Goal: Check status: Check status

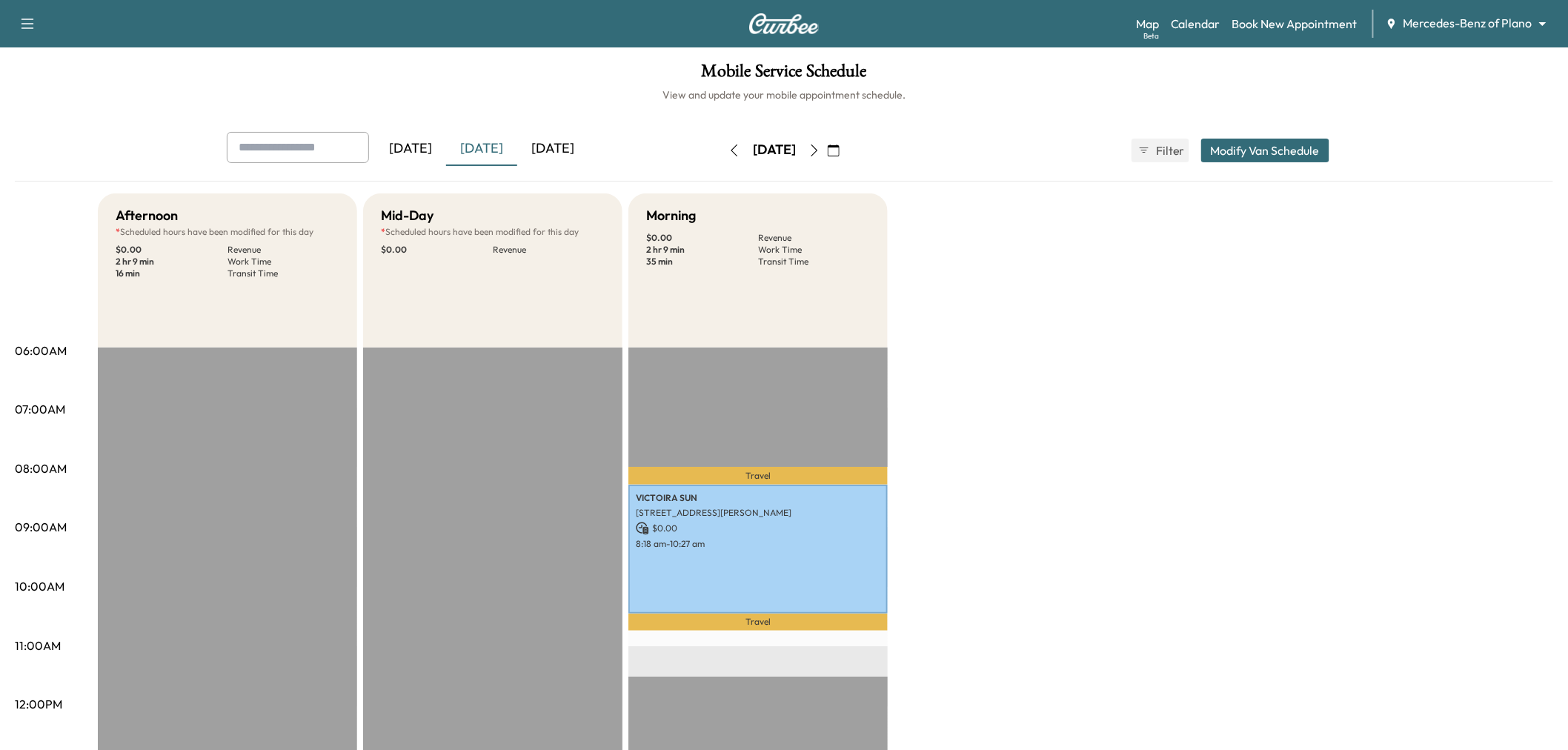
click at [818, 145] on icon "button" at bounding box center [815, 151] width 7 height 12
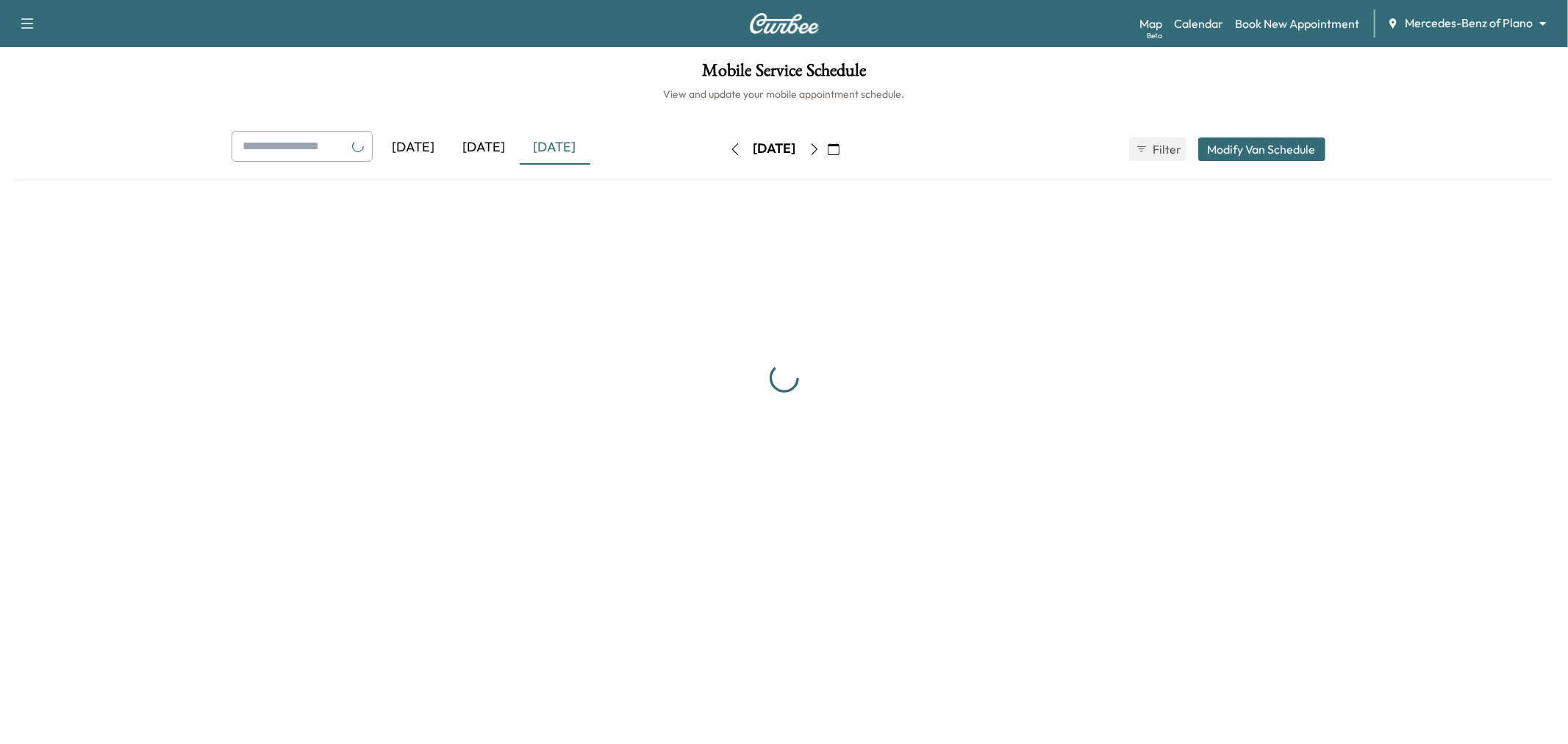
click at [820, 144] on icon "button" at bounding box center [815, 150] width 12 height 12
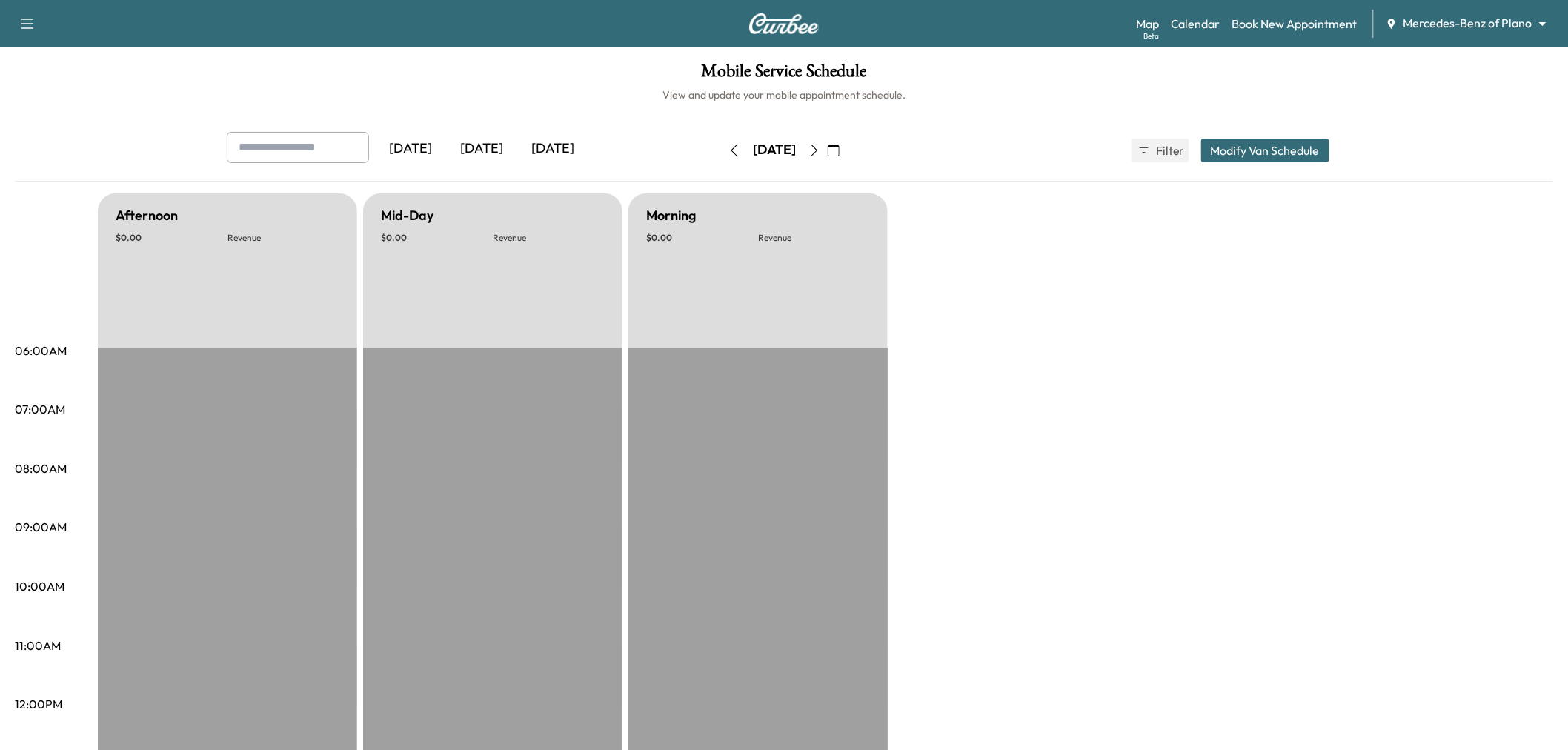
click at [818, 145] on icon "button" at bounding box center [815, 151] width 7 height 12
click at [820, 145] on icon "button" at bounding box center [815, 151] width 12 height 12
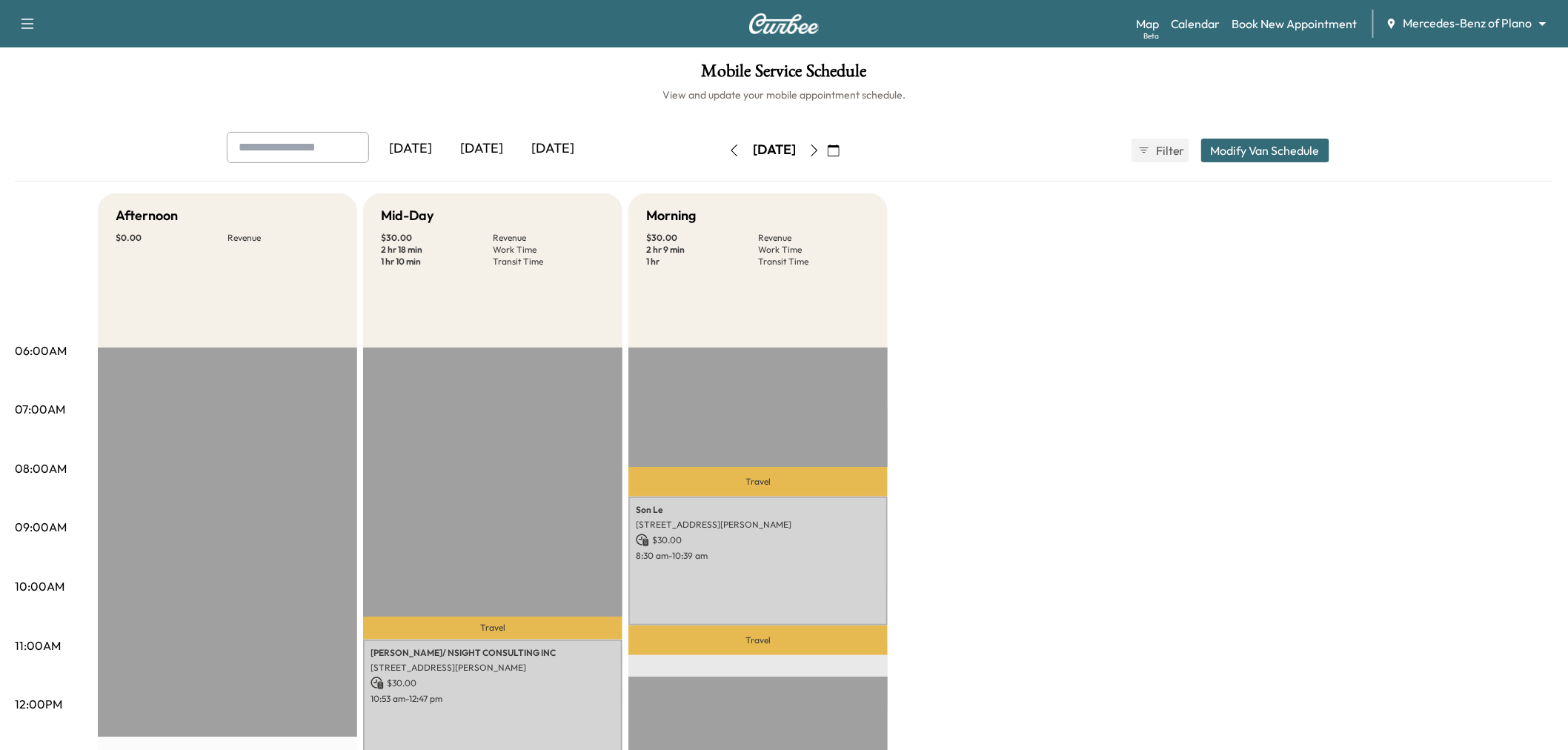
click at [820, 147] on icon "button" at bounding box center [815, 151] width 12 height 12
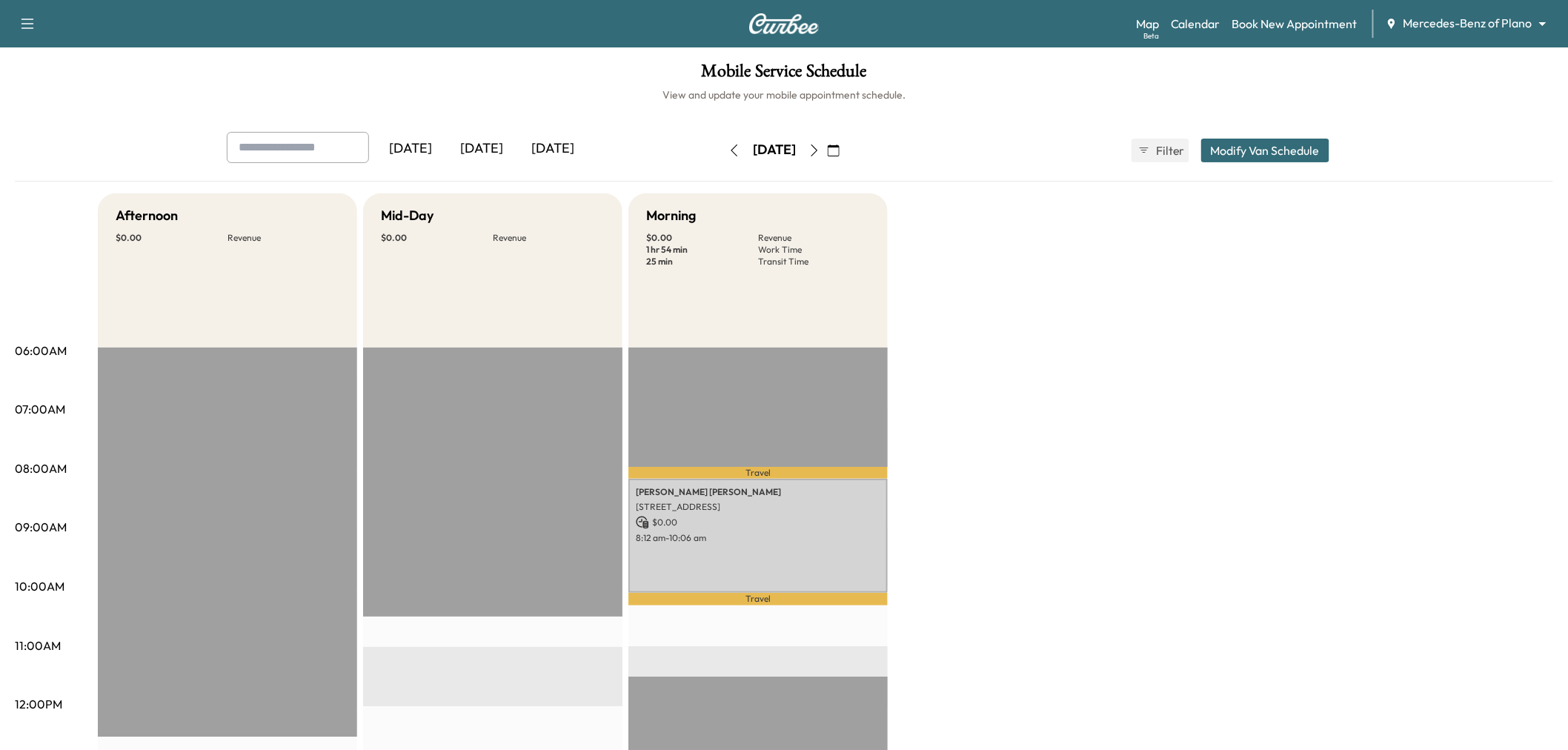
click at [731, 147] on icon "button" at bounding box center [734, 151] width 7 height 12
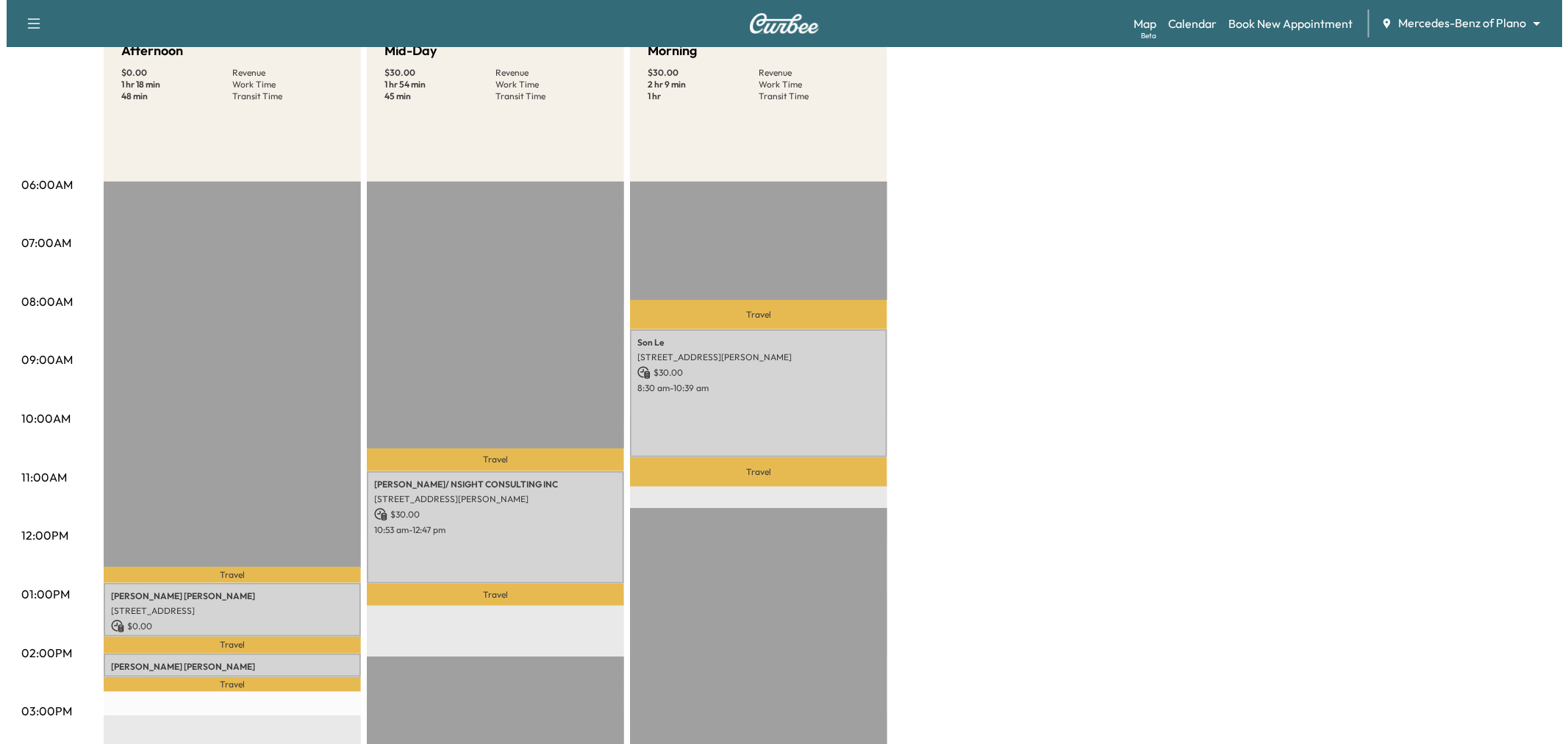
scroll to position [245, 0]
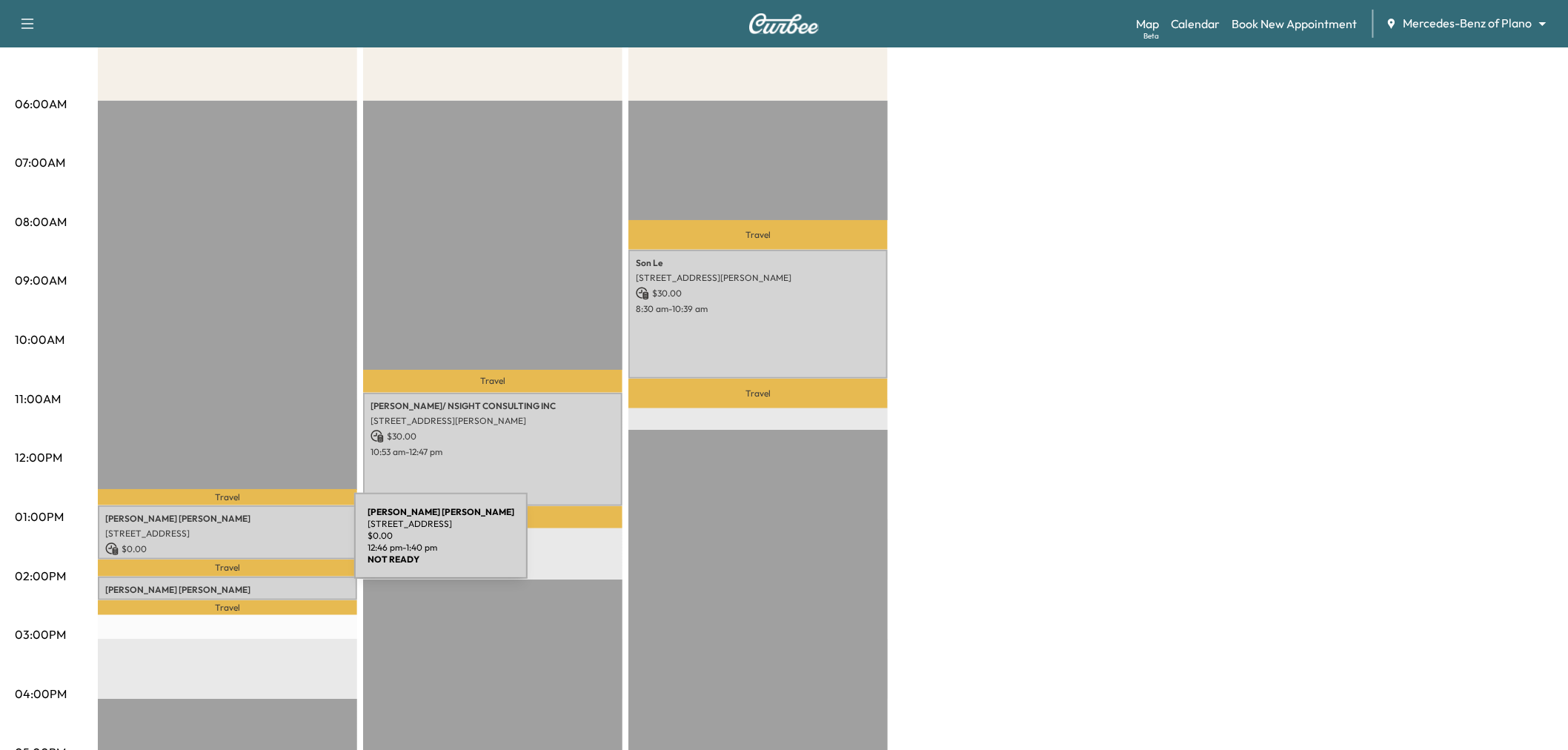
click at [246, 535] on div "Joseph Lynch 11110 RUSSWOOD CIR, DALLAS, TX 75229, USA $ 0.00 12:46 pm - 1:40 pm" at bounding box center [227, 532] width 259 height 54
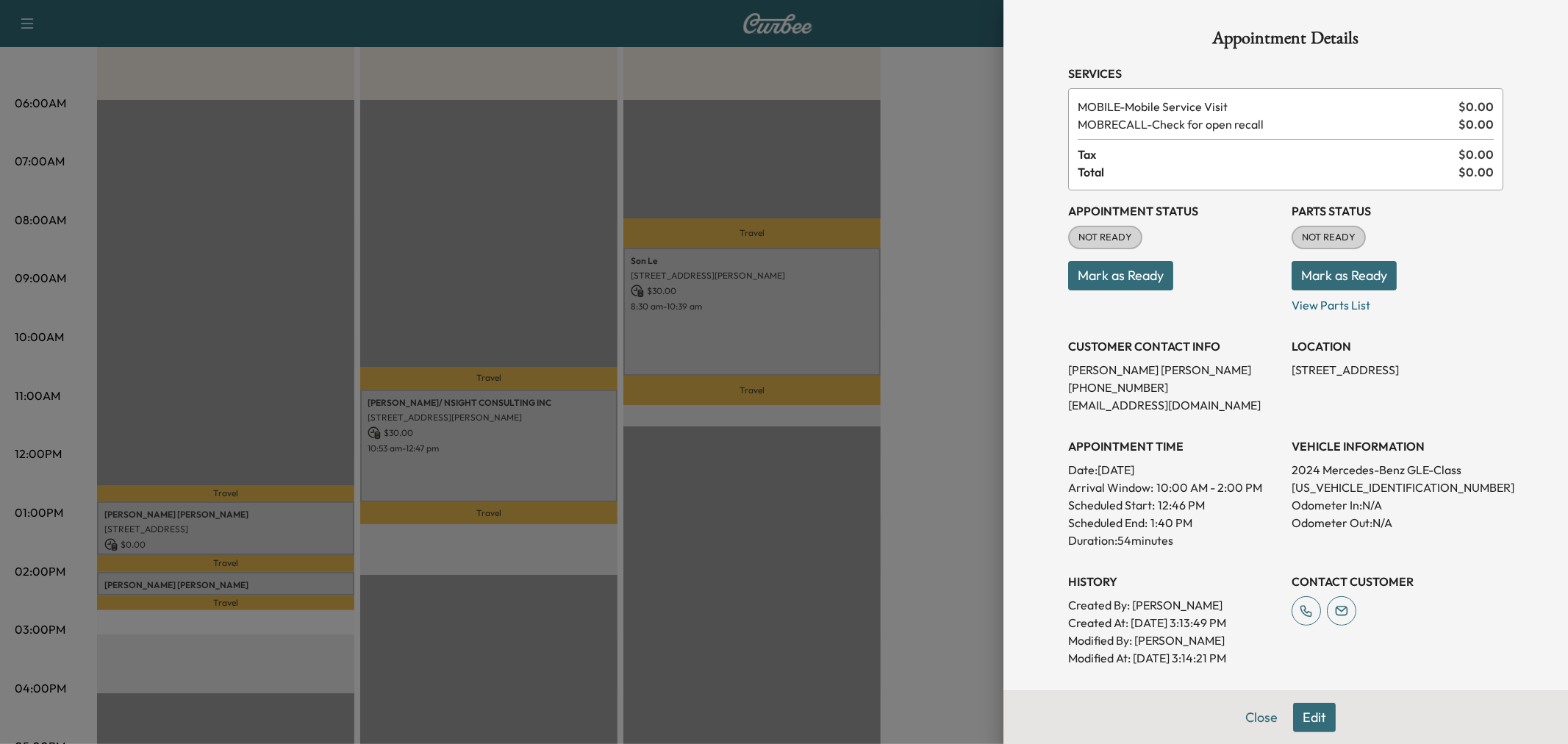
click at [1309, 733] on div "Close Edit" at bounding box center [1286, 717] width 565 height 53
click at [1299, 714] on button "Edit" at bounding box center [1315, 718] width 43 height 29
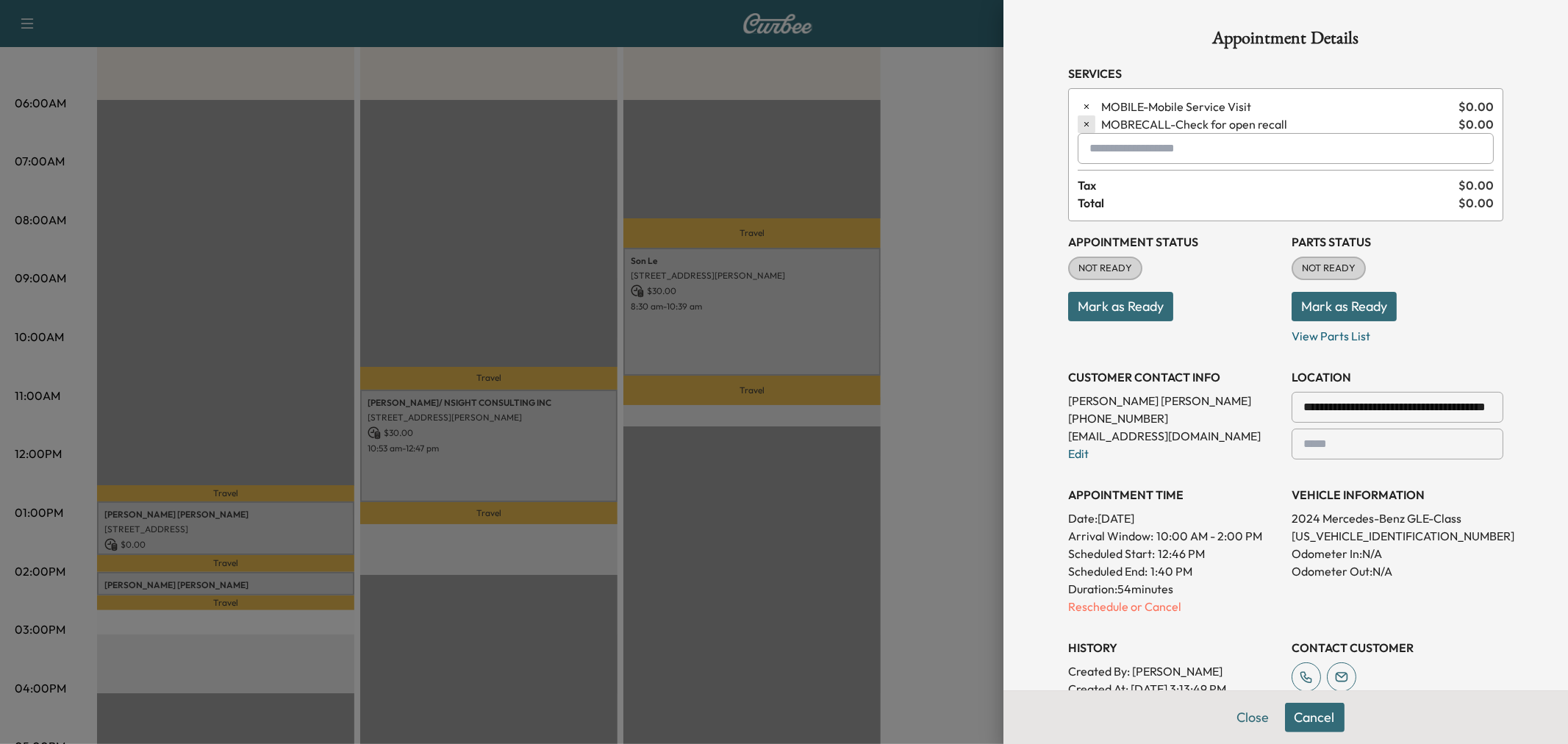
click at [1078, 117] on button "button" at bounding box center [1086, 124] width 17 height 17
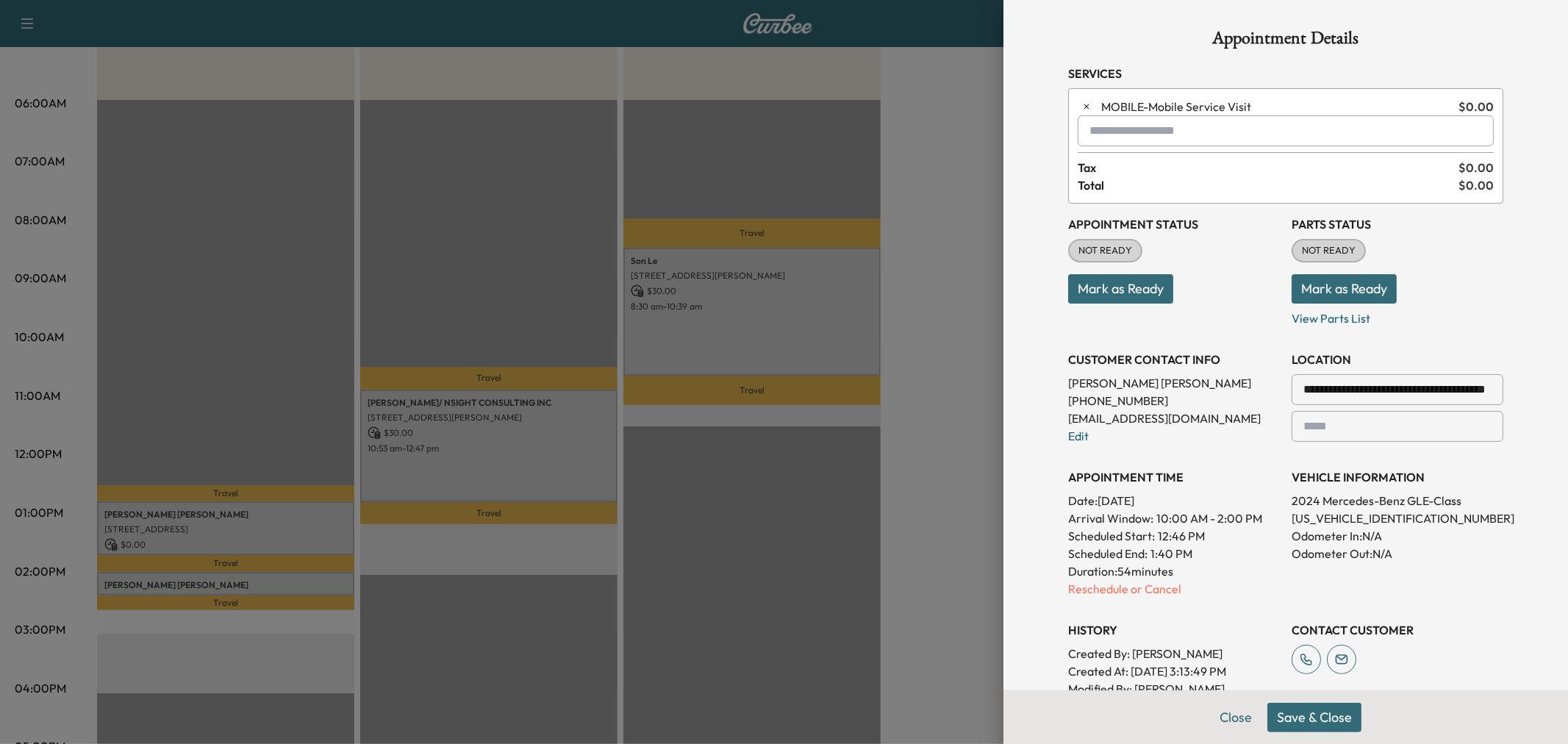
click at [1309, 717] on button "Save & Close" at bounding box center [1315, 718] width 94 height 29
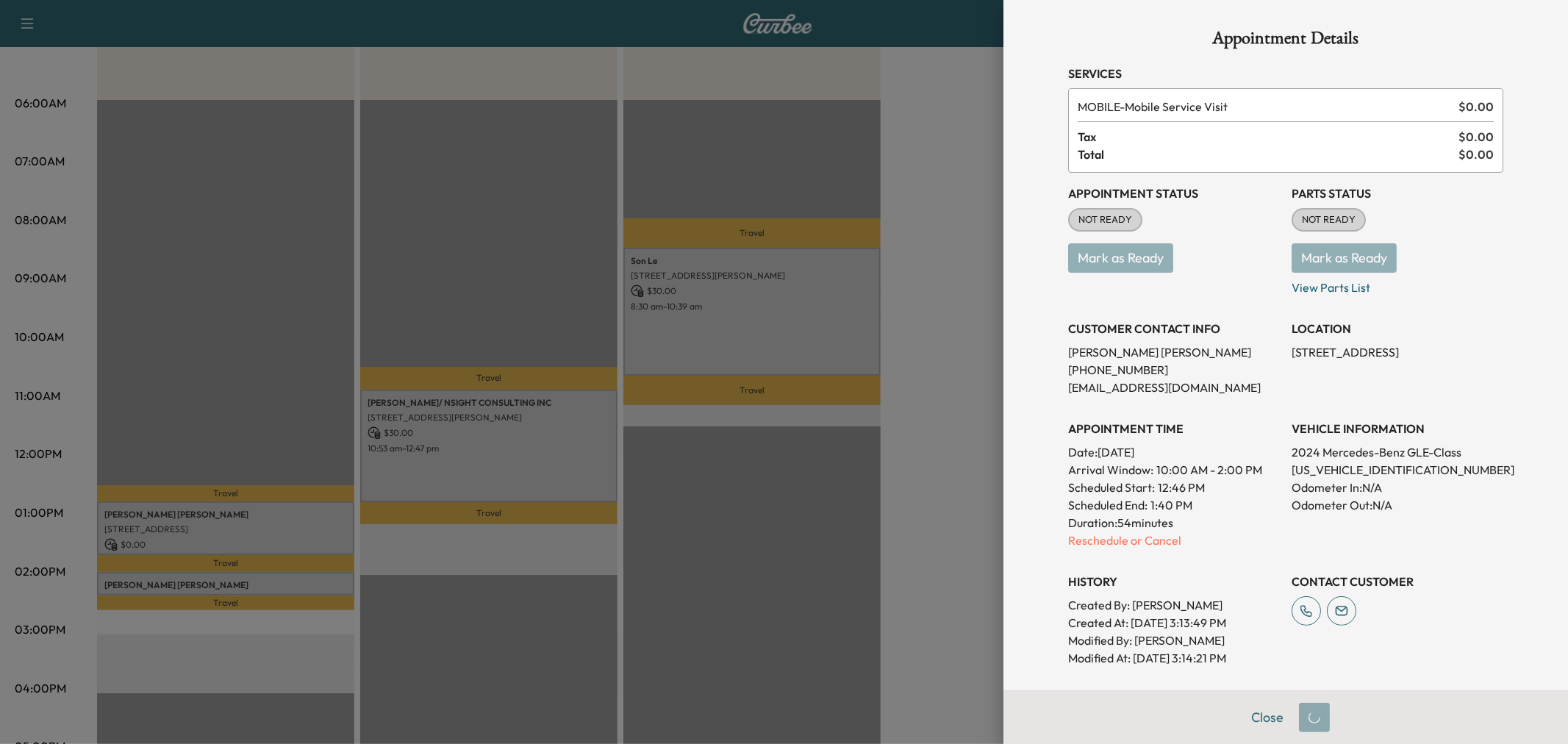
scroll to position [269, 0]
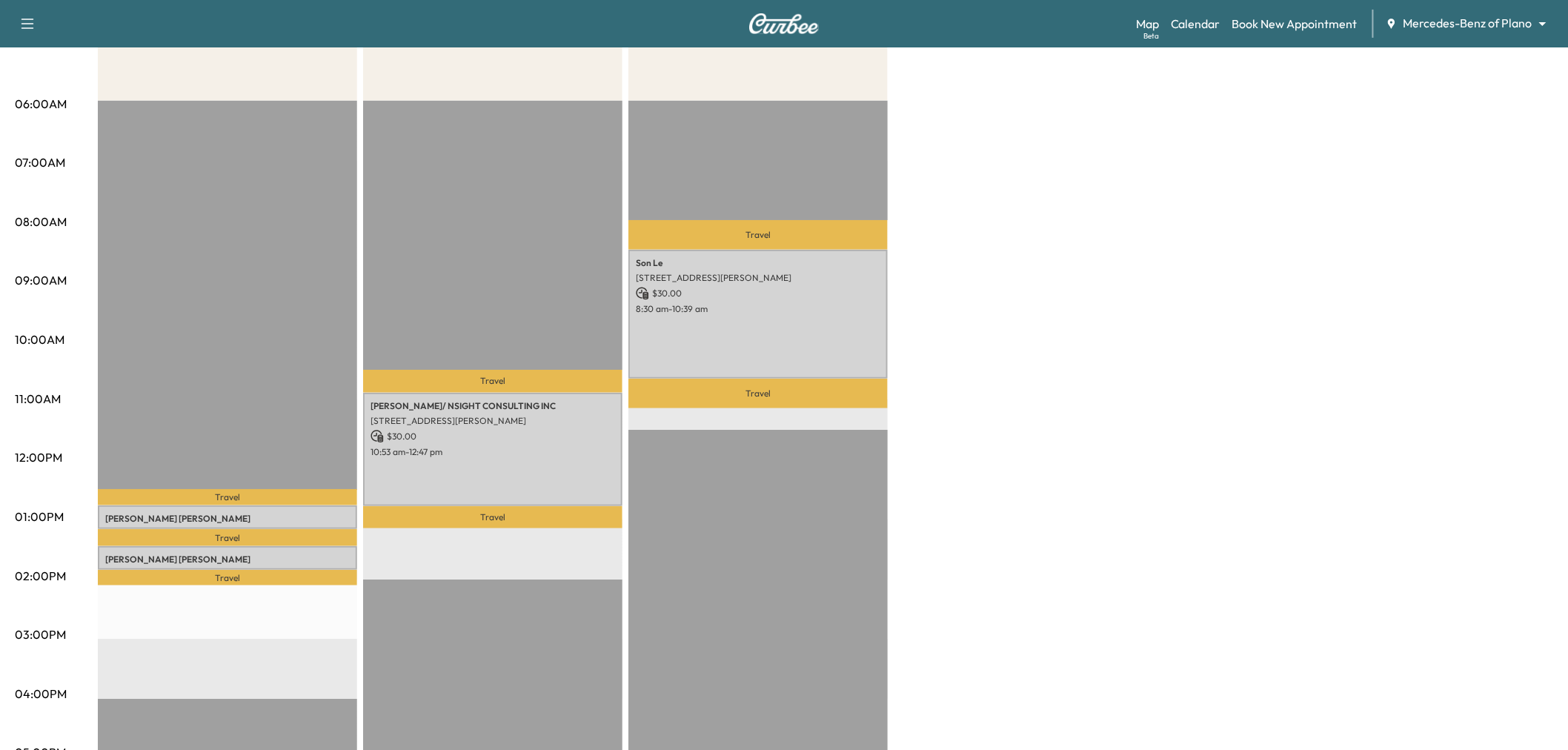
click at [969, 460] on div "Afternoon $ 30.00 Revenue 48 min Work Time 48 min Transit Time Travel Joseph Ly…" at bounding box center [825, 503] width 1455 height 1112
click at [234, 506] on div "Joseph Lynch 11110 RUSSWOOD CIR, DALLAS, TX 75229, USA $ 30.00 12:46 pm - 1:10 …" at bounding box center [227, 517] width 259 height 24
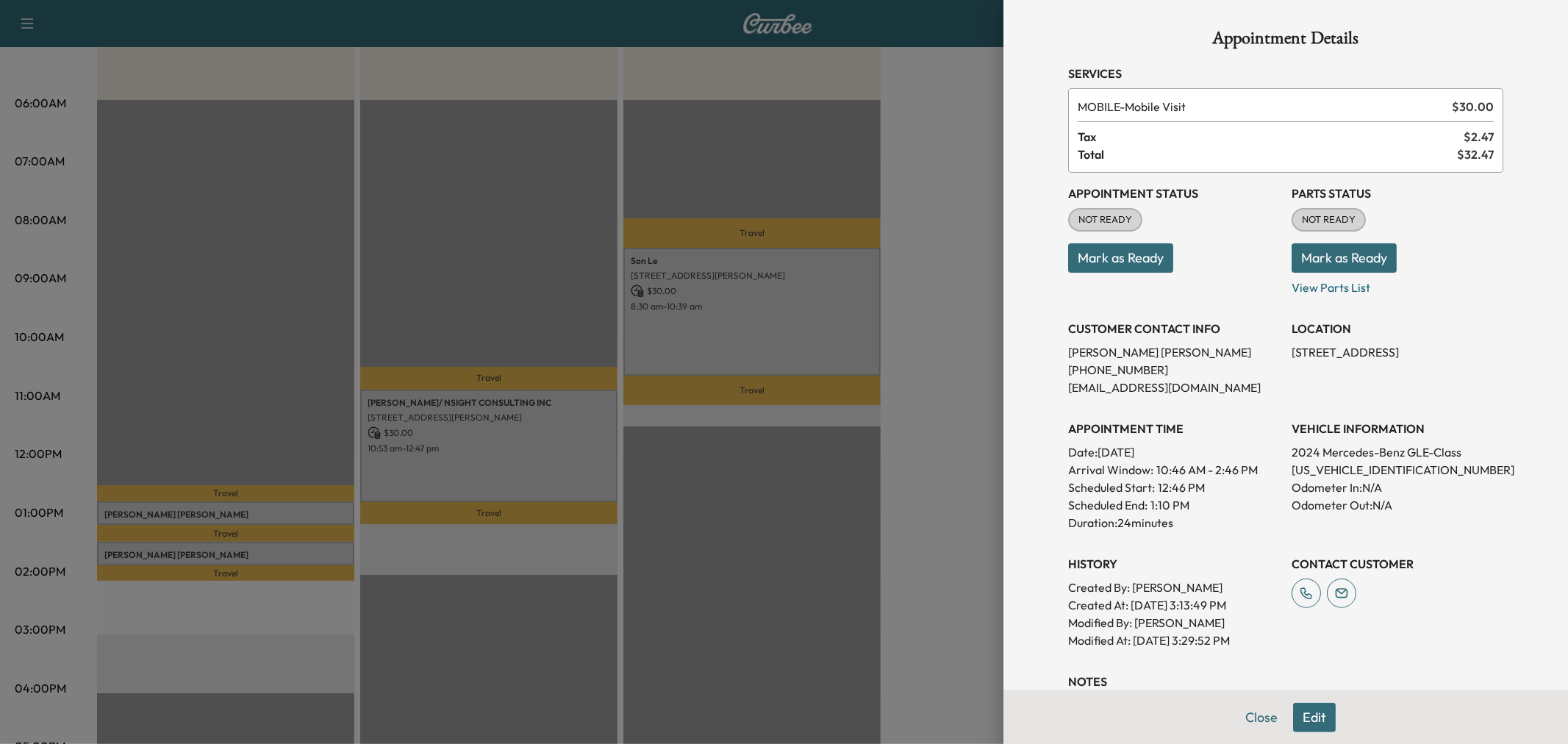
click at [925, 522] on div at bounding box center [784, 372] width 1568 height 744
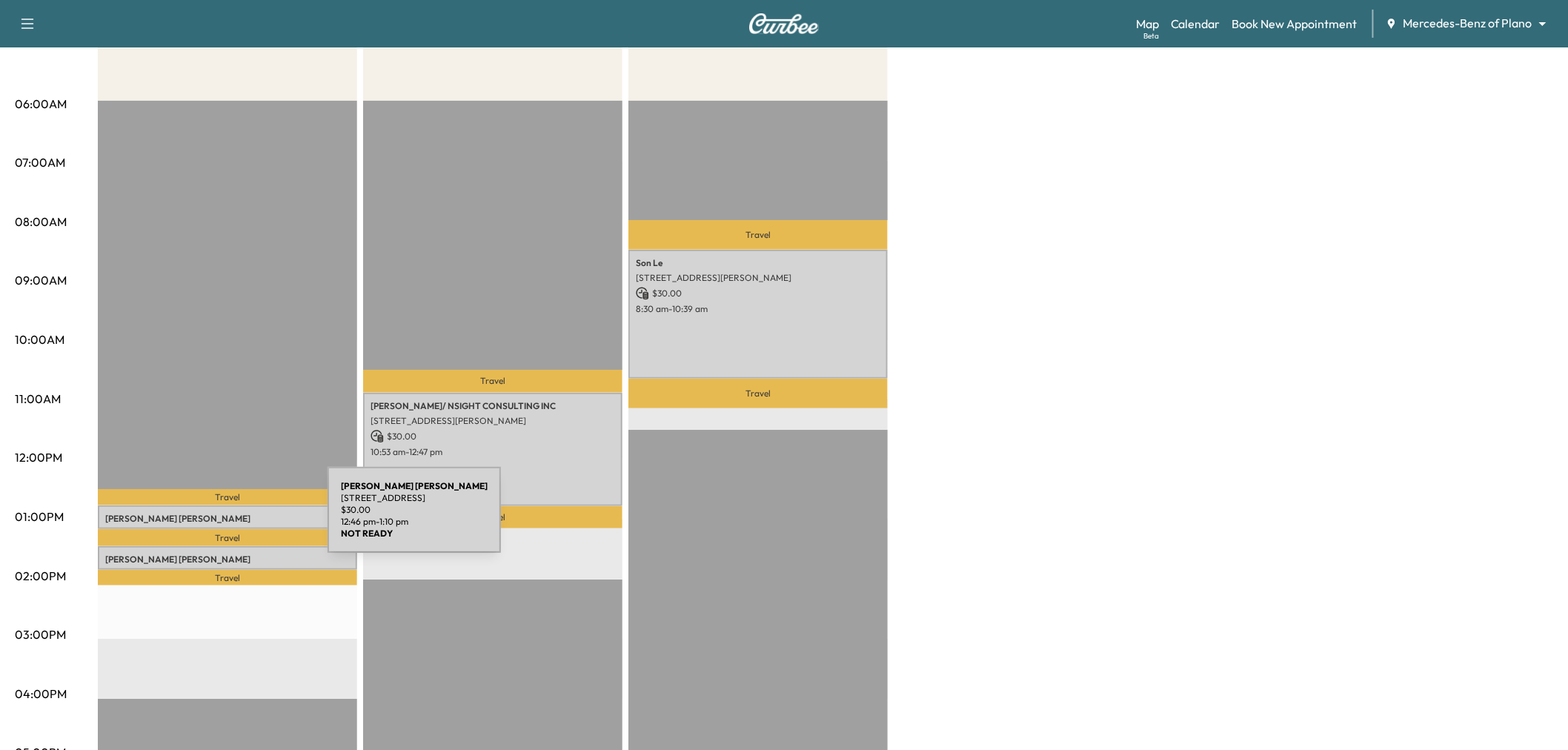
click at [216, 519] on div "Joseph Lynch 11110 RUSSWOOD CIR, DALLAS, TX 75229, USA $ 30.00 12:46 pm - 1:10 …" at bounding box center [227, 517] width 259 height 24
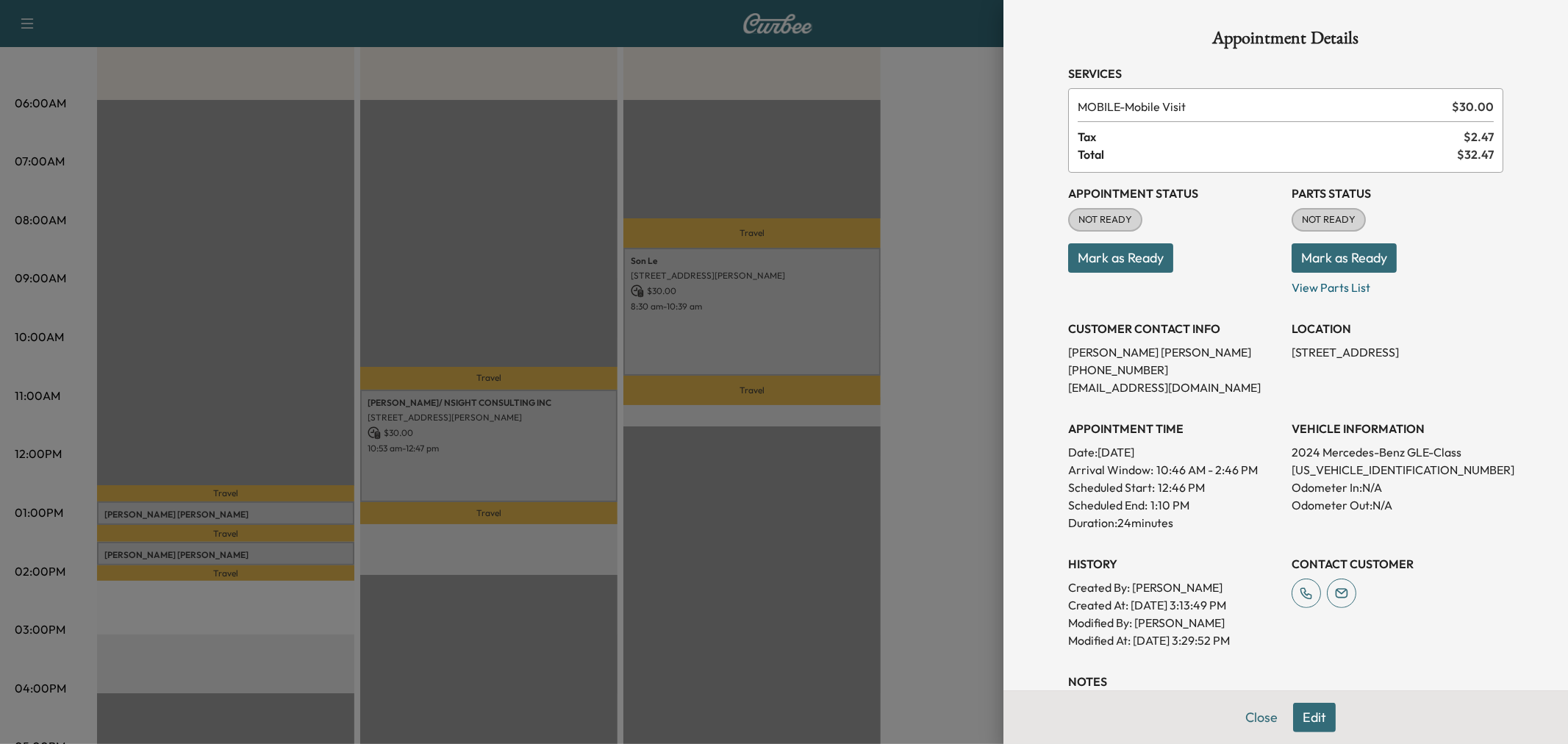
click at [905, 501] on div at bounding box center [784, 372] width 1568 height 744
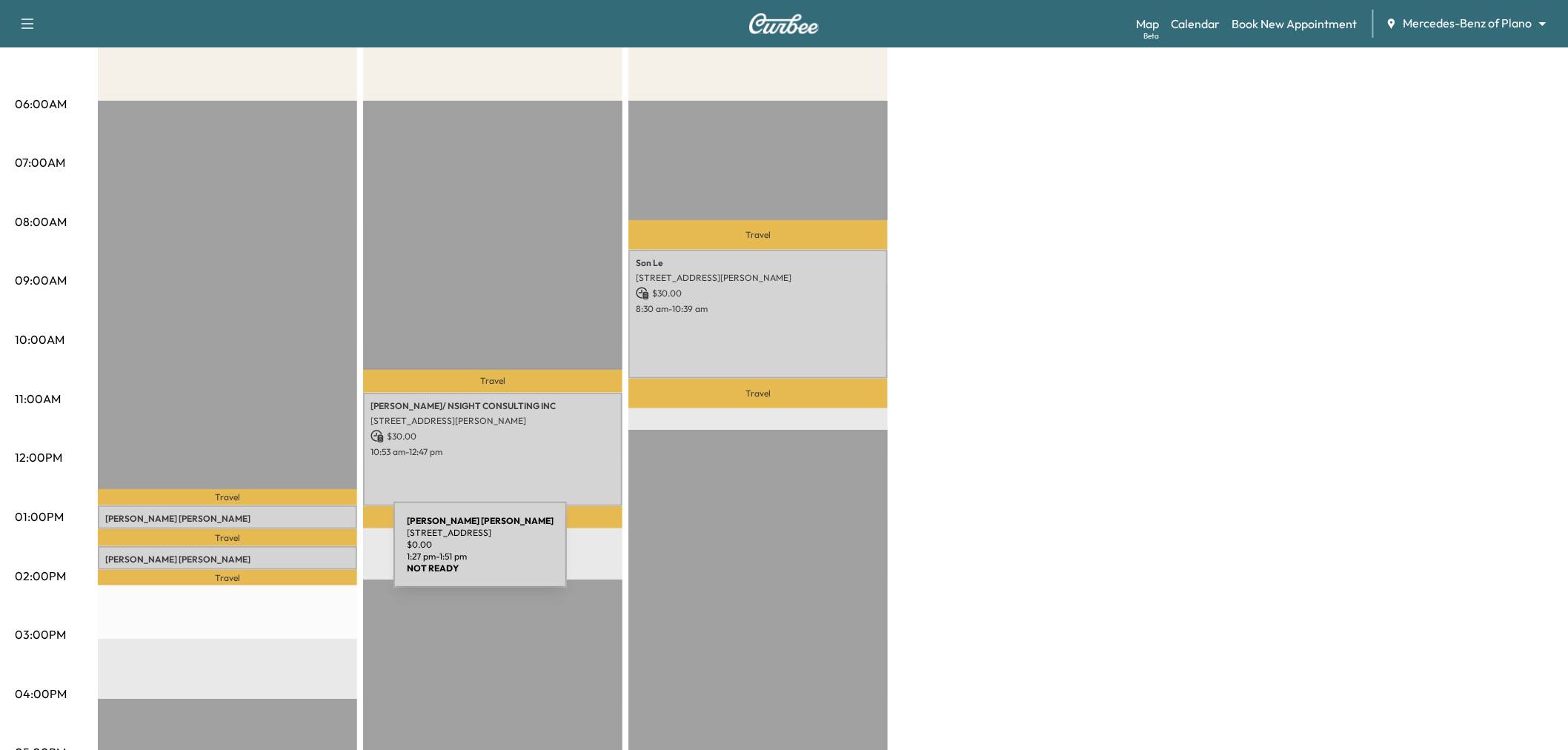
click at [280, 554] on p "NAOMI GOLDSTEIN" at bounding box center [227, 560] width 245 height 12
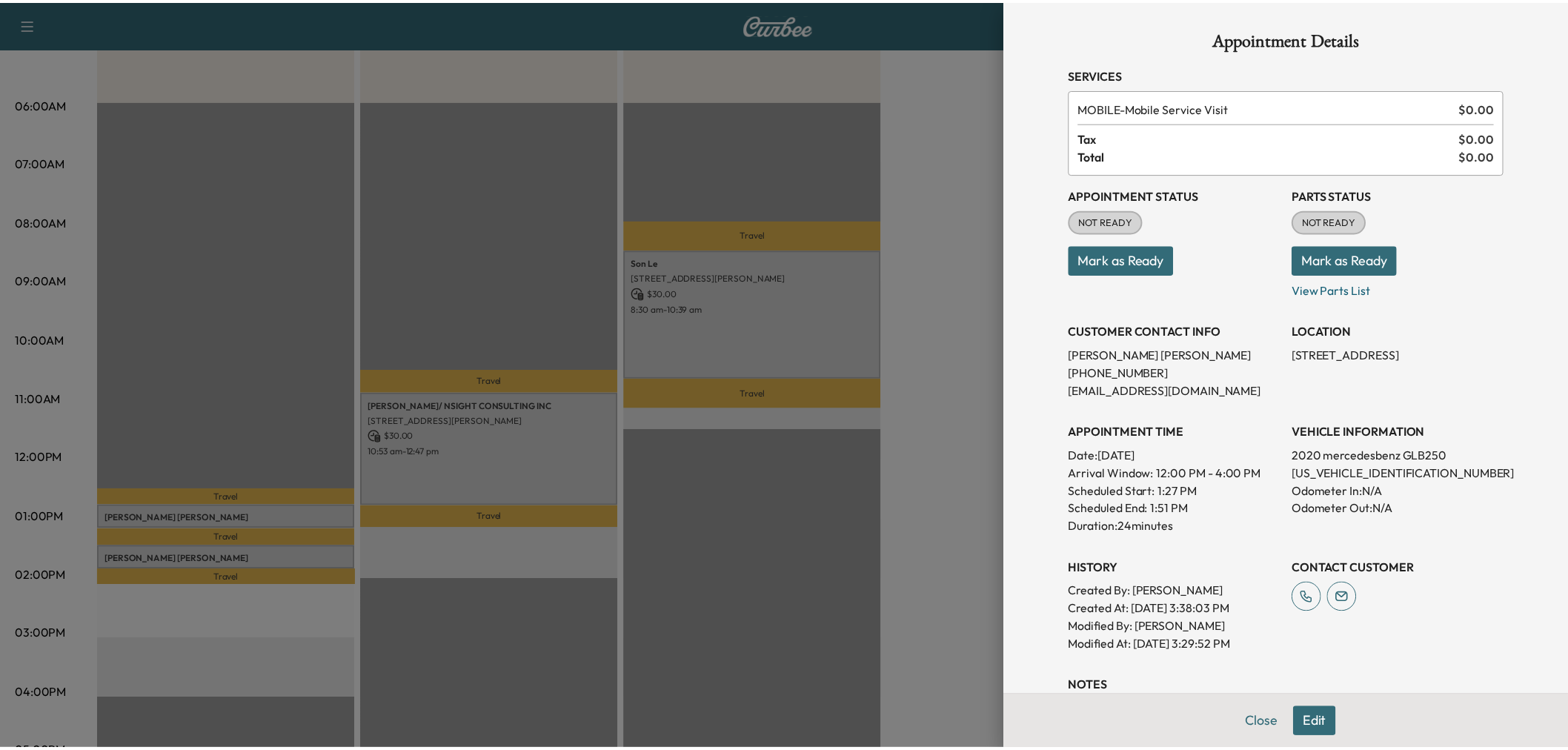
scroll to position [231, 0]
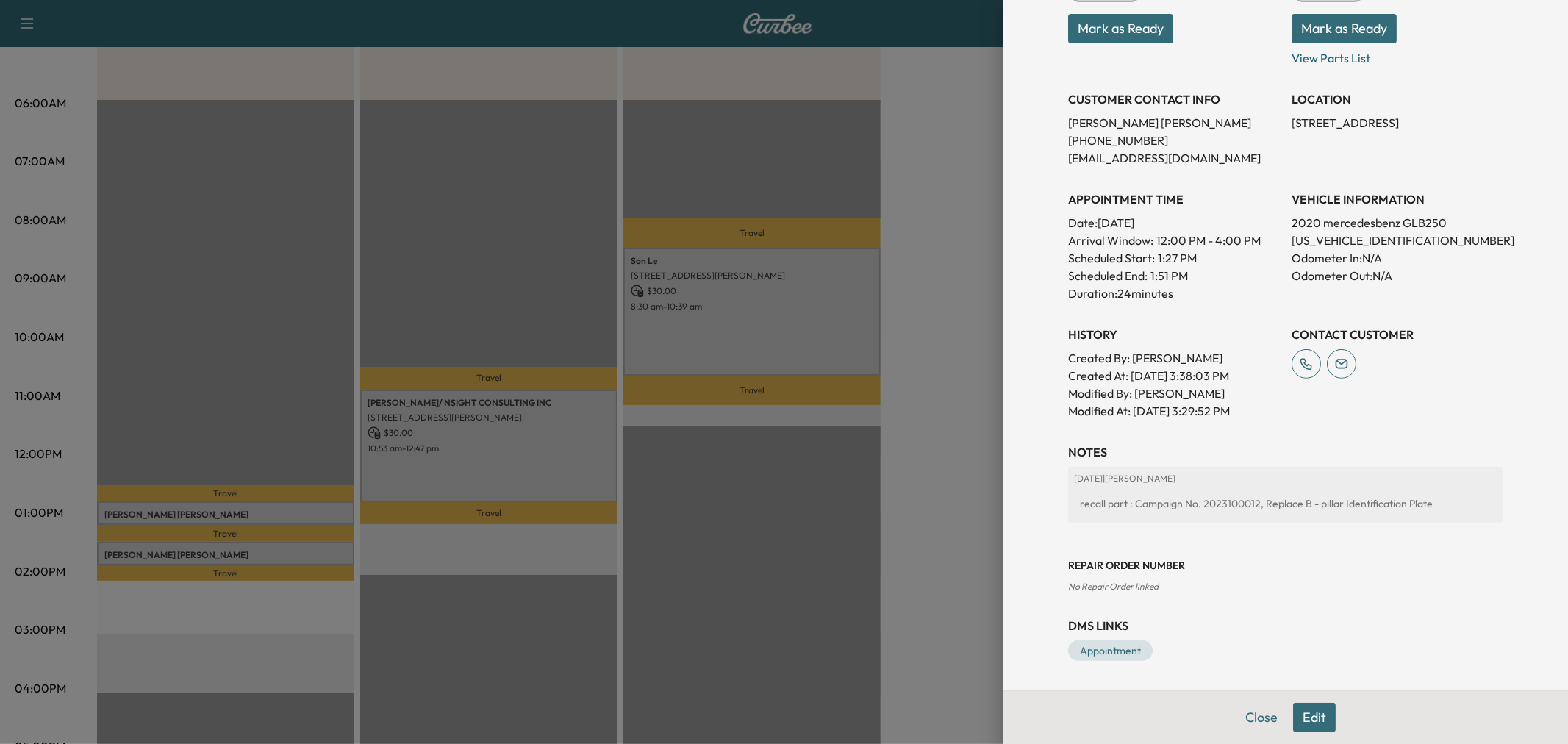
click at [871, 178] on div at bounding box center [784, 372] width 1568 height 744
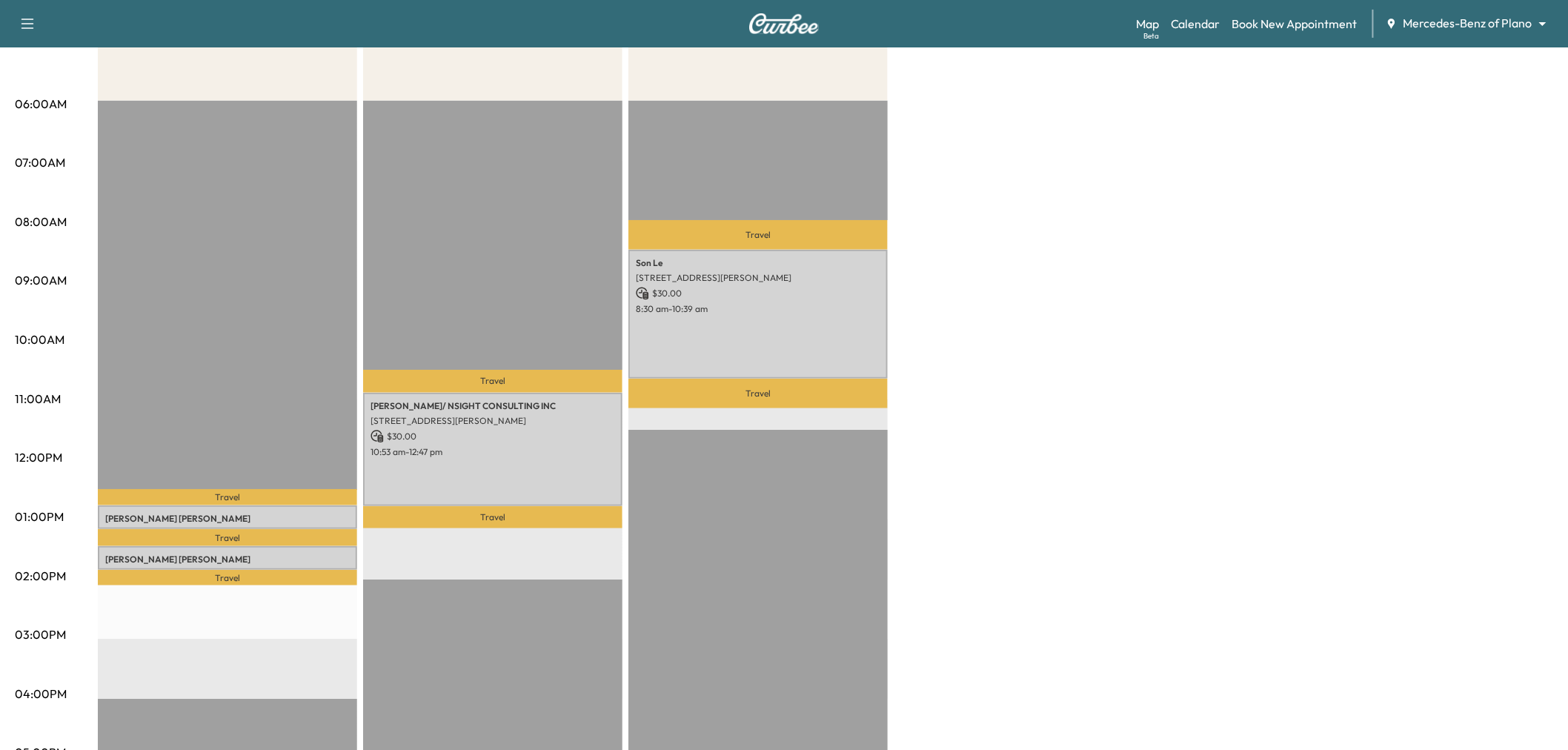
scroll to position [0, 0]
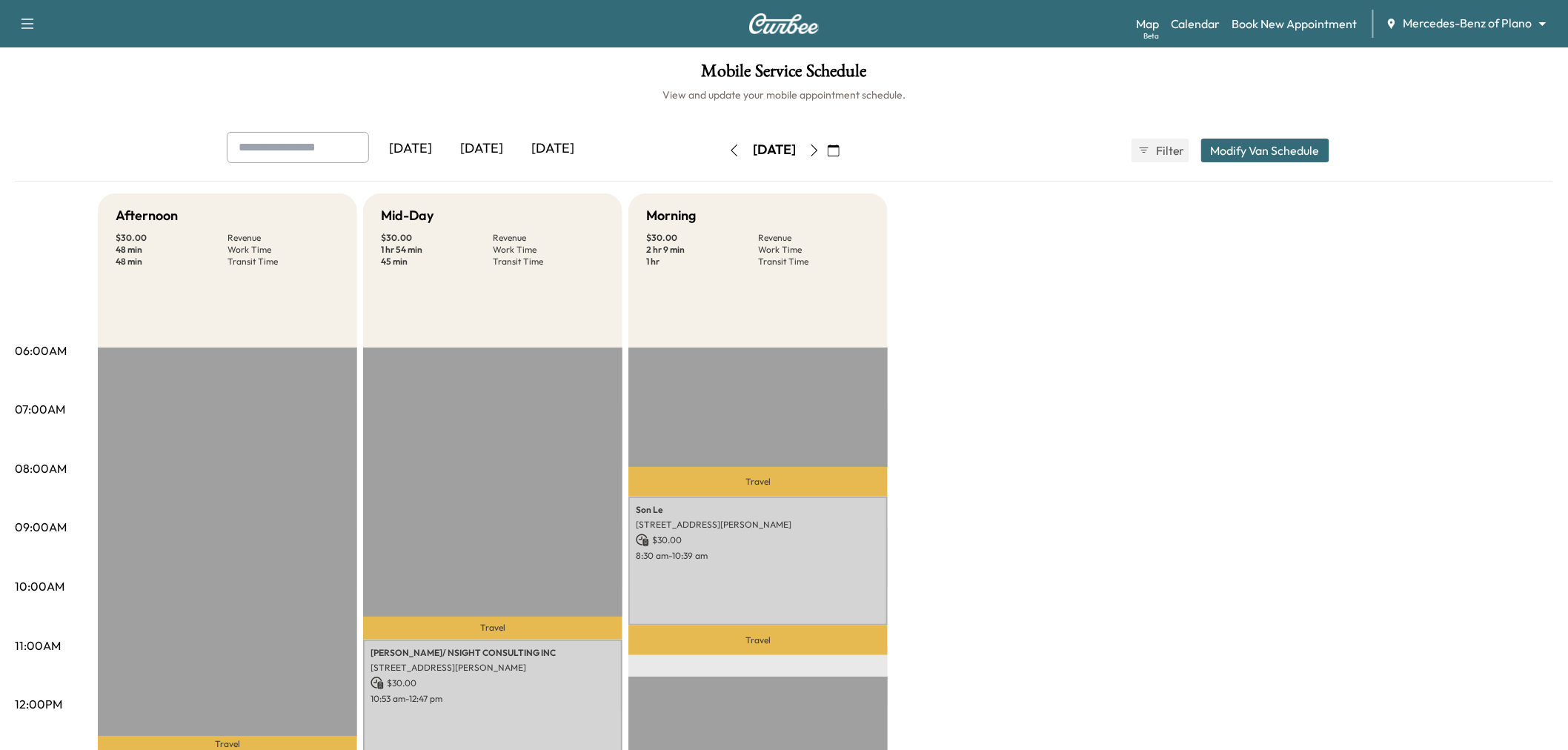
click at [568, 136] on div "[DATE]" at bounding box center [552, 149] width 71 height 34
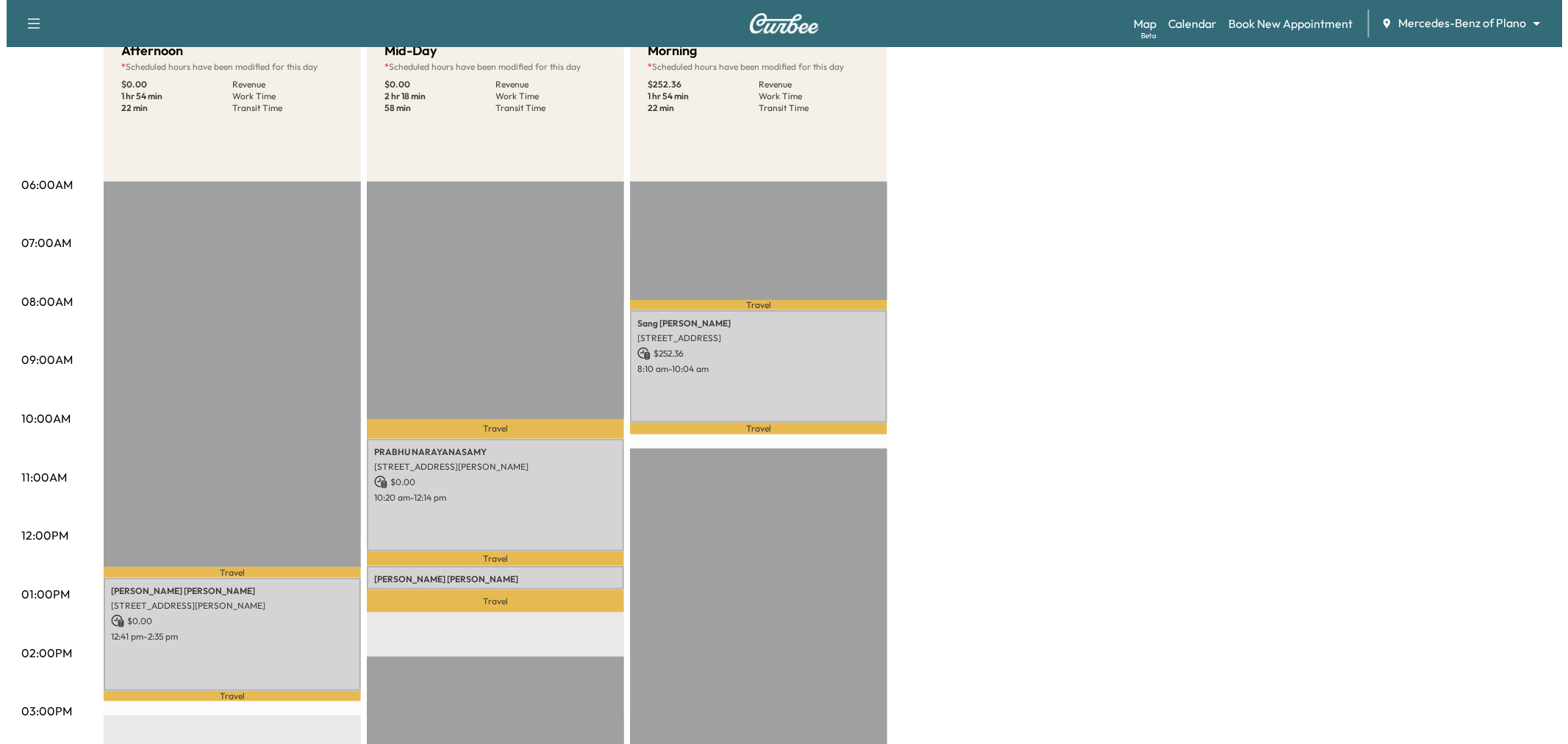
scroll to position [245, 0]
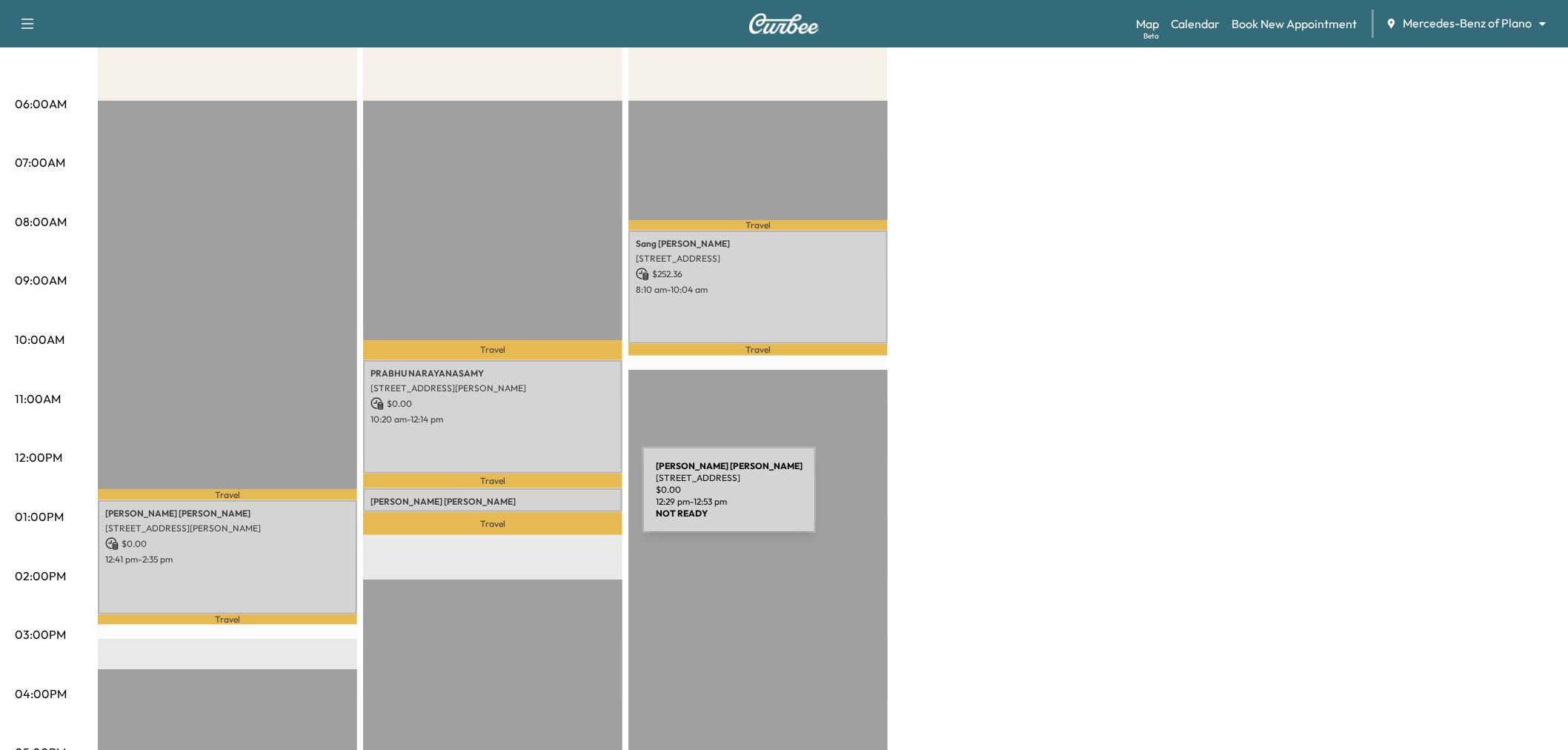
click at [531, 499] on p "Rodney Schwegmann" at bounding box center [493, 502] width 245 height 12
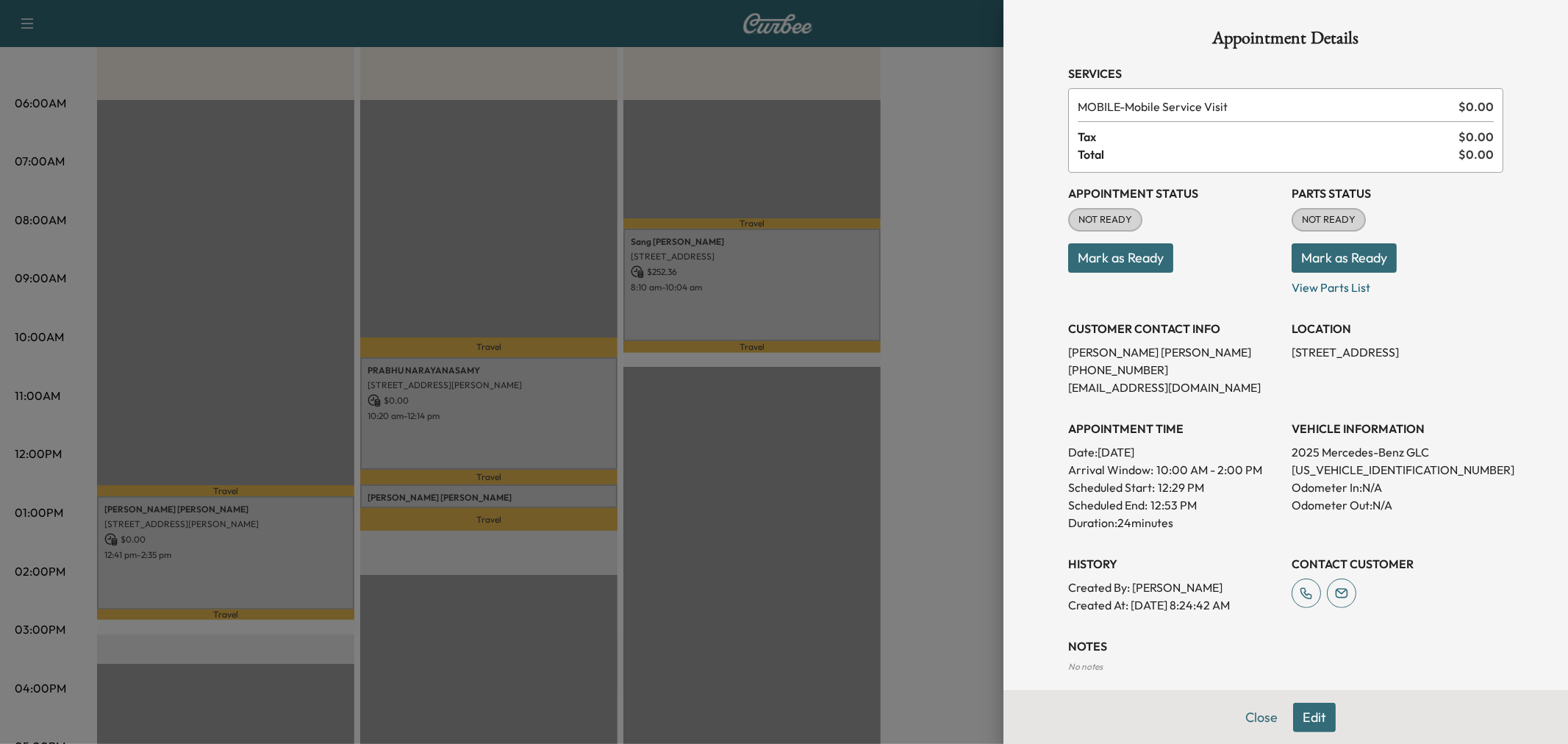
click at [751, 431] on div at bounding box center [784, 372] width 1568 height 744
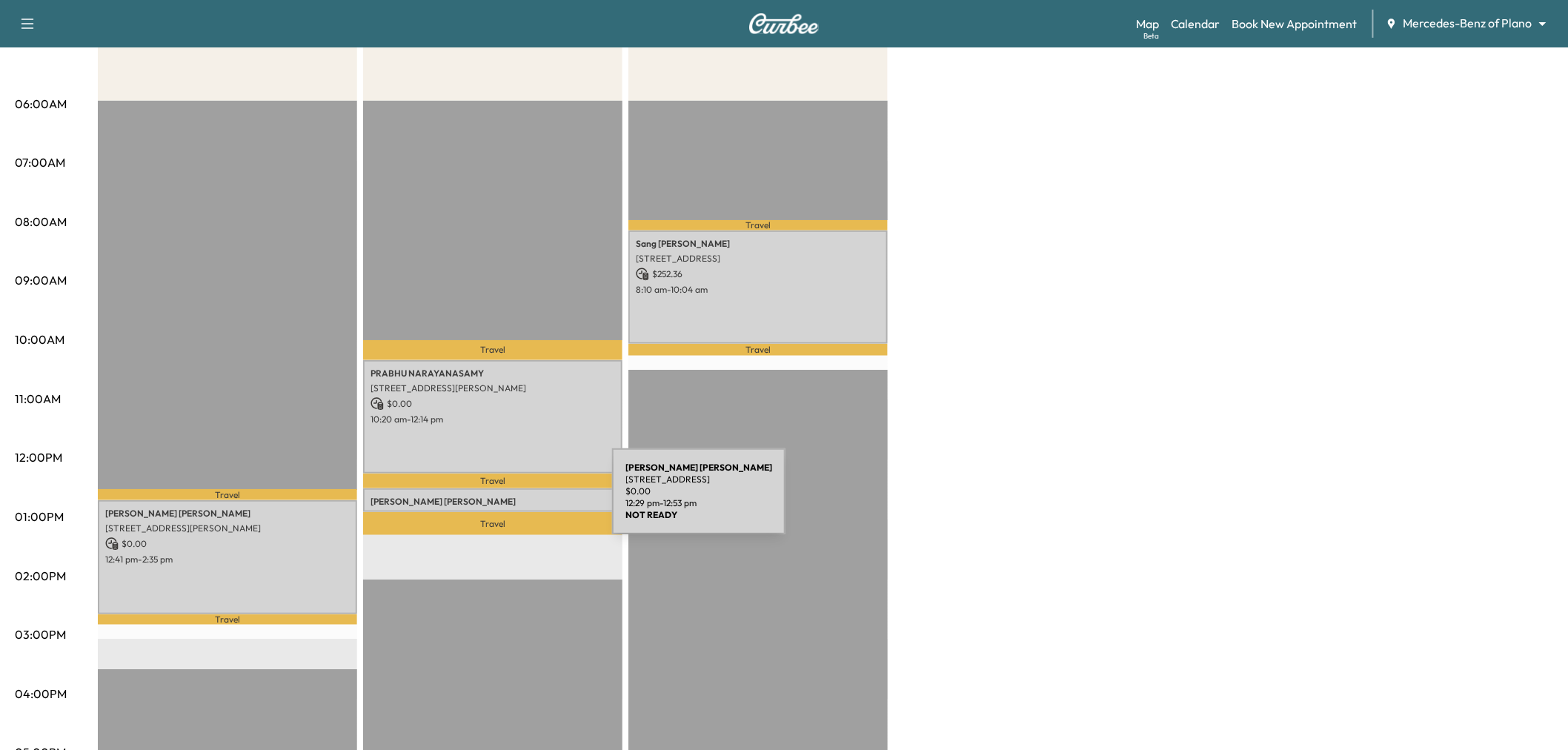
click at [501, 501] on p "Rodney Schwegmann" at bounding box center [493, 502] width 245 height 12
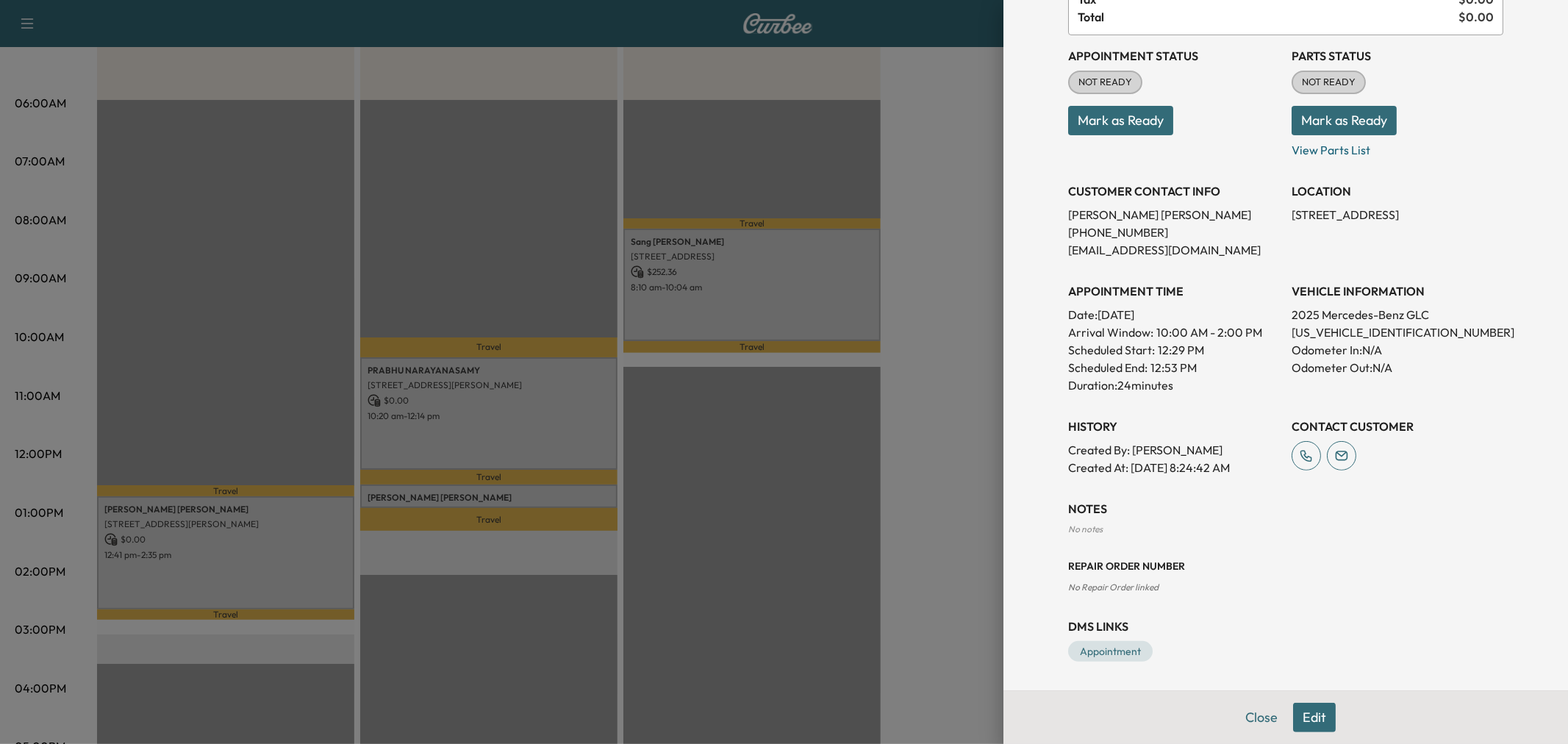
scroll to position [0, 0]
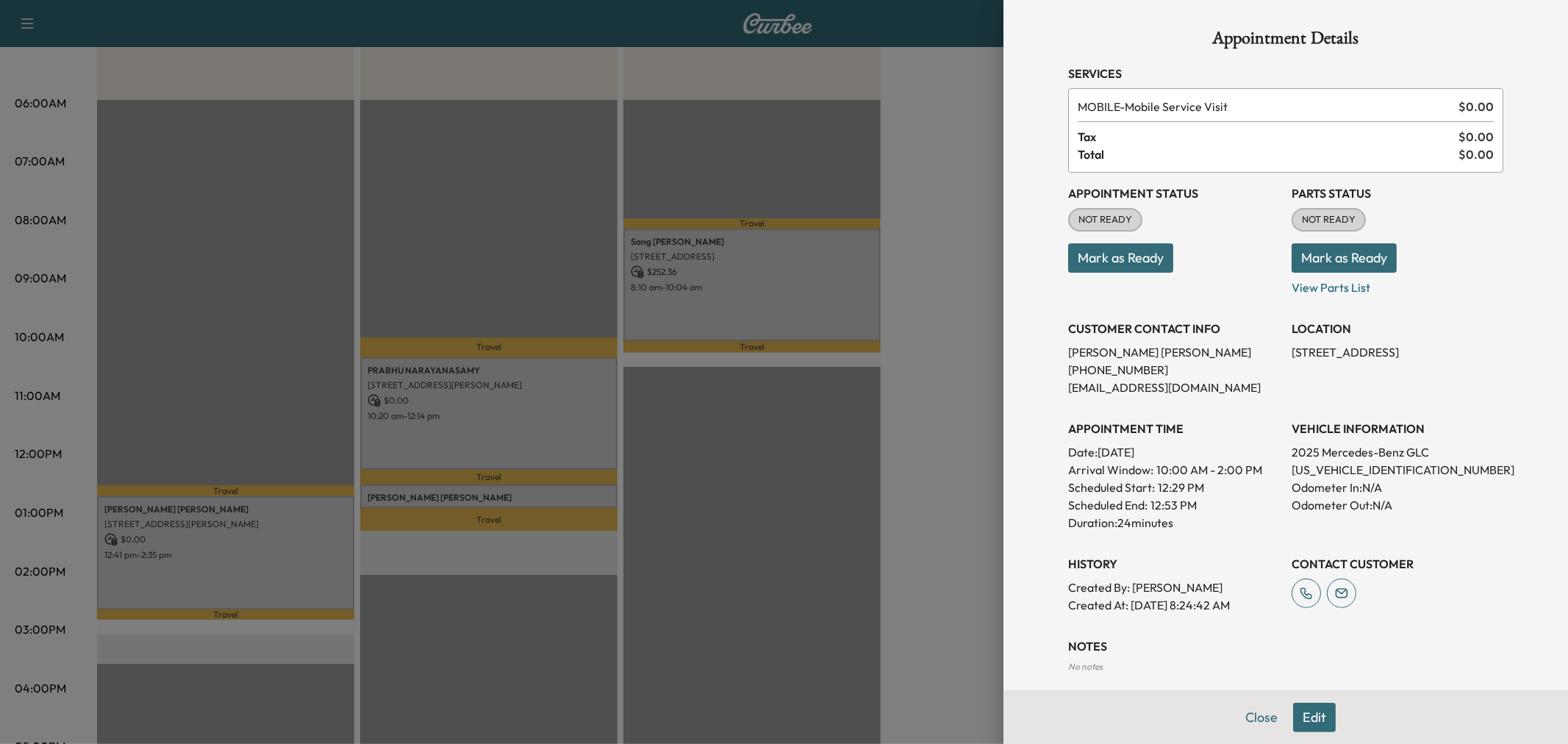
click at [865, 545] on div at bounding box center [784, 372] width 1568 height 744
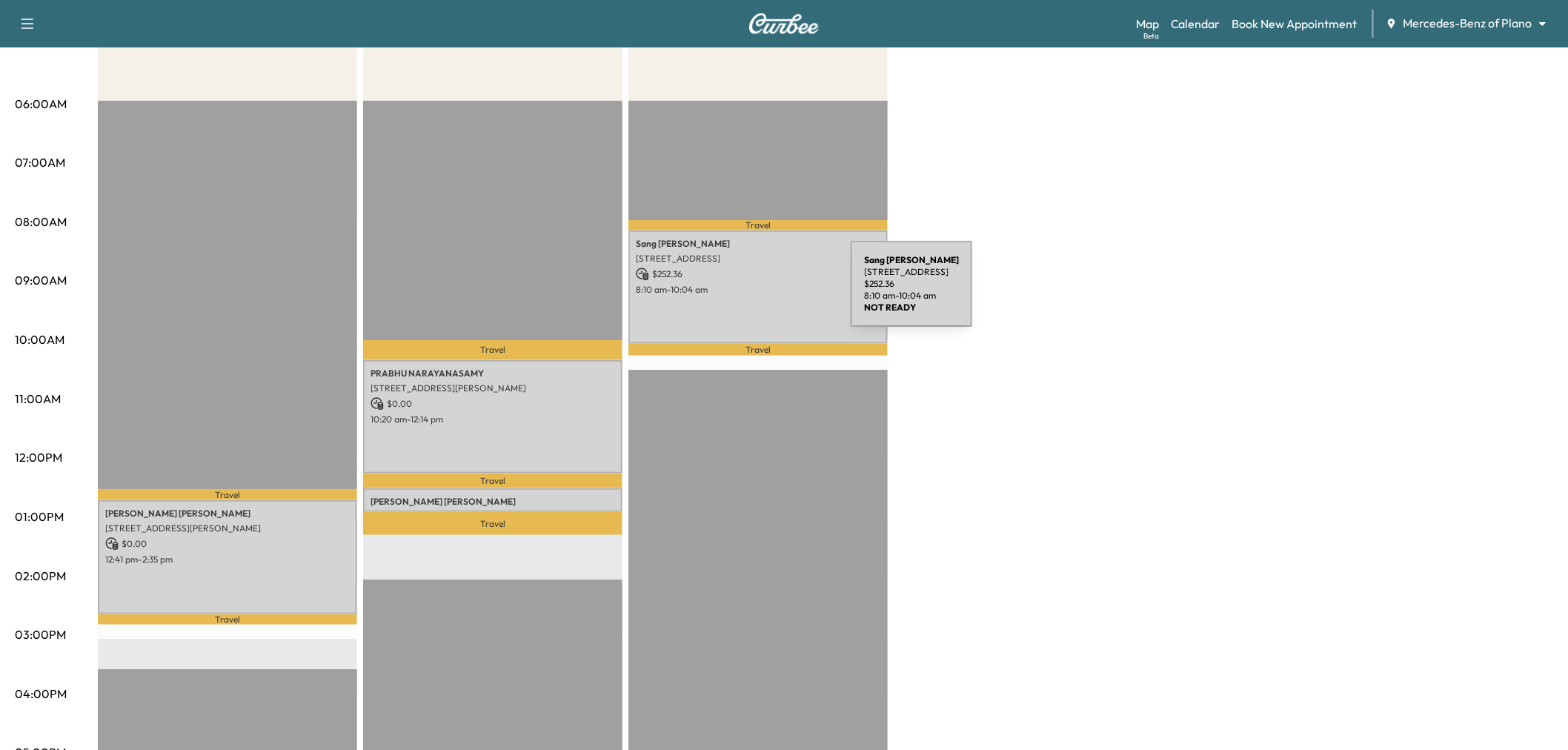
click at [740, 293] on div "Sang Kim 2349 Mare Rd, Carrollton, TX 75010, United States of America $ 252.36 …" at bounding box center [758, 287] width 259 height 114
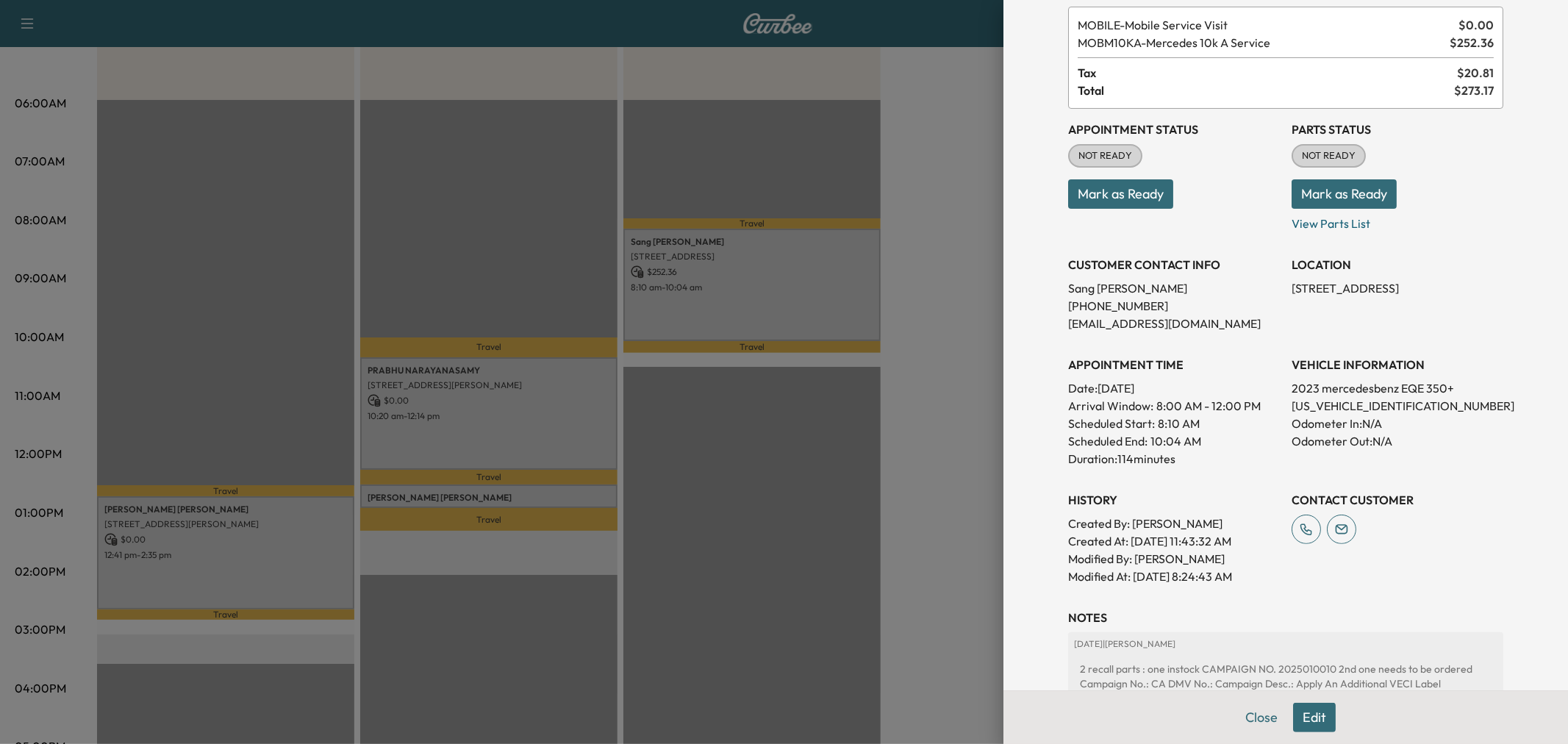
scroll to position [163, 0]
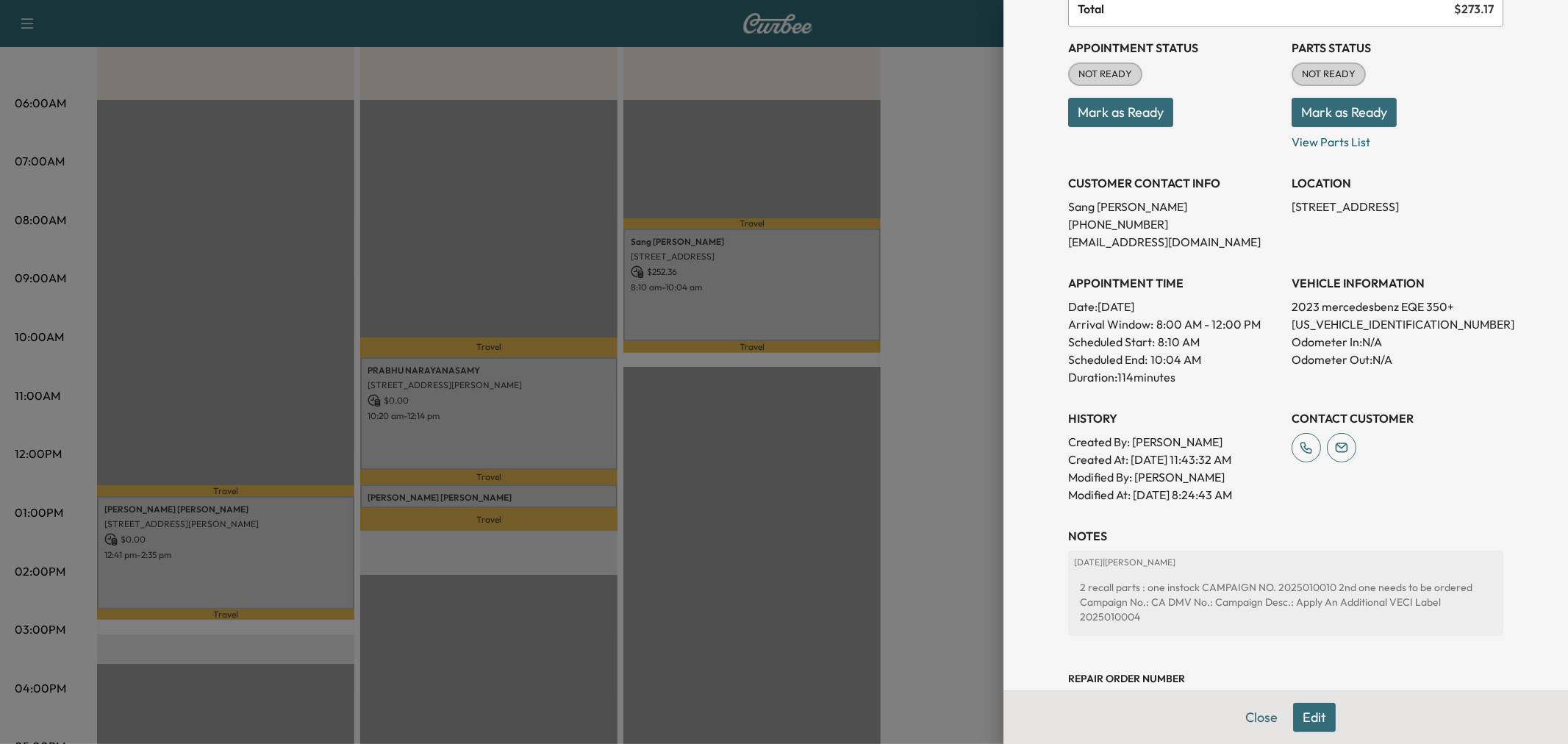
click at [1307, 324] on p "[US_VEHICLE_IDENTIFICATION_NUMBER]" at bounding box center [1398, 323] width 212 height 17
copy p "[US_VEHICLE_IDENTIFICATION_NUMBER]"
click at [1233, 357] on div "Scheduled End: 10:04 AM" at bounding box center [1175, 359] width 212 height 17
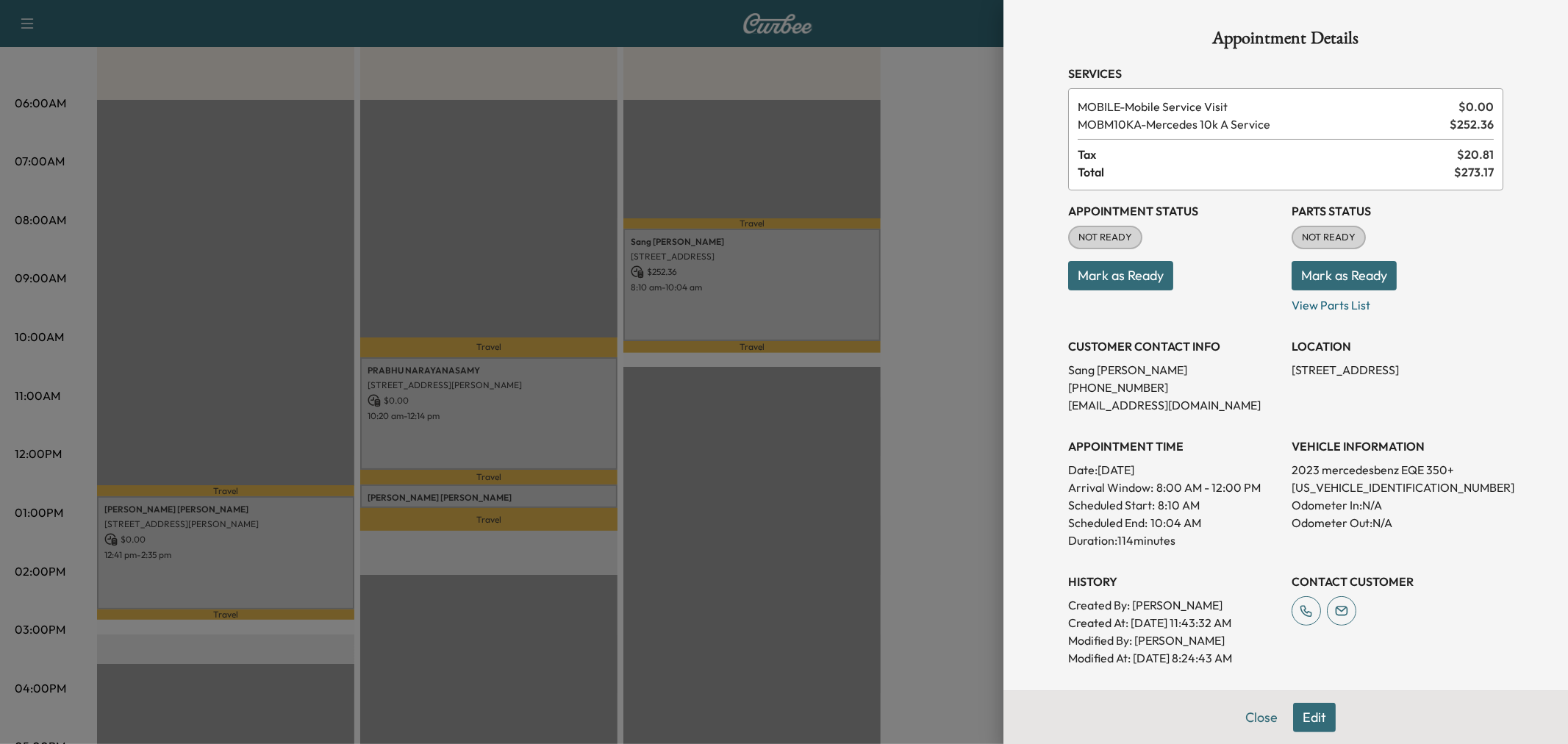
click at [1211, 308] on div "Appointment Status NOT READY Mark as Ready" at bounding box center [1175, 252] width 212 height 123
click at [1348, 486] on p "[US_VEHICLE_IDENTIFICATION_NUMBER]" at bounding box center [1398, 487] width 212 height 17
copy p "[US_VEHICLE_IDENTIFICATION_NUMBER]"
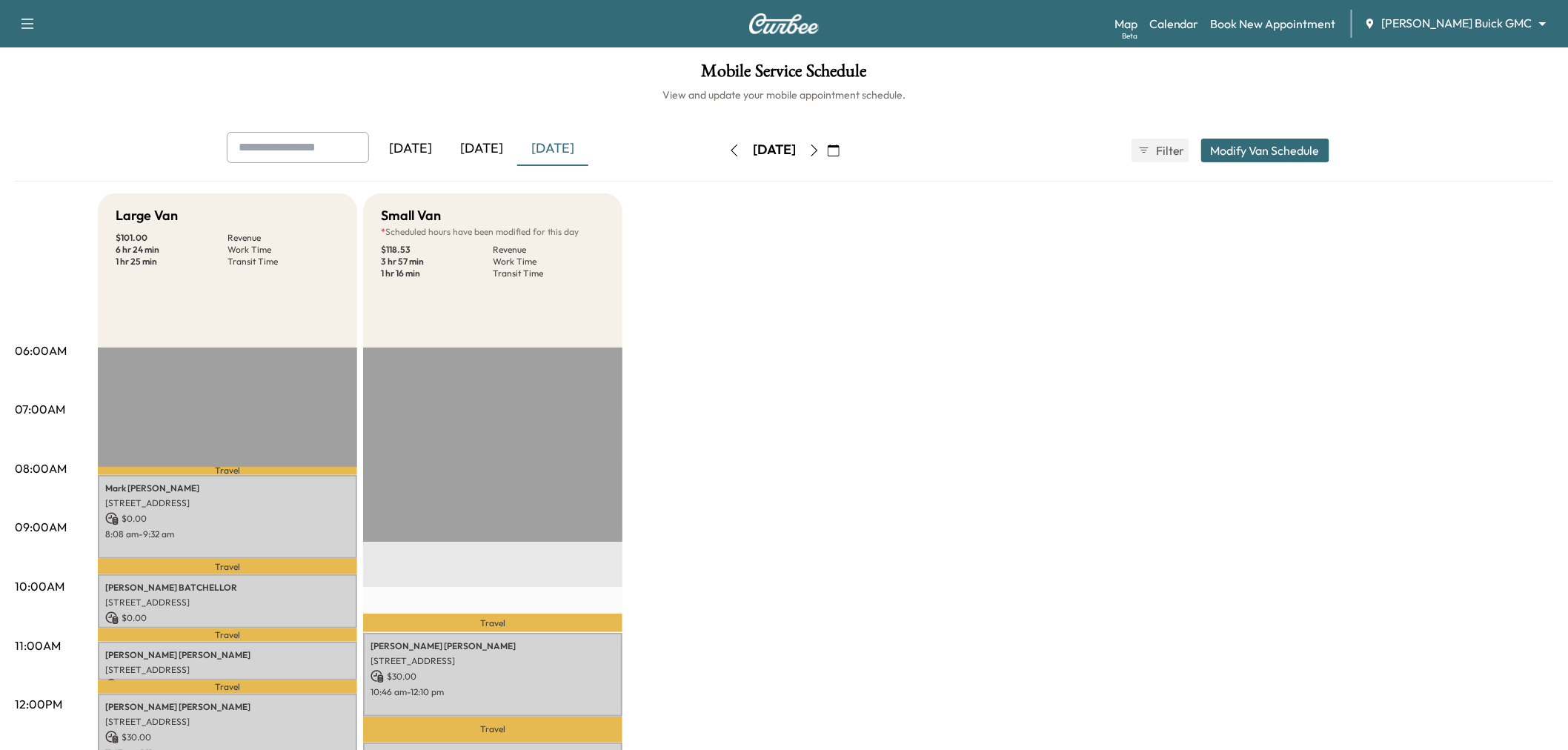
click at [487, 139] on div "[DATE]" at bounding box center [482, 149] width 71 height 34
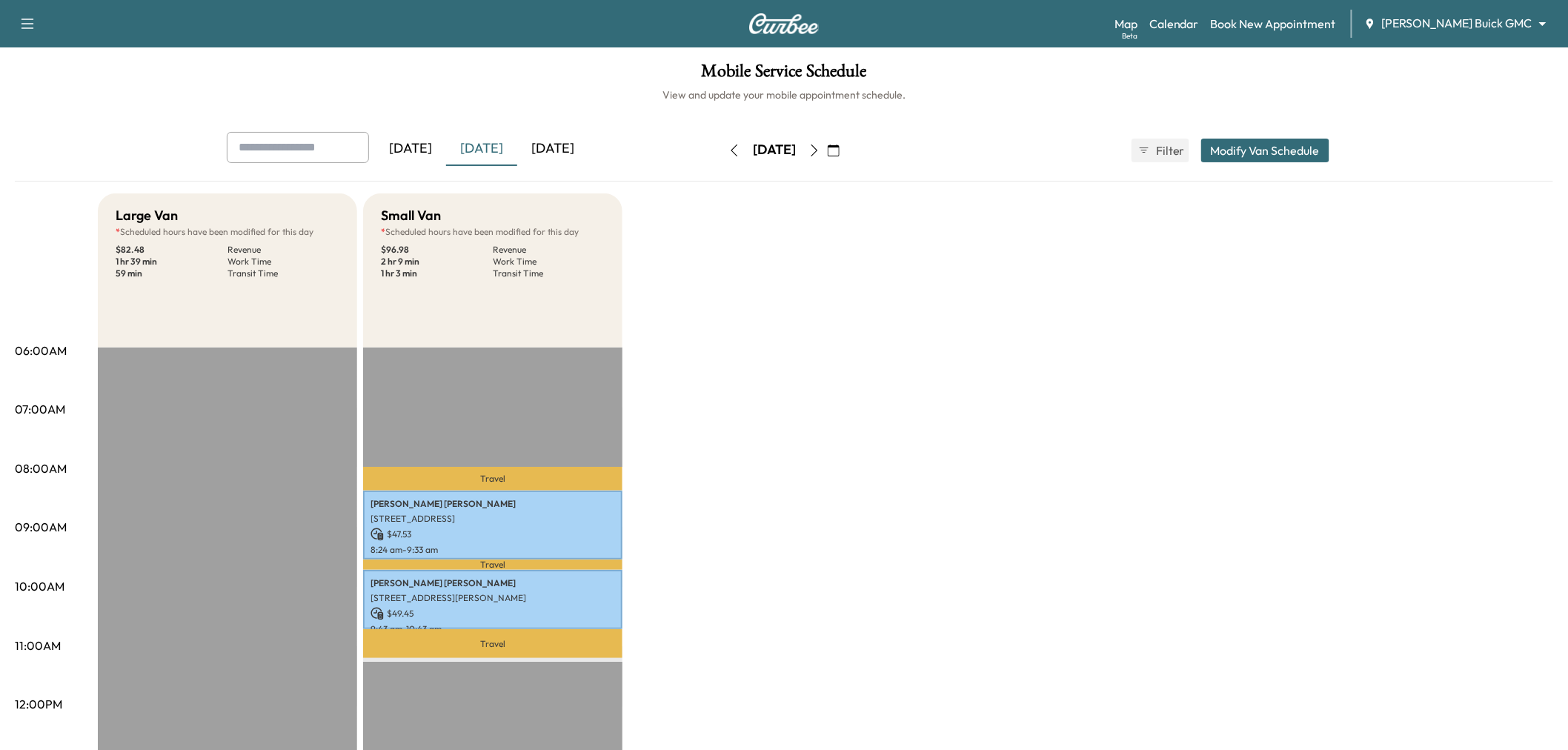
click at [536, 138] on div "[DATE]" at bounding box center [552, 149] width 71 height 34
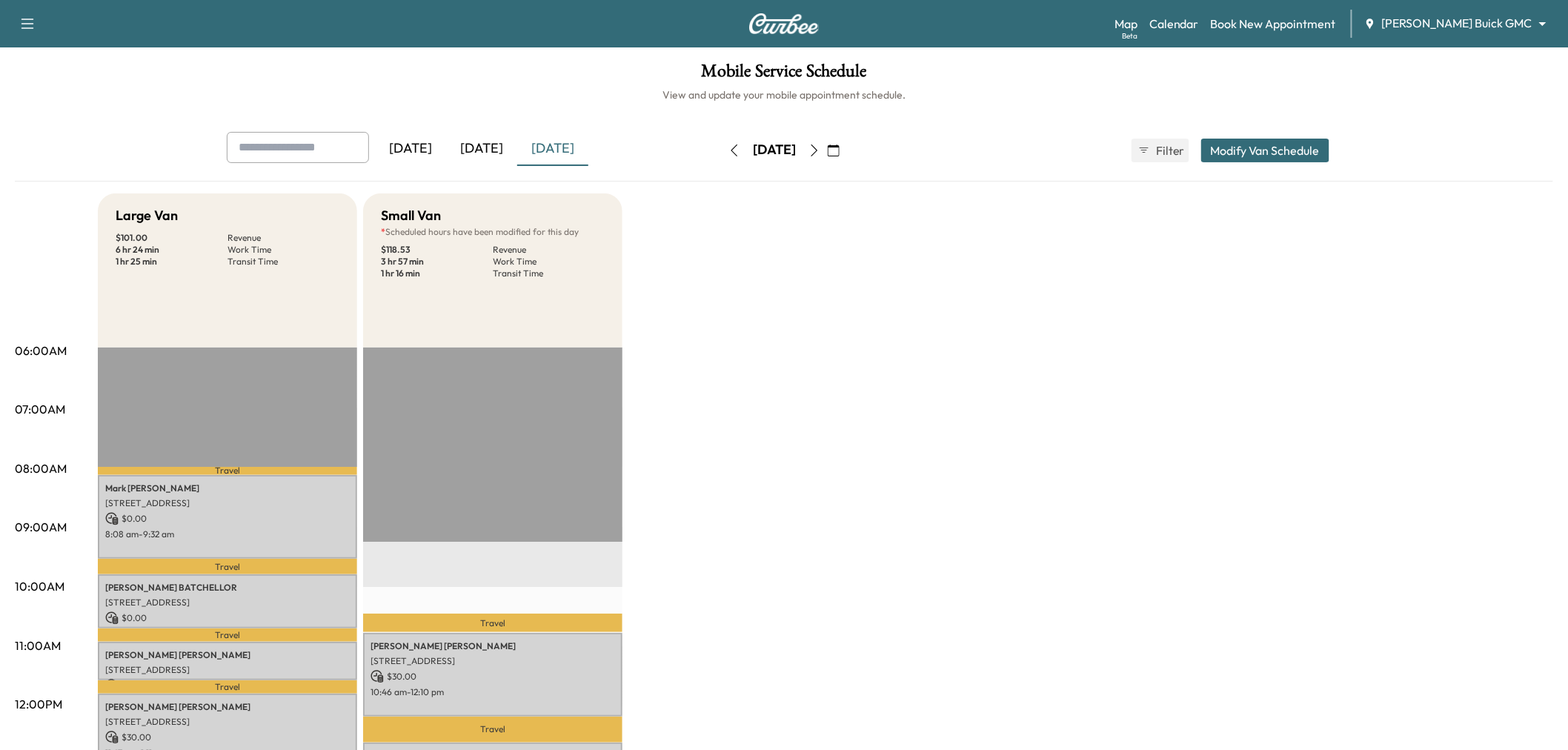
click at [820, 153] on icon "button" at bounding box center [815, 151] width 12 height 12
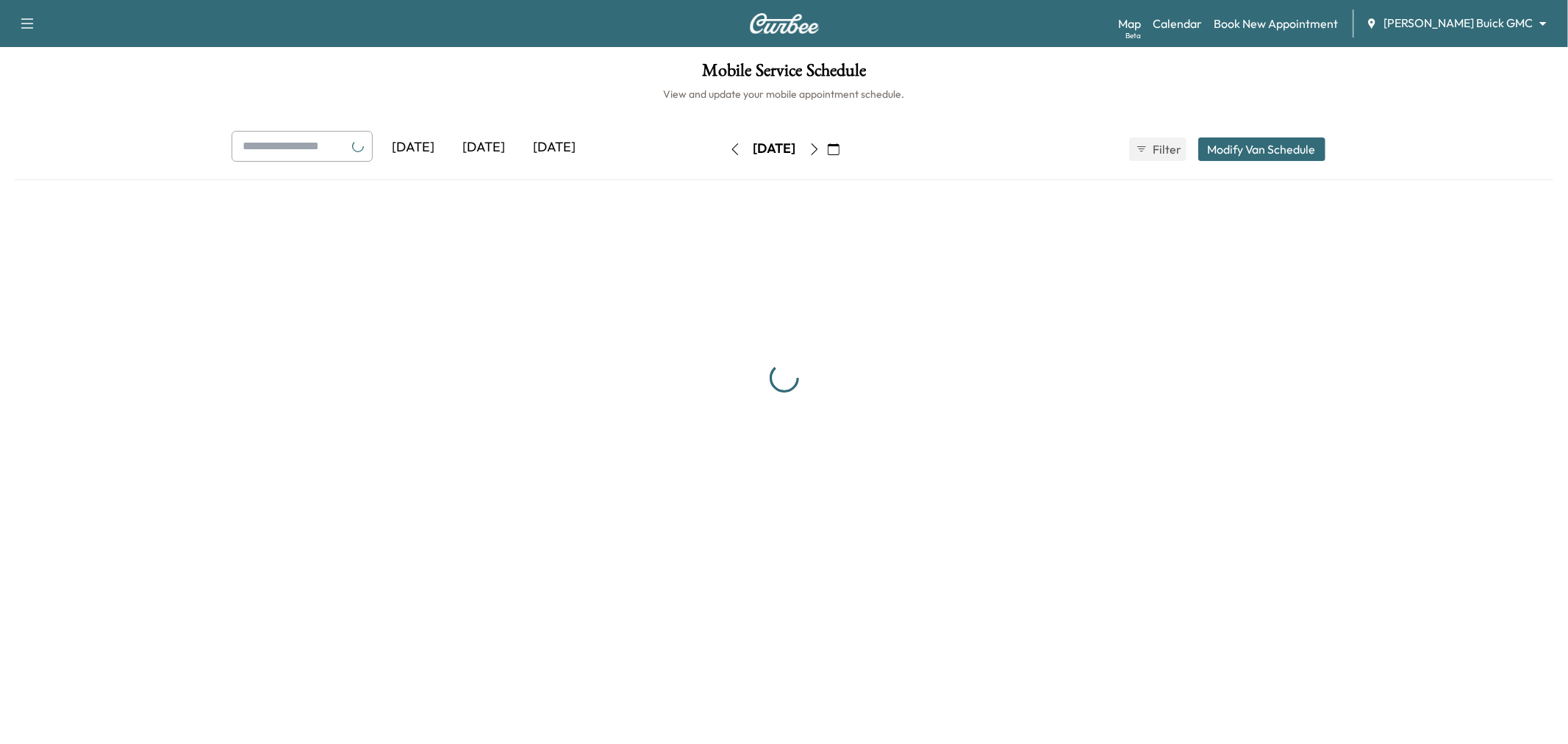
click at [827, 152] on button "button" at bounding box center [814, 149] width 25 height 23
click at [814, 150] on icon "button" at bounding box center [808, 150] width 12 height 12
click at [820, 150] on icon "button" at bounding box center [815, 150] width 12 height 12
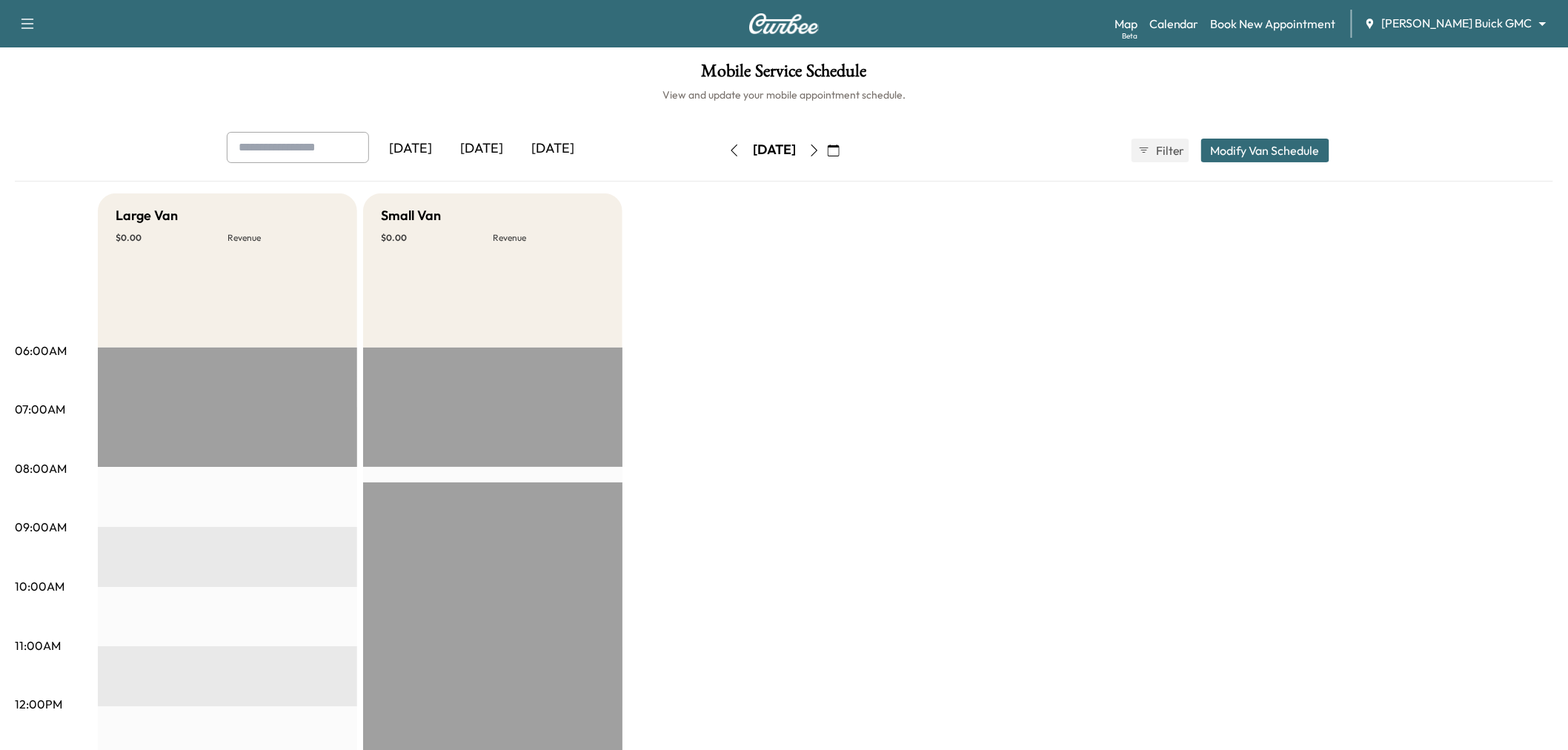
click at [721, 156] on button "button" at bounding box center [734, 150] width 25 height 24
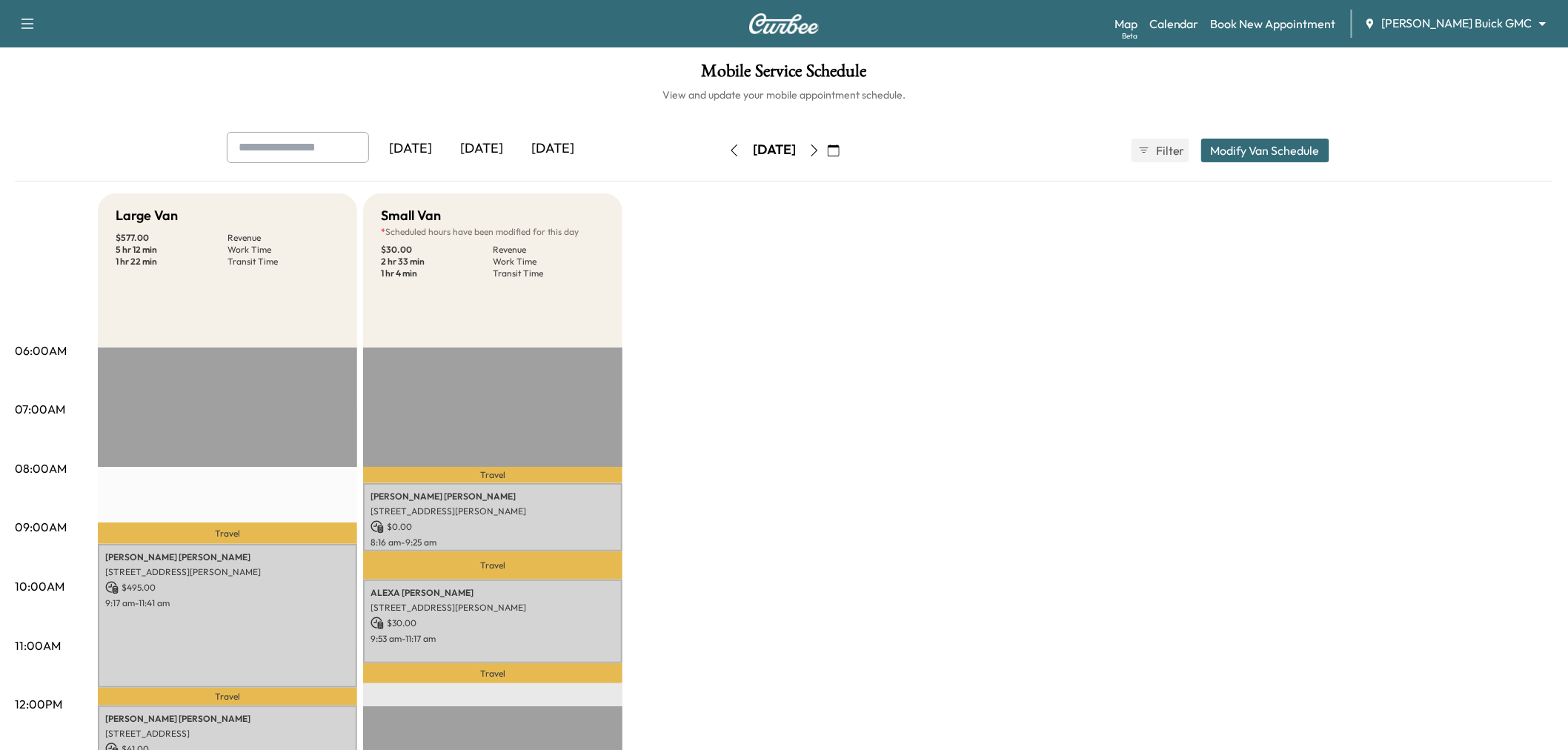
click at [561, 149] on div "[DATE]" at bounding box center [552, 149] width 71 height 34
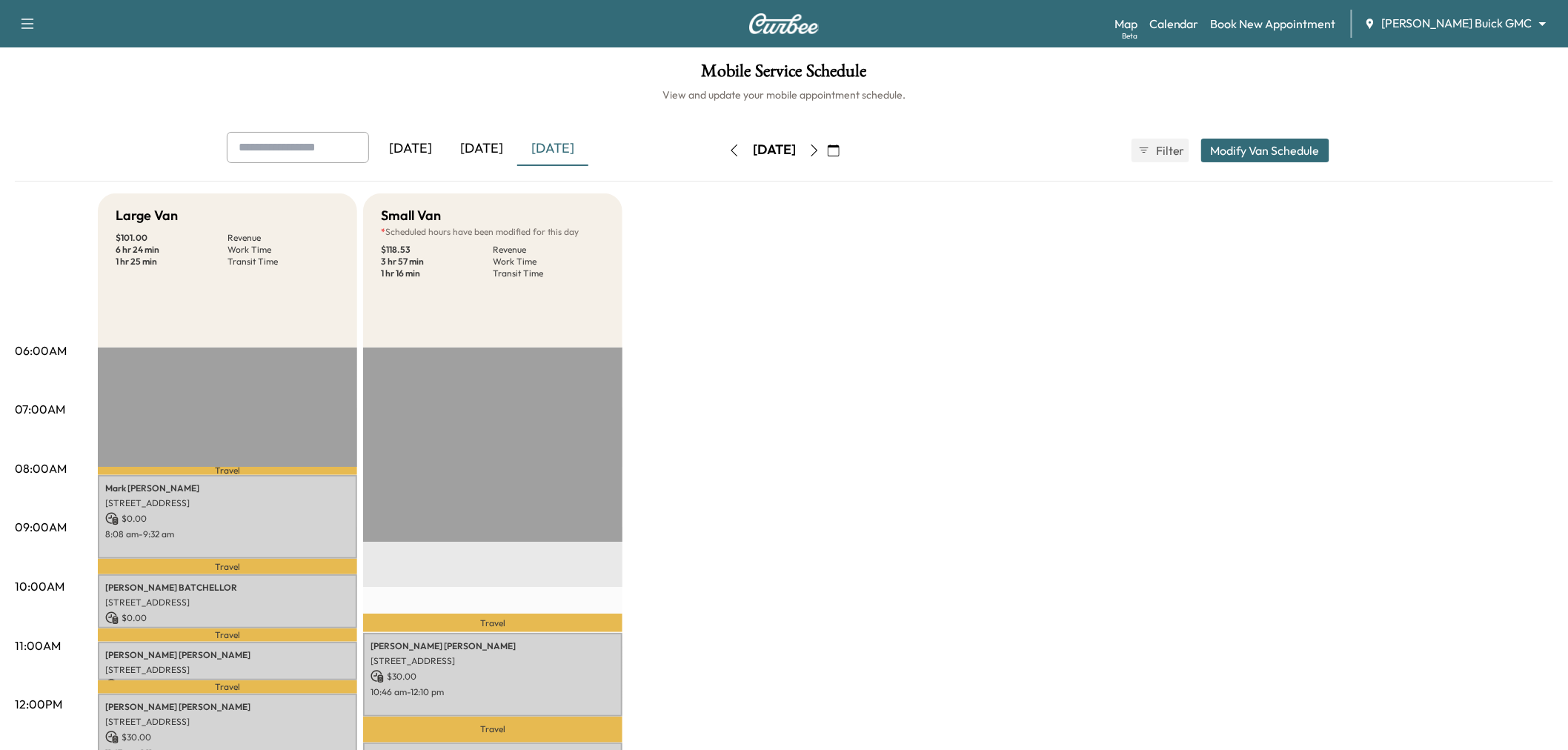
click at [492, 150] on div "[DATE]" at bounding box center [482, 149] width 71 height 34
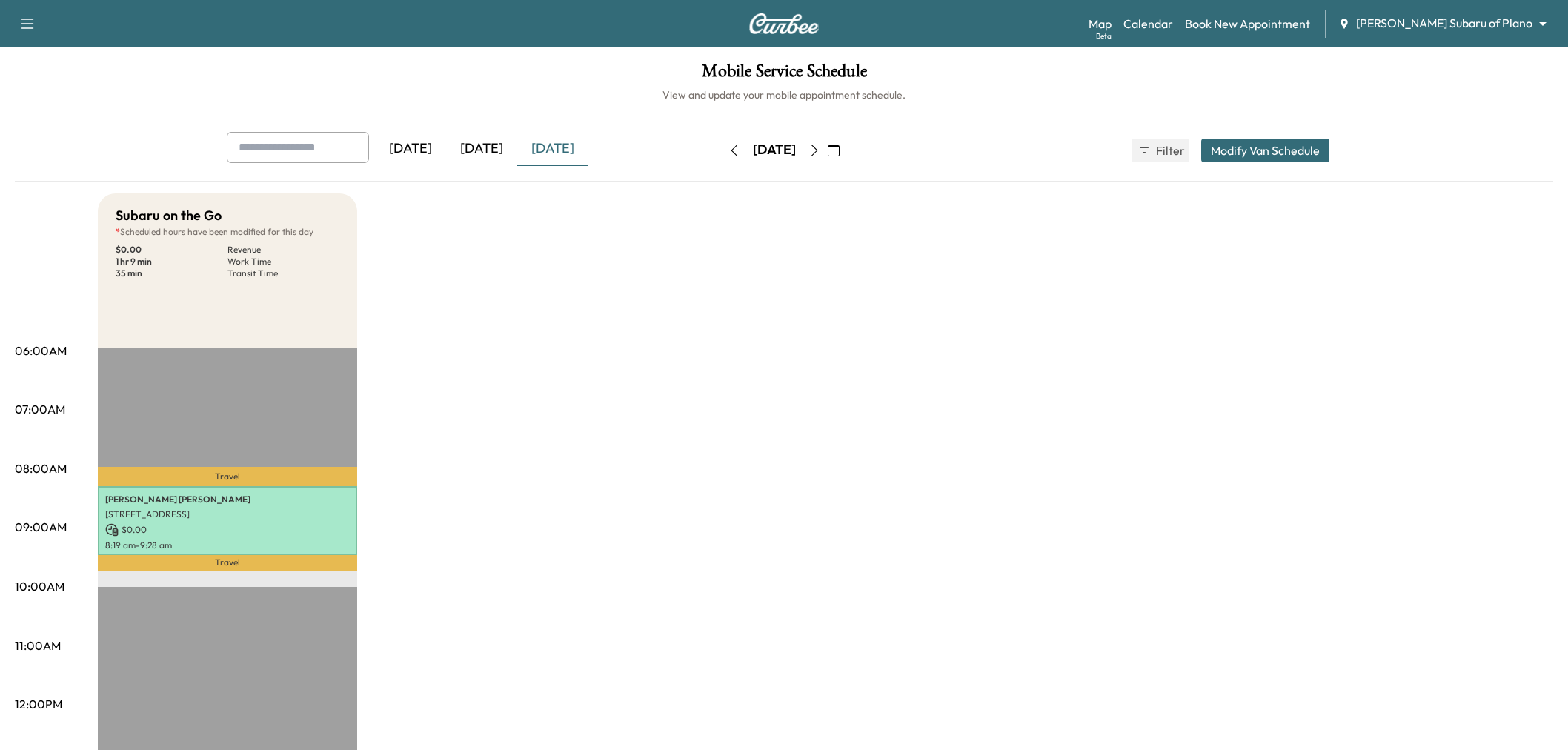
scroll to position [83, 0]
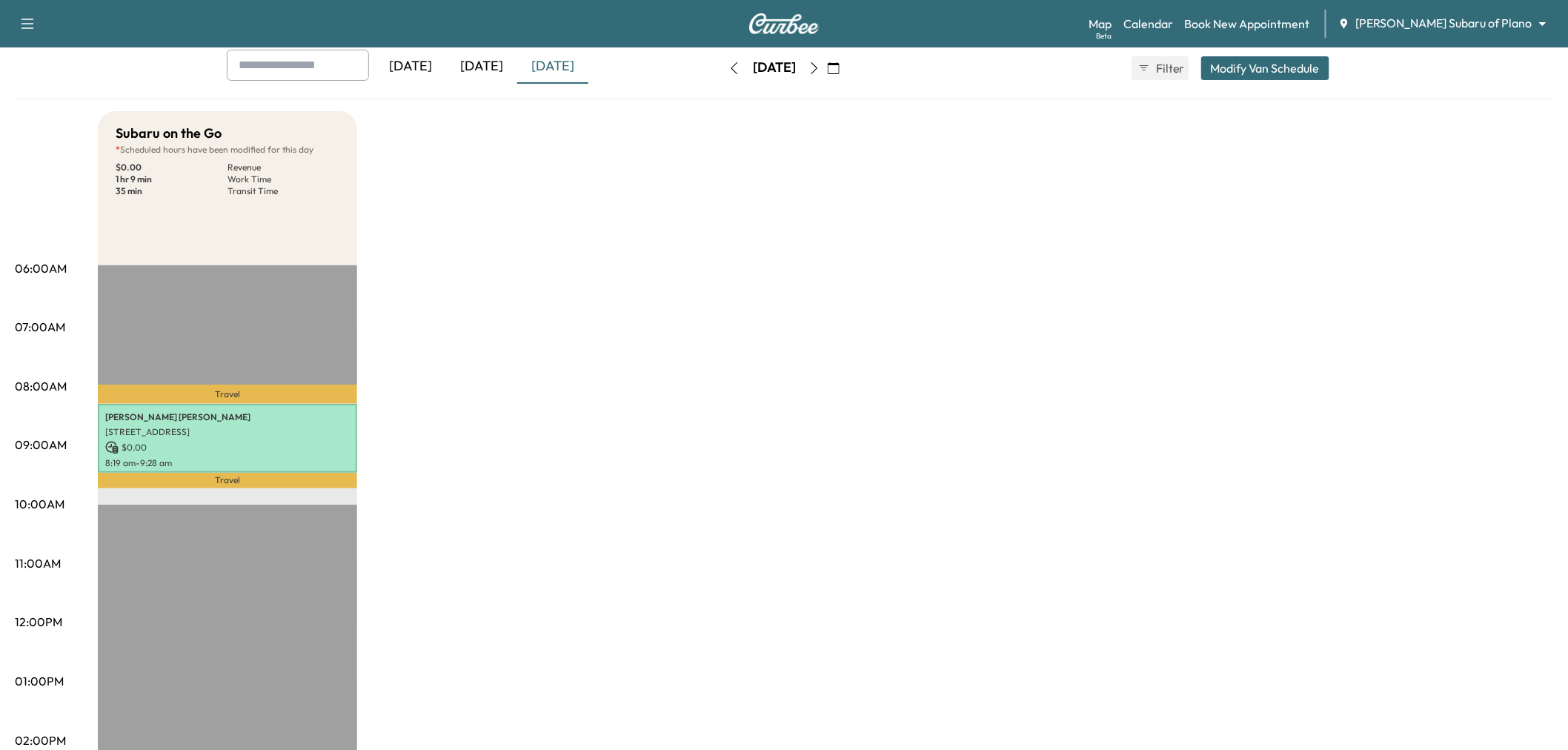
click at [500, 59] on div "[DATE]" at bounding box center [482, 67] width 71 height 34
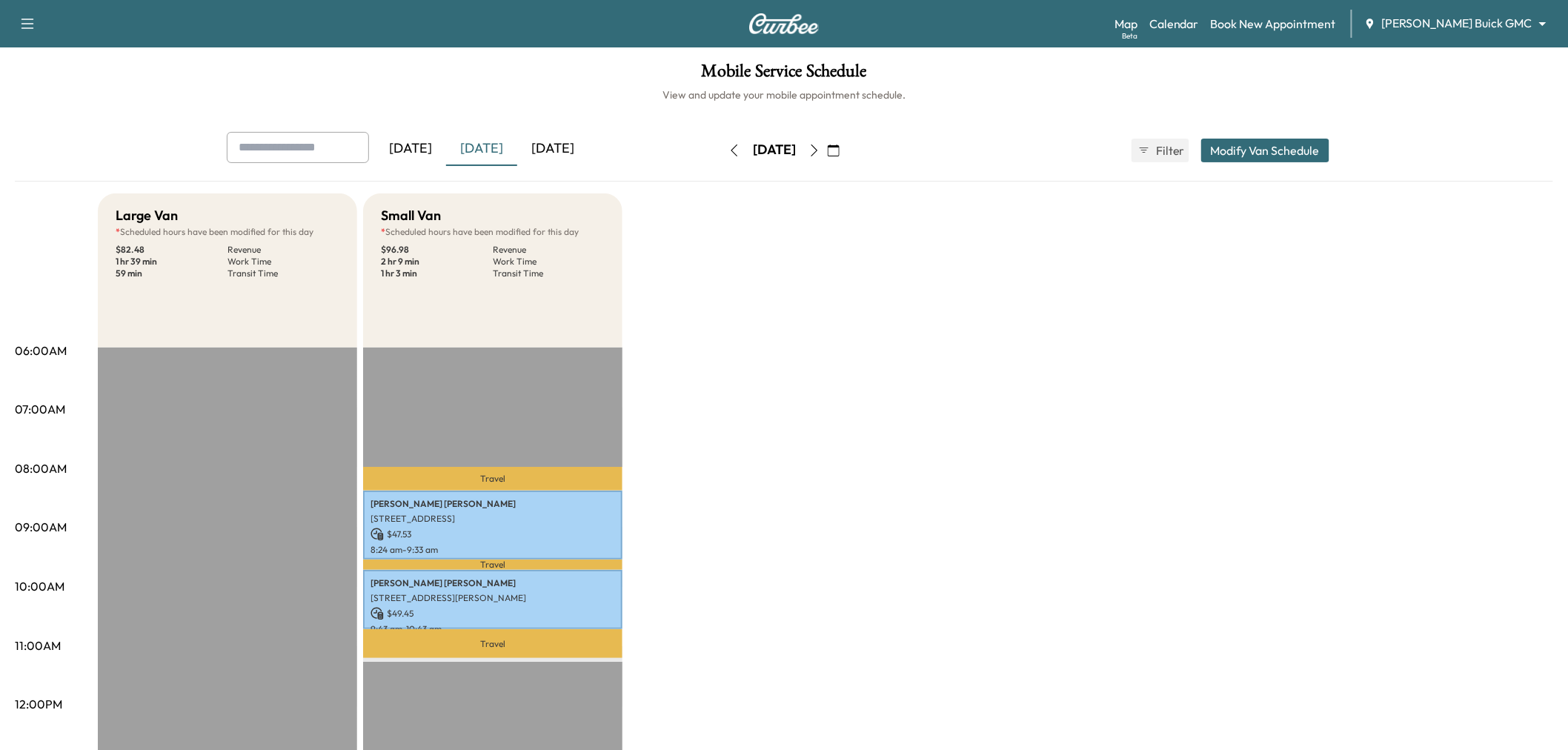
click at [576, 146] on div "[DATE]" at bounding box center [552, 149] width 71 height 34
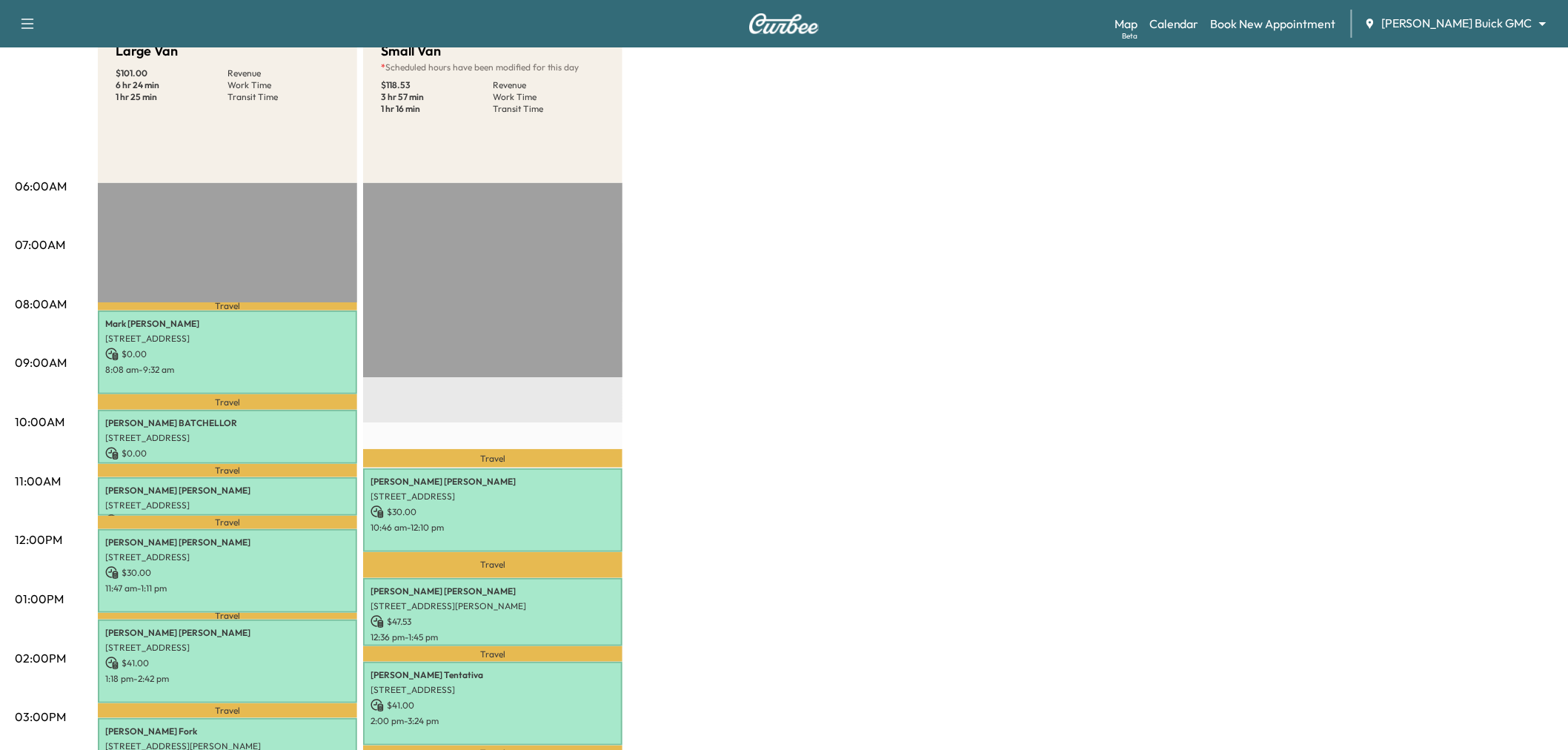
scroll to position [329, 0]
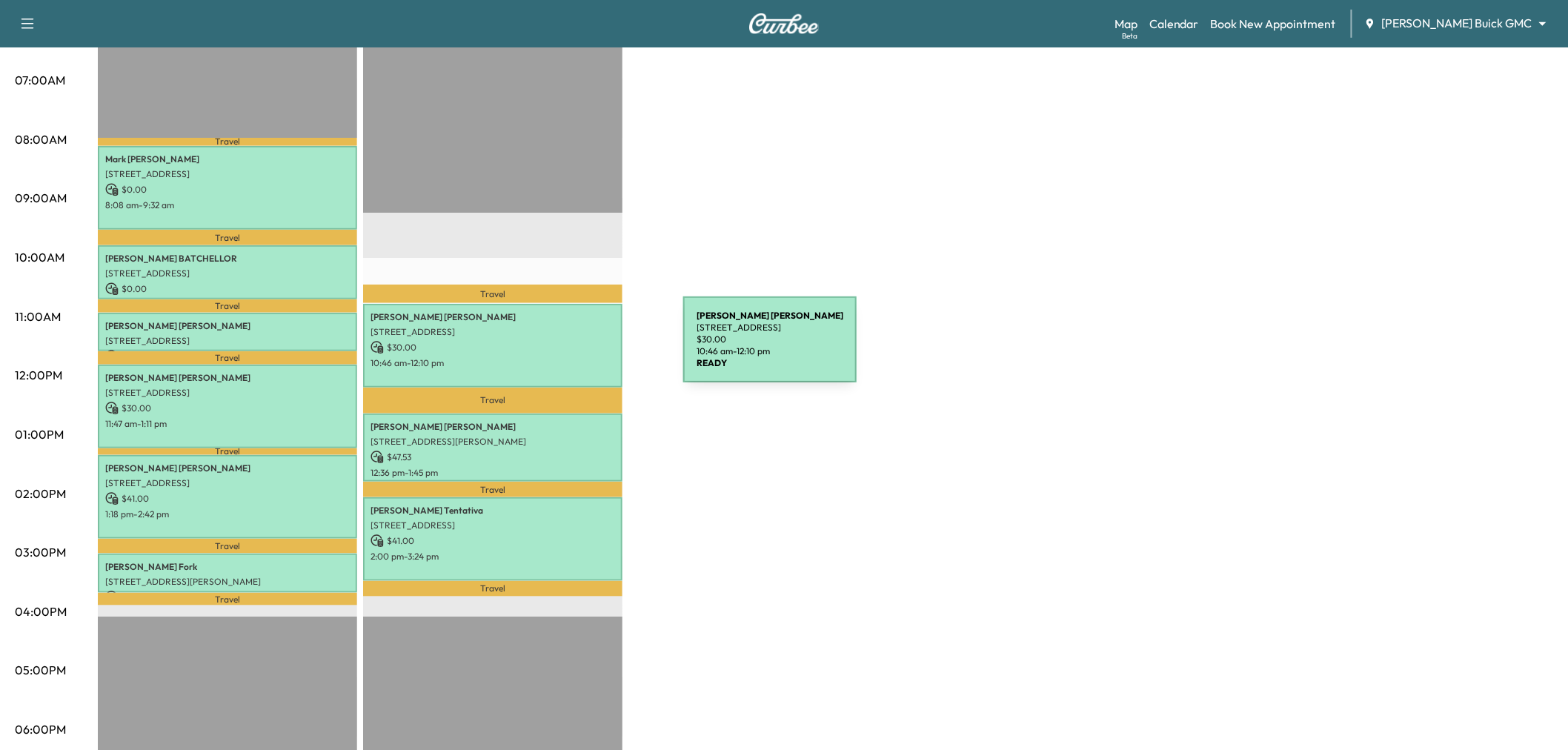
click at [572, 349] on p "$ 30.00" at bounding box center [493, 348] width 245 height 14
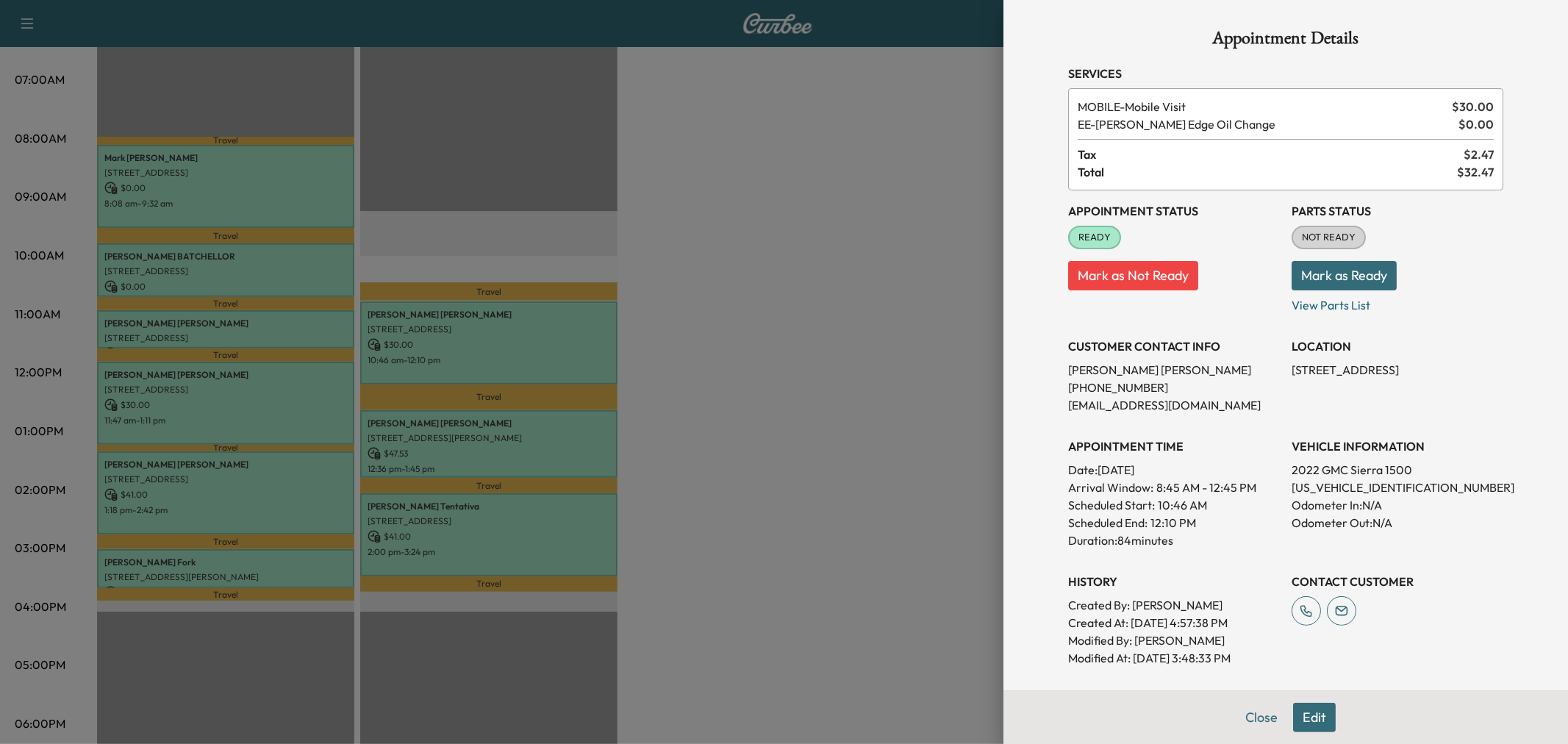
click at [567, 346] on div at bounding box center [784, 372] width 1568 height 744
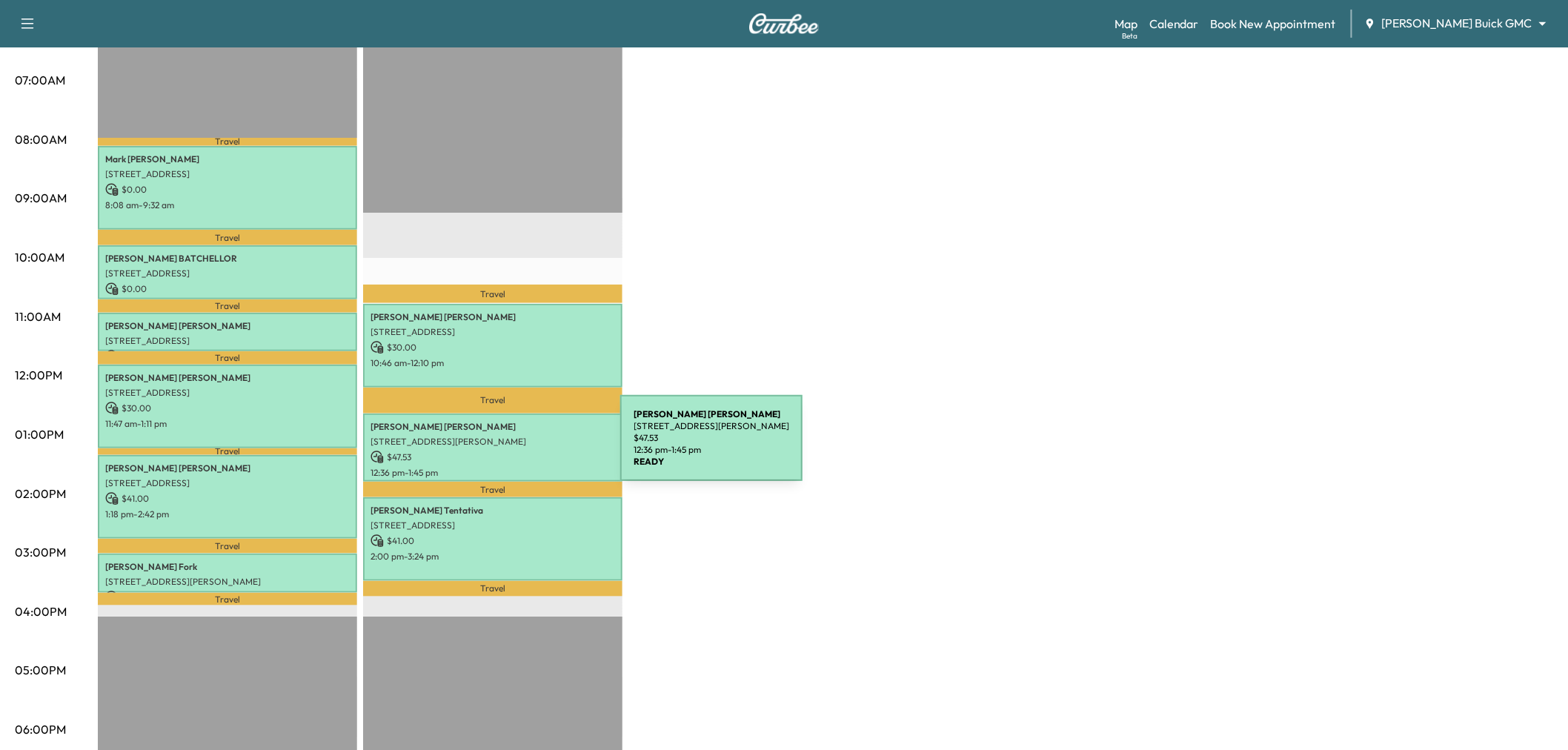
click at [509, 450] on p "$ 47.53" at bounding box center [493, 457] width 245 height 14
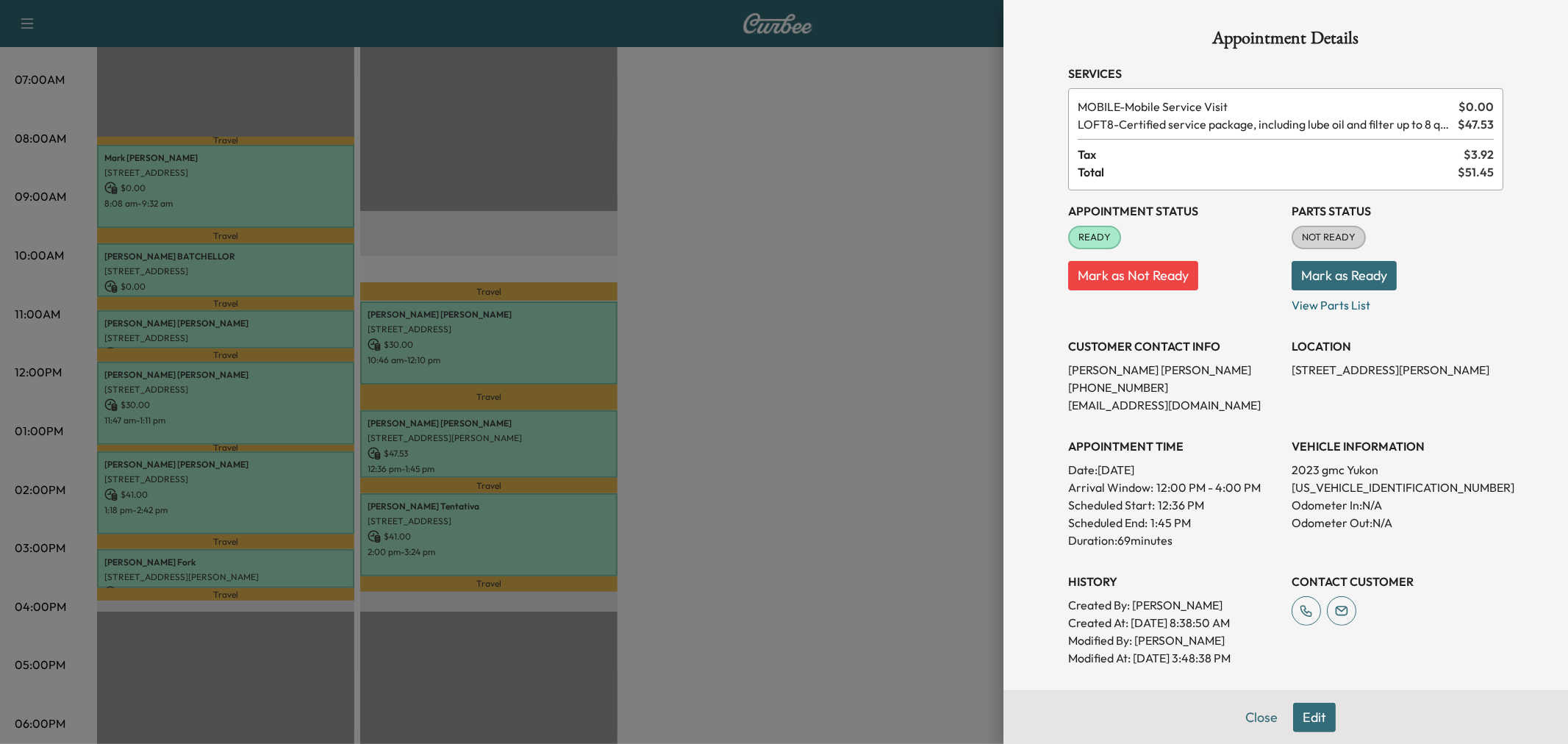
click at [505, 444] on div at bounding box center [784, 372] width 1568 height 744
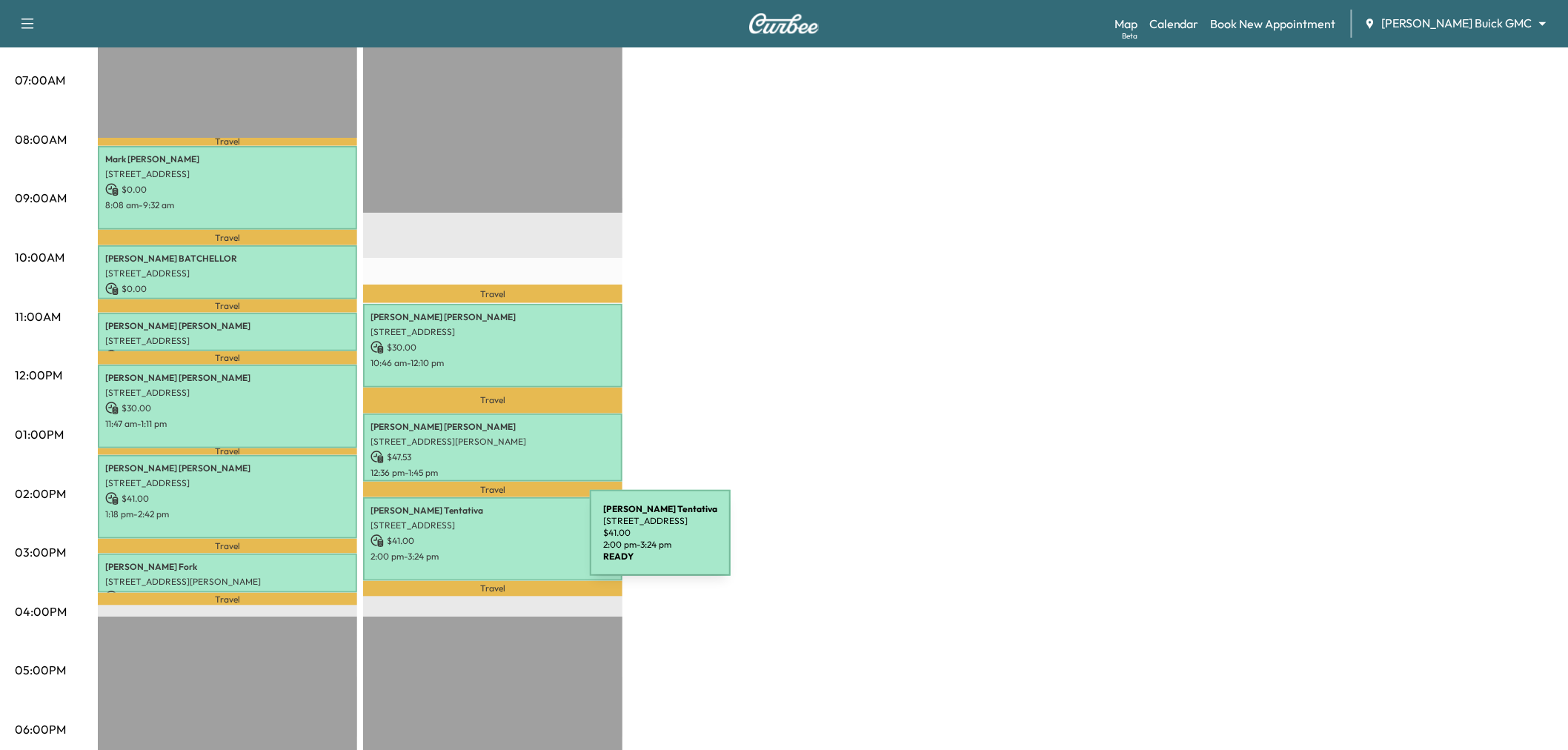
click at [479, 551] on p "2:00 pm - 3:24 pm" at bounding box center [493, 557] width 245 height 12
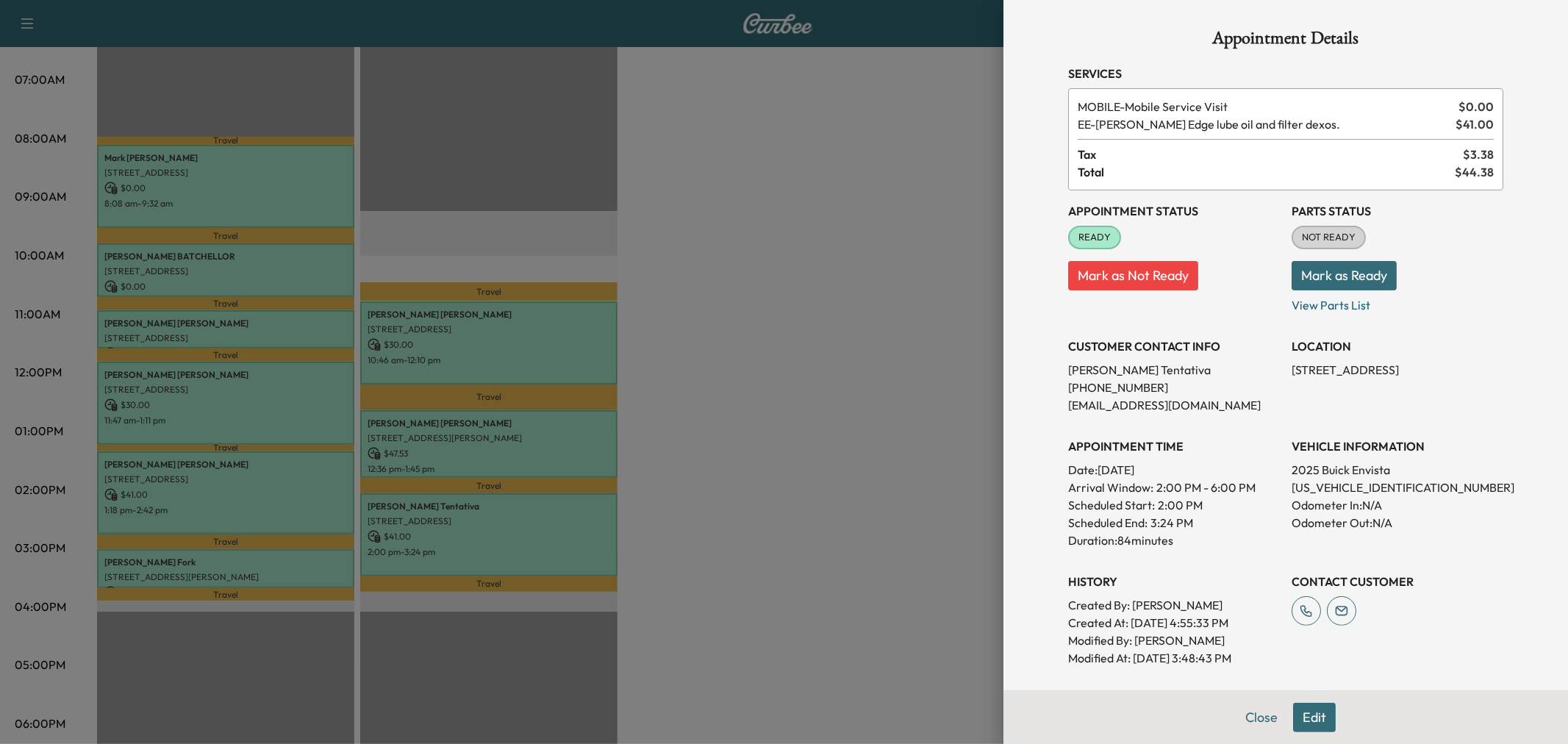
click at [475, 539] on div at bounding box center [784, 372] width 1568 height 744
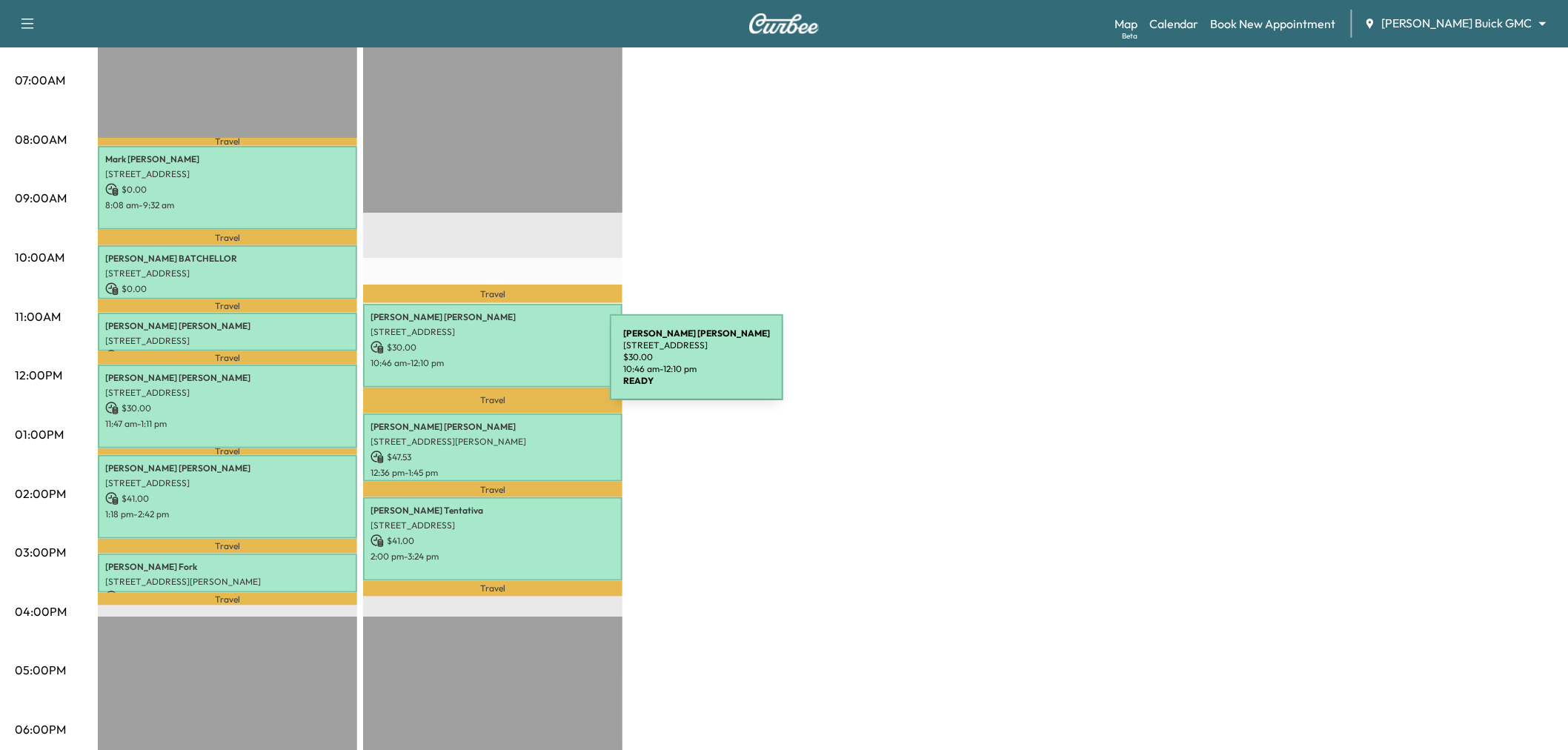
click at [500, 357] on p "10:46 am - 12:10 pm" at bounding box center [493, 363] width 245 height 12
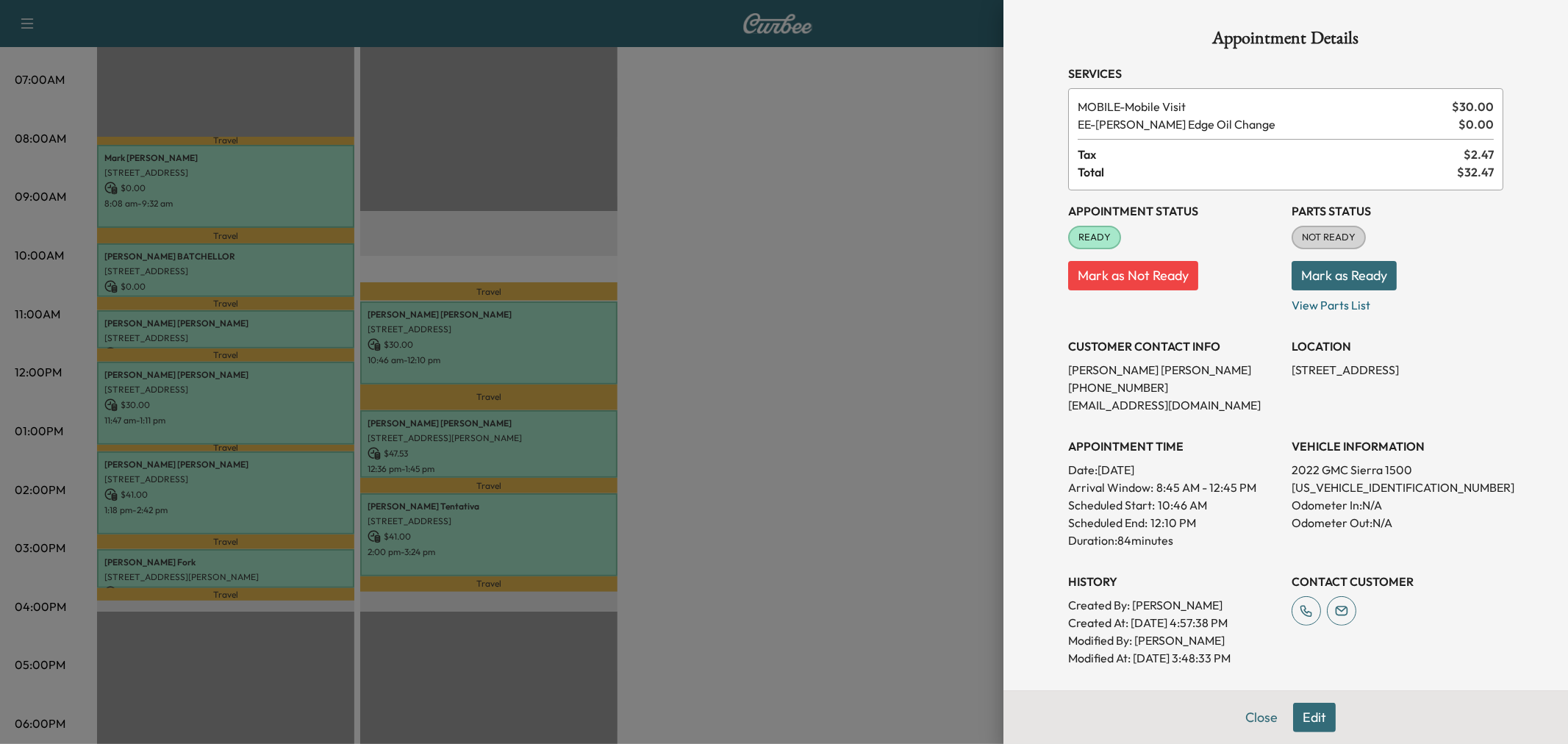
click at [496, 353] on div at bounding box center [784, 372] width 1568 height 744
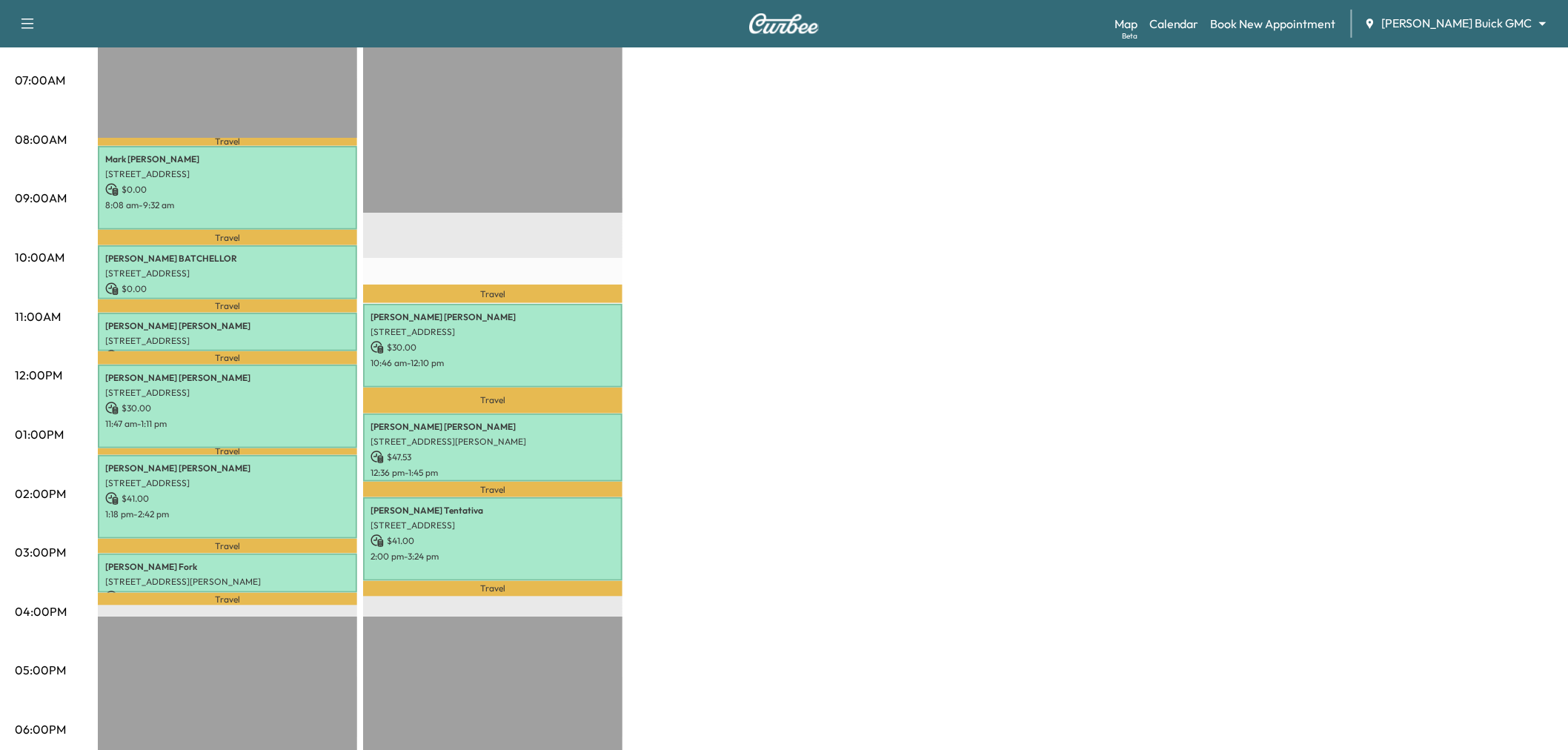
scroll to position [0, 0]
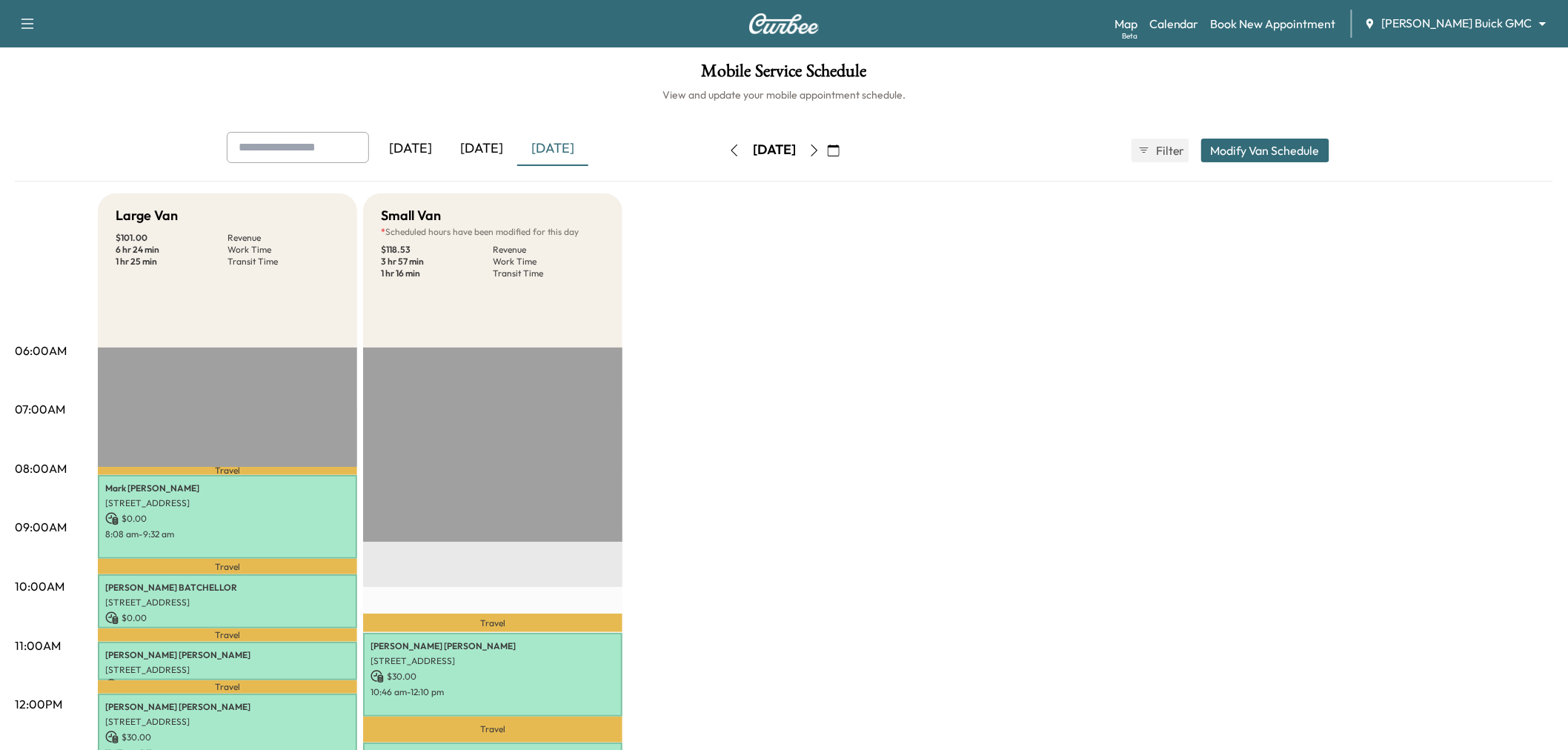
click at [847, 150] on button "button" at bounding box center [833, 150] width 25 height 24
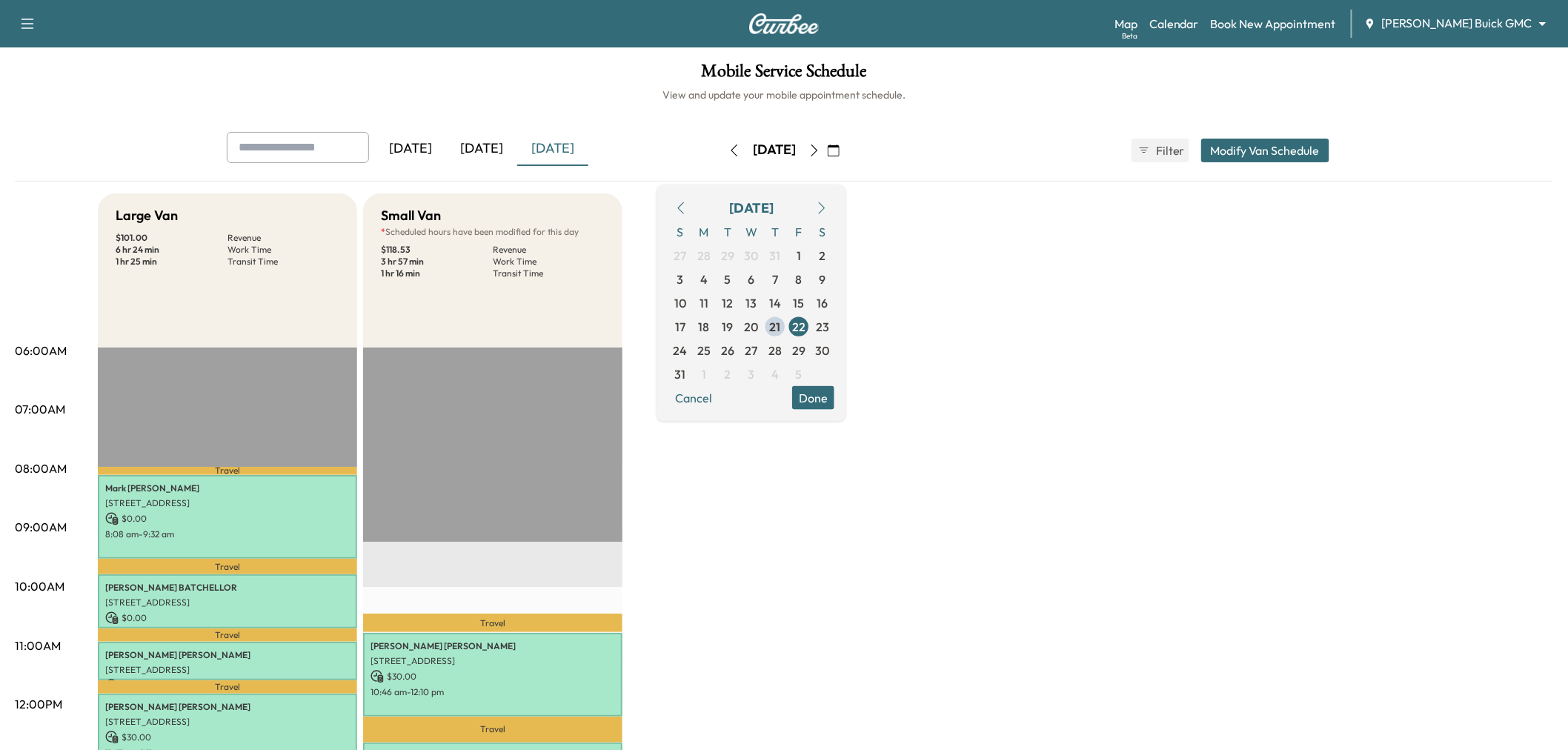
click at [820, 150] on icon "button" at bounding box center [815, 151] width 12 height 12
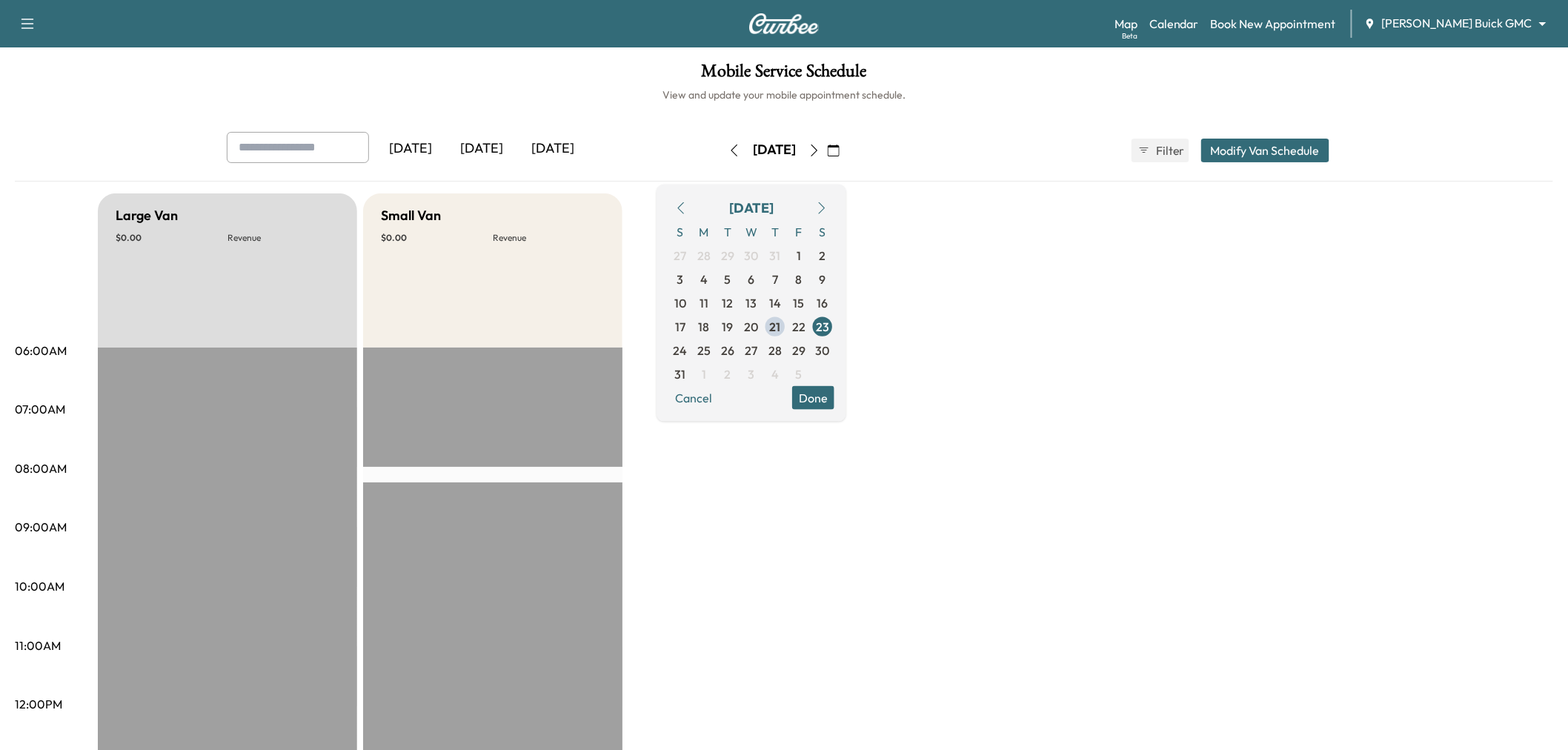
click at [820, 146] on icon "button" at bounding box center [815, 151] width 12 height 12
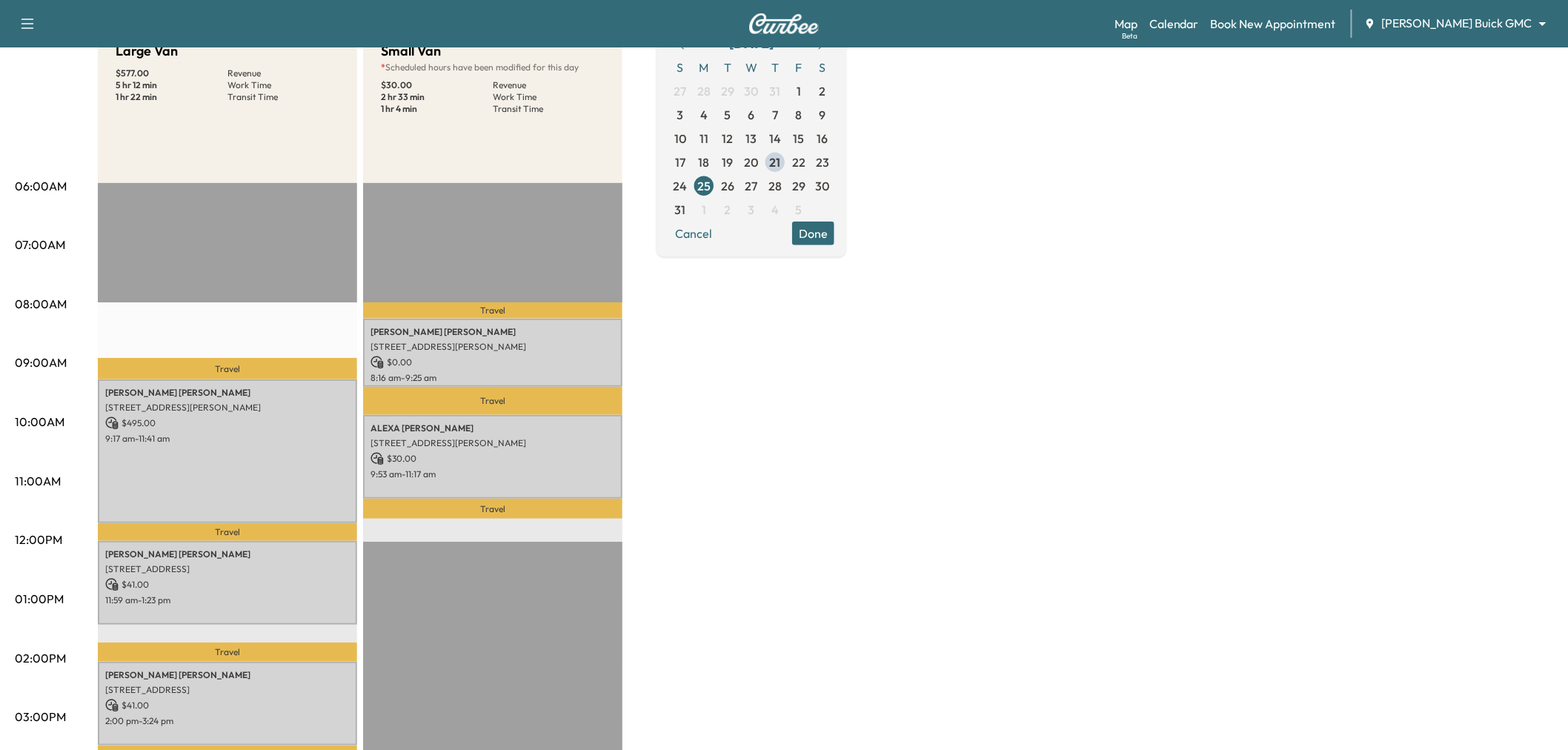
scroll to position [83, 0]
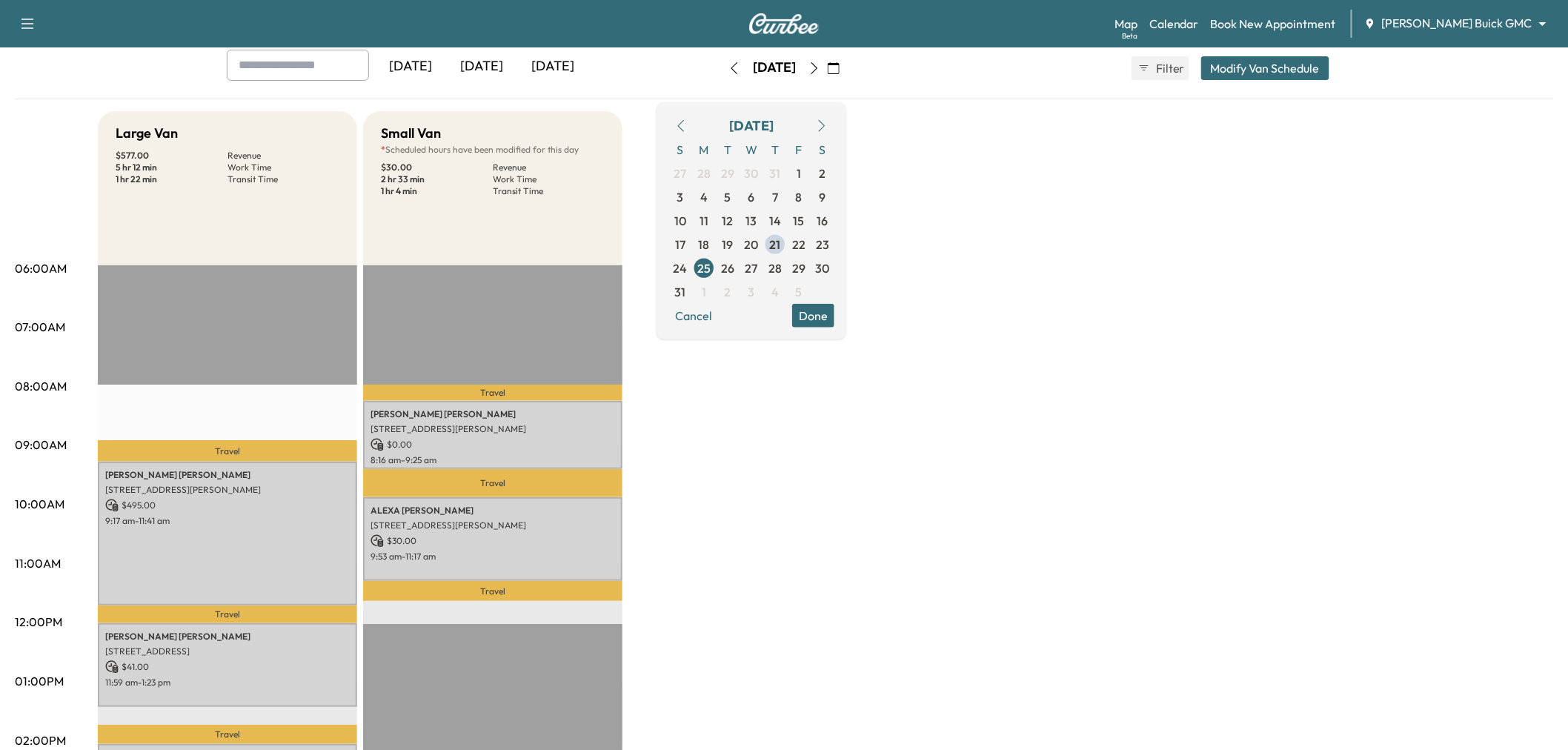
click at [820, 67] on icon "button" at bounding box center [815, 68] width 12 height 12
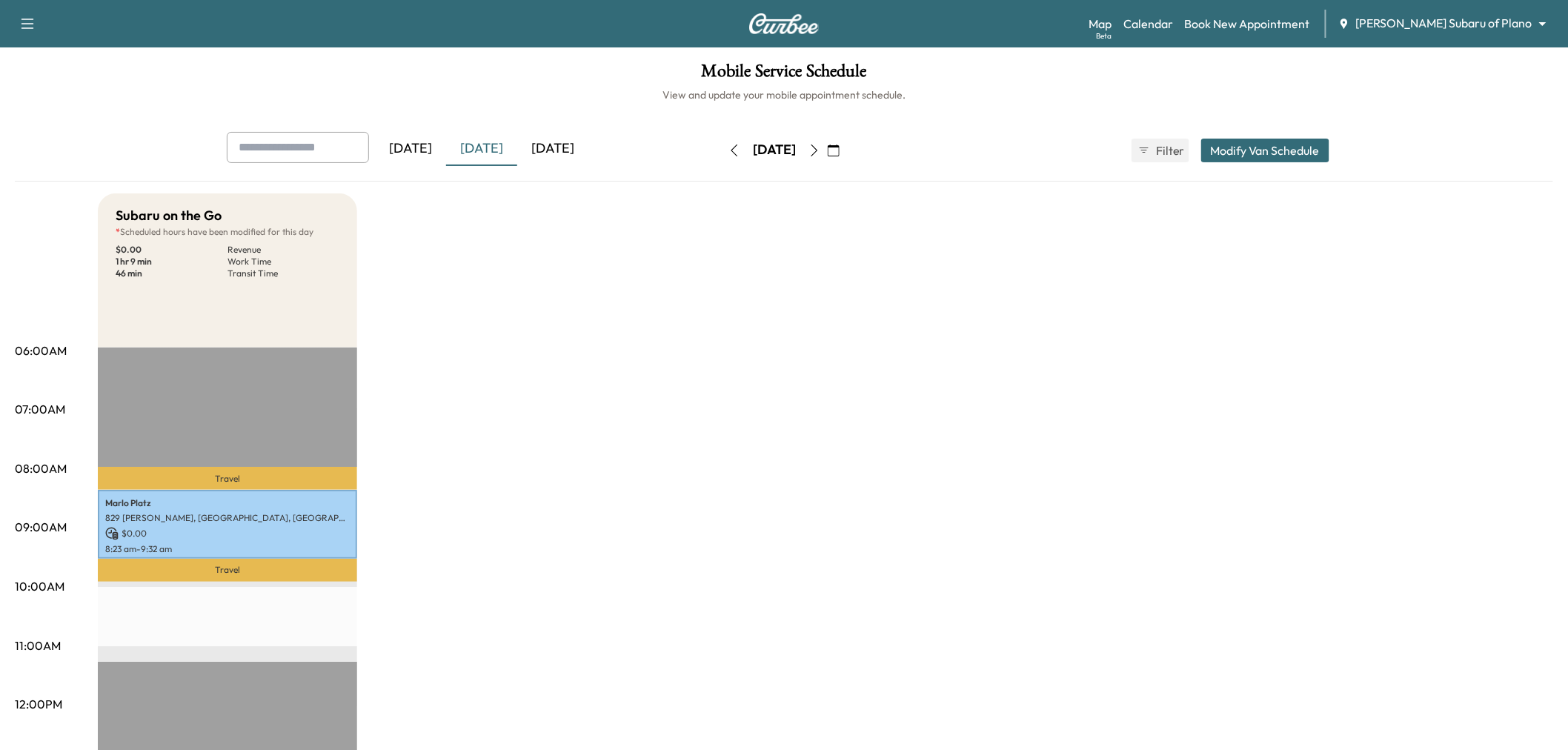
click at [827, 158] on button "button" at bounding box center [814, 150] width 25 height 24
click at [834, 156] on button "button" at bounding box center [821, 150] width 25 height 24
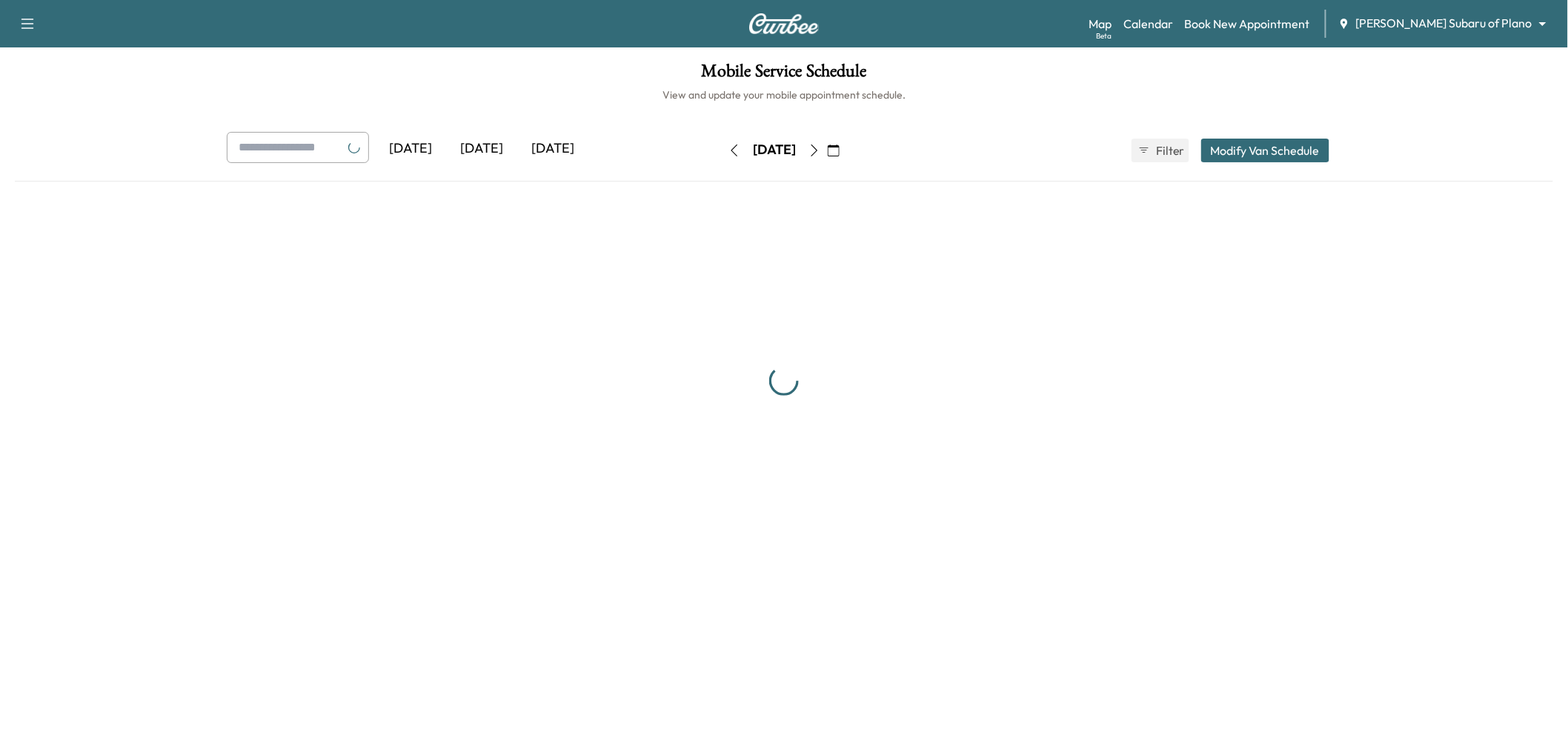
click at [827, 156] on button "button" at bounding box center [814, 150] width 25 height 24
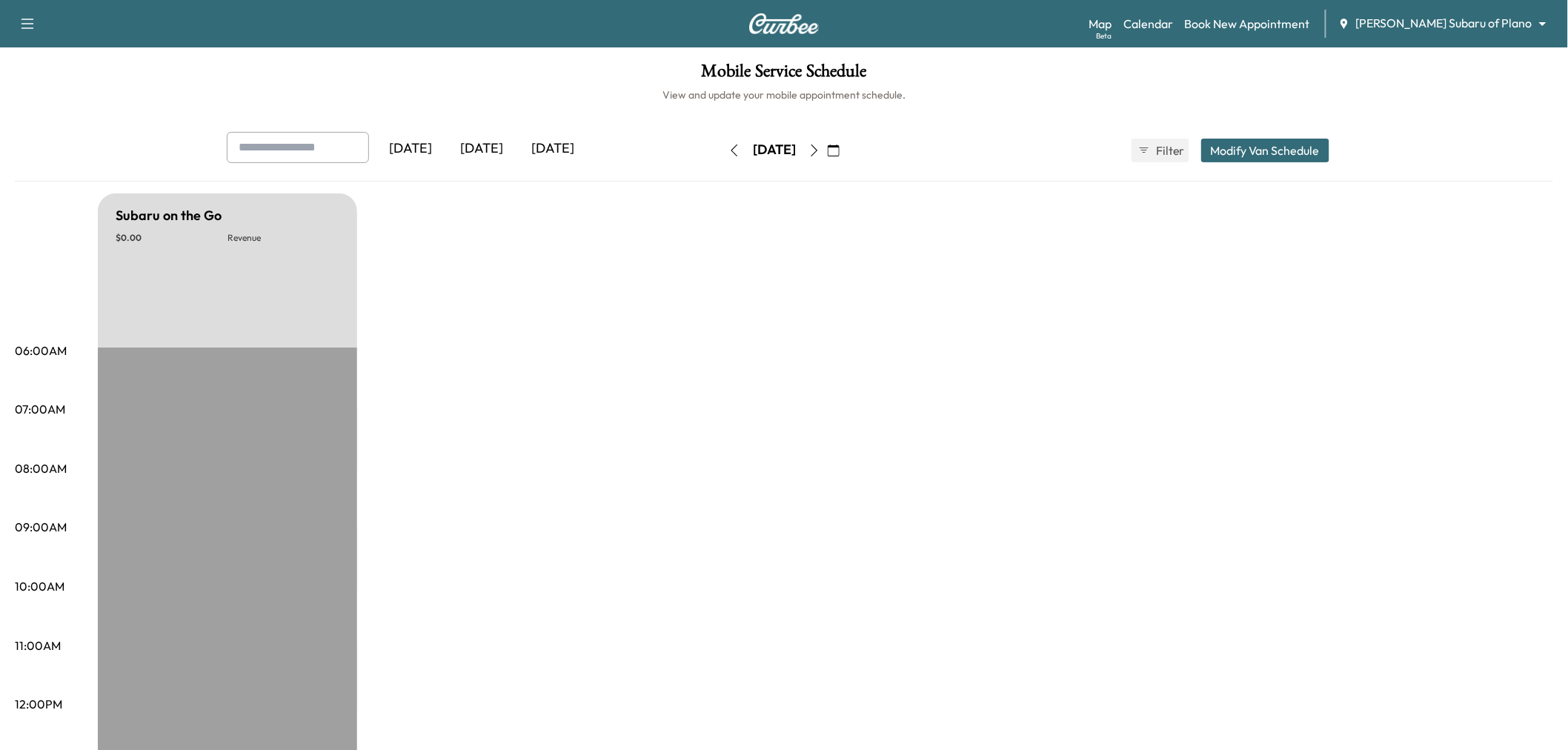
click at [827, 156] on button "button" at bounding box center [814, 150] width 25 height 24
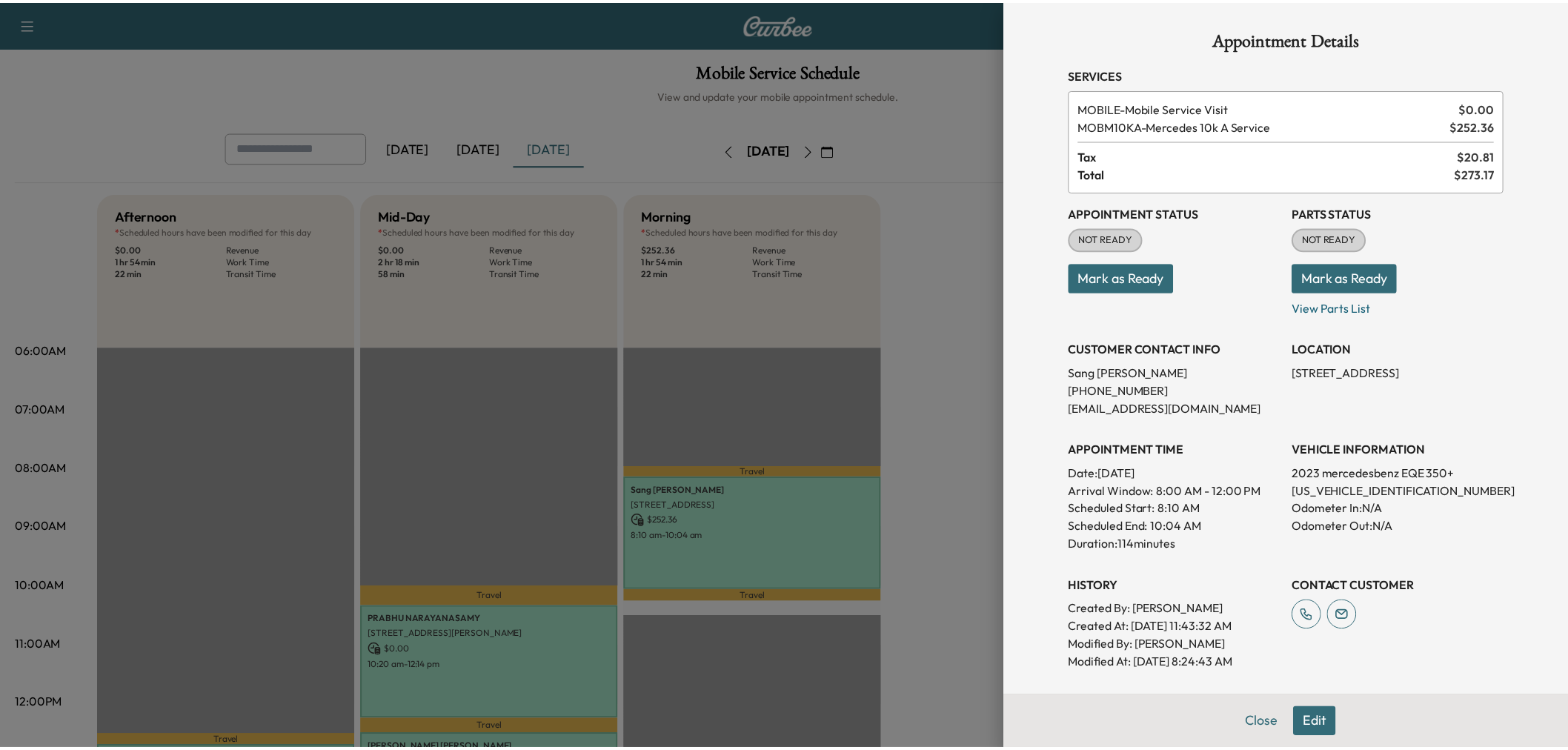
scroll to position [247, 0]
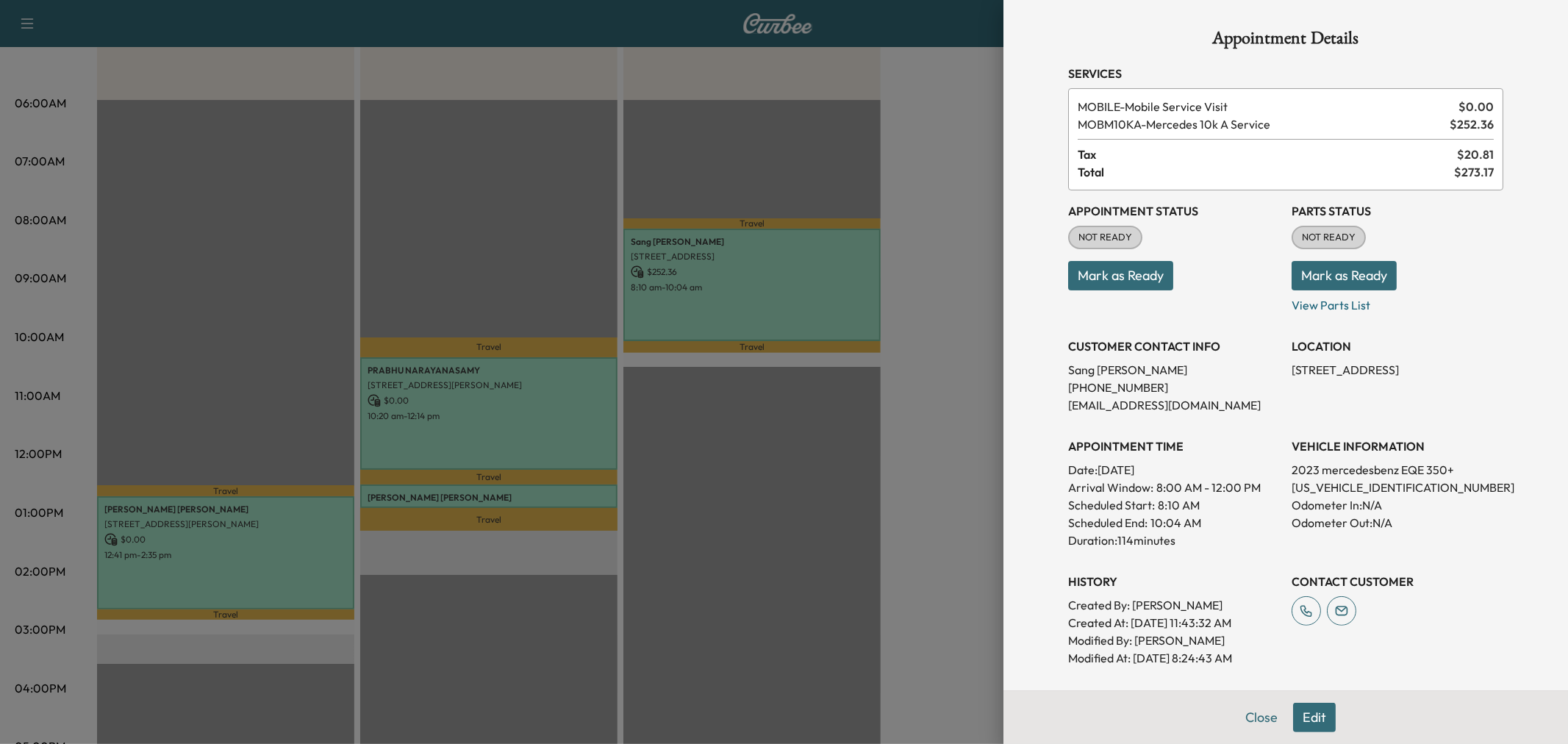
click at [502, 166] on div at bounding box center [784, 372] width 1568 height 744
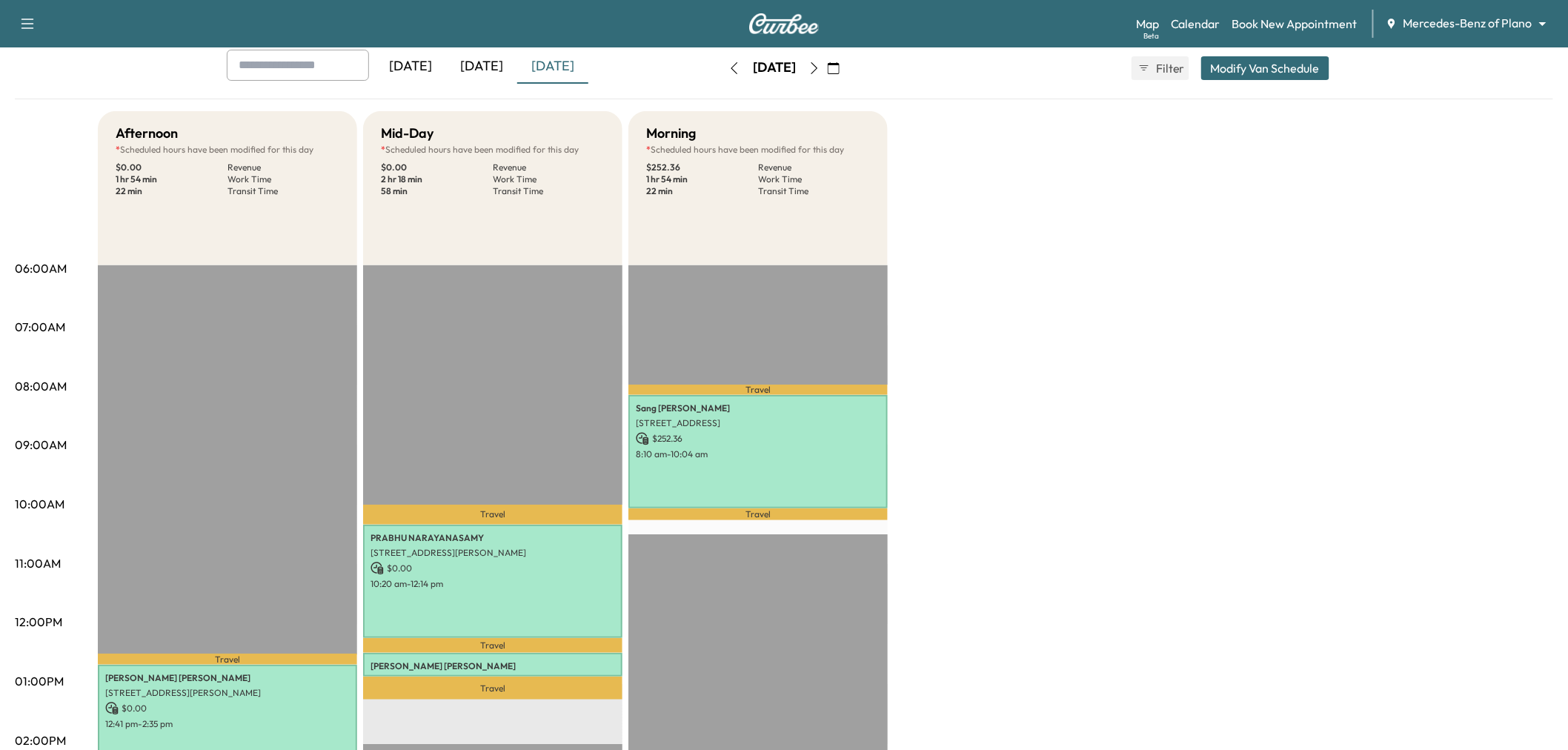
scroll to position [0, 0]
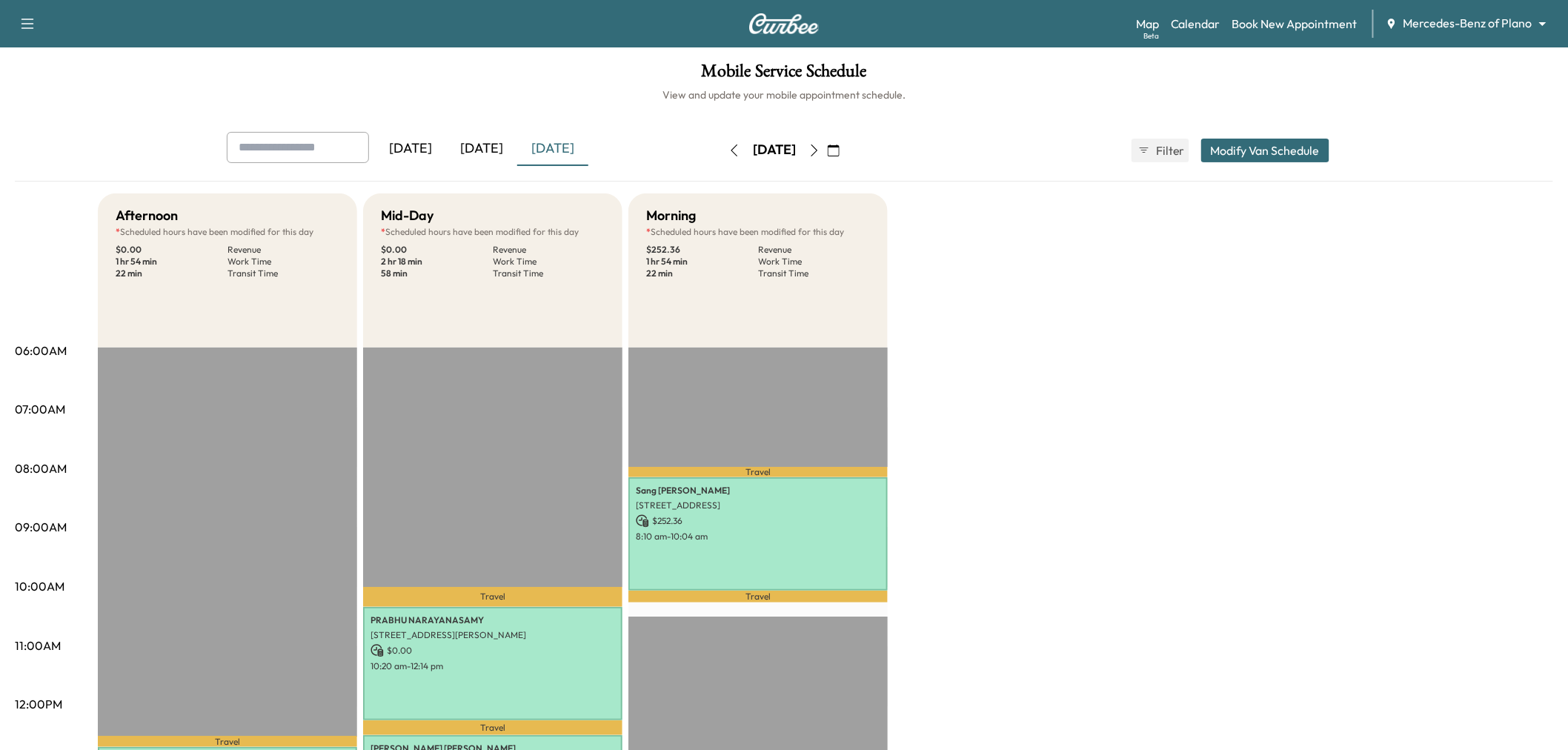
click at [820, 149] on icon "button" at bounding box center [815, 151] width 12 height 12
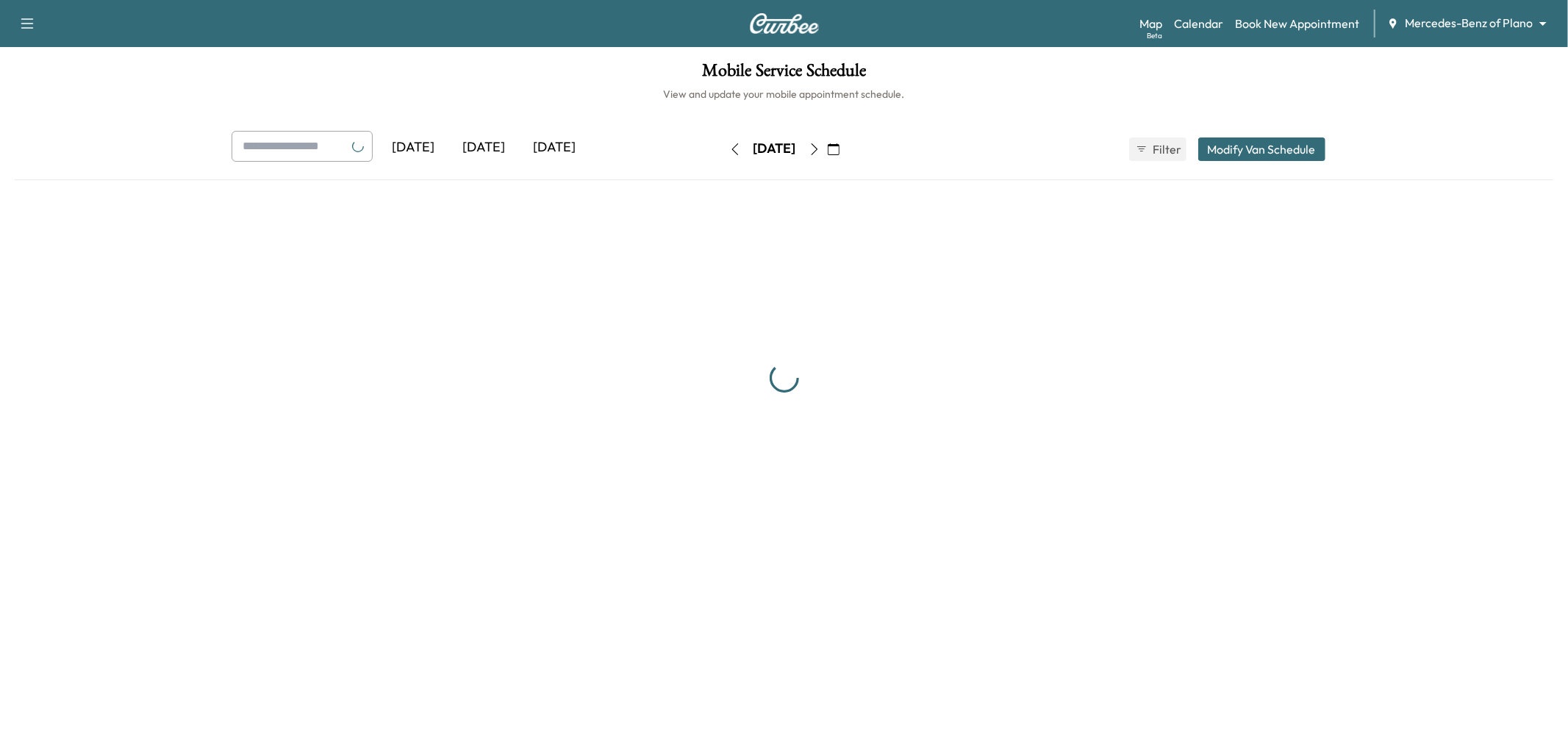
click at [827, 147] on div "[DATE]" at bounding box center [775, 149] width 105 height 23
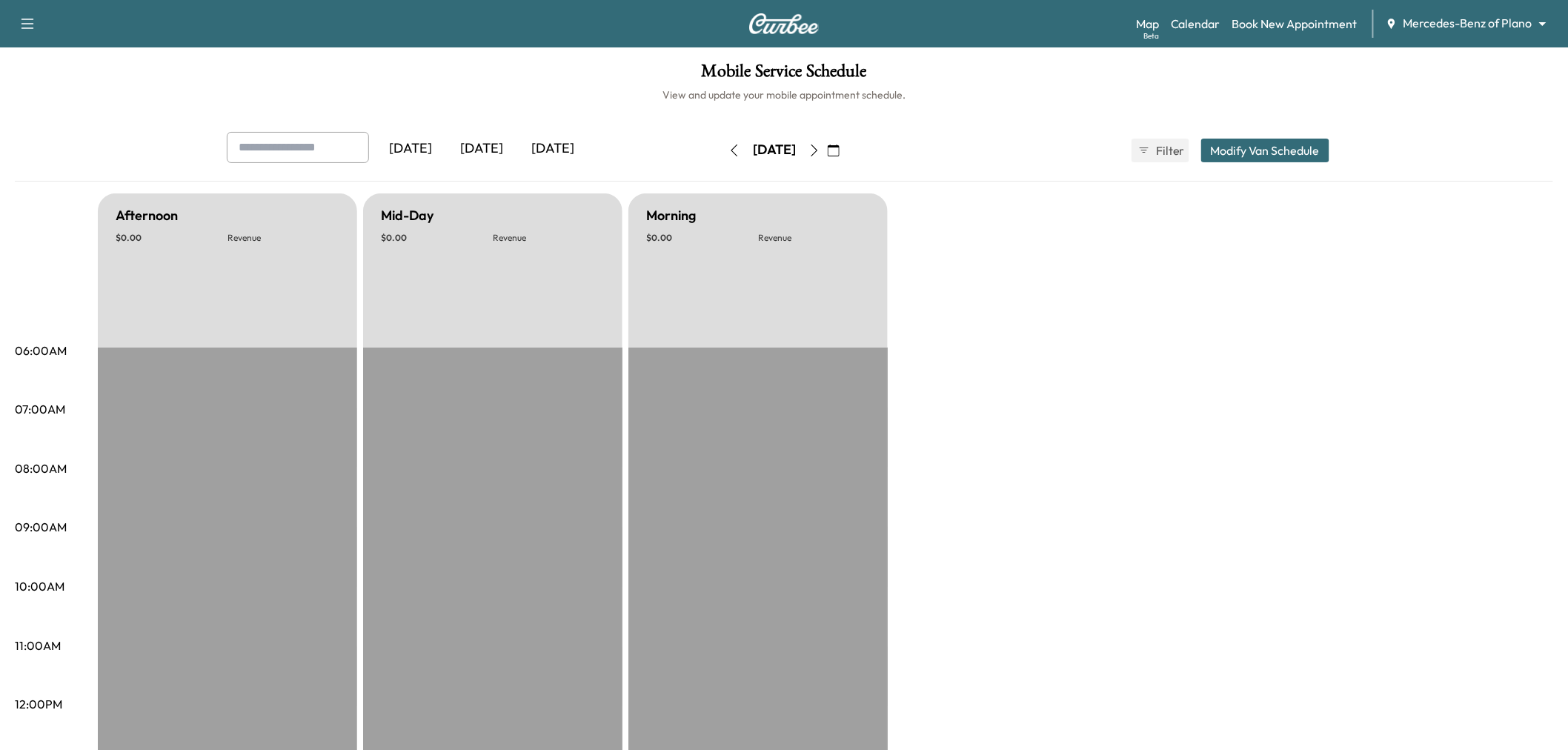
click at [820, 149] on icon "button" at bounding box center [815, 151] width 12 height 12
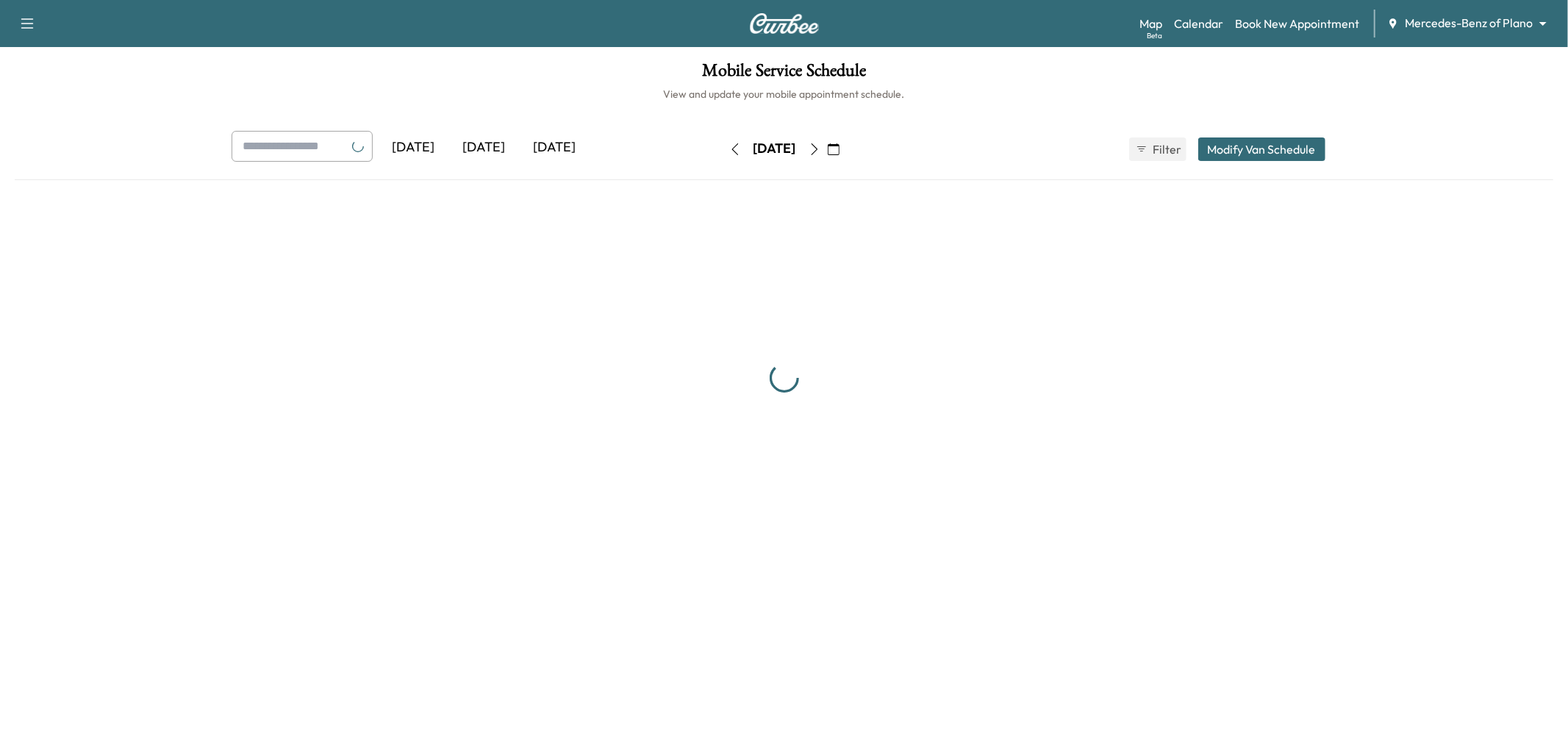
click at [820, 148] on icon "button" at bounding box center [815, 150] width 12 height 12
